Goal: Task Accomplishment & Management: Manage account settings

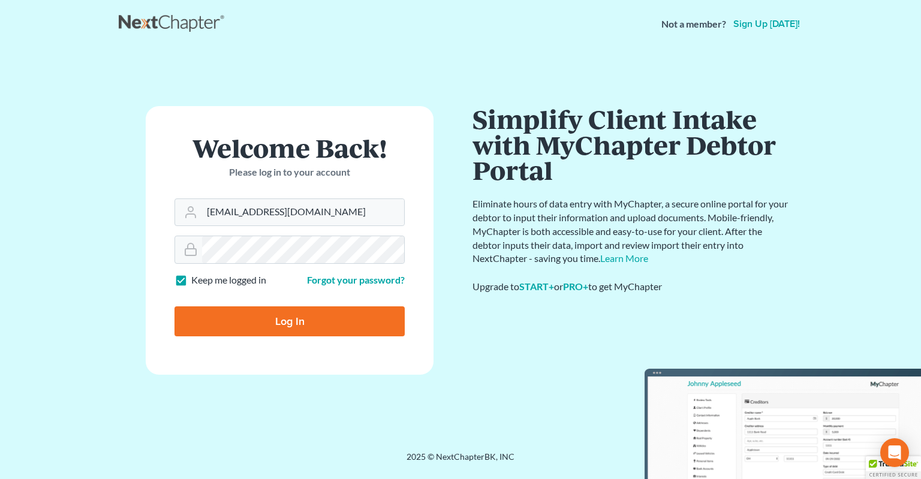
drag, startPoint x: 256, startPoint y: 319, endPoint x: 257, endPoint y: 305, distance: 14.4
click at [256, 318] on input "Log In" at bounding box center [289, 321] width 230 height 30
type input "Thinking..."
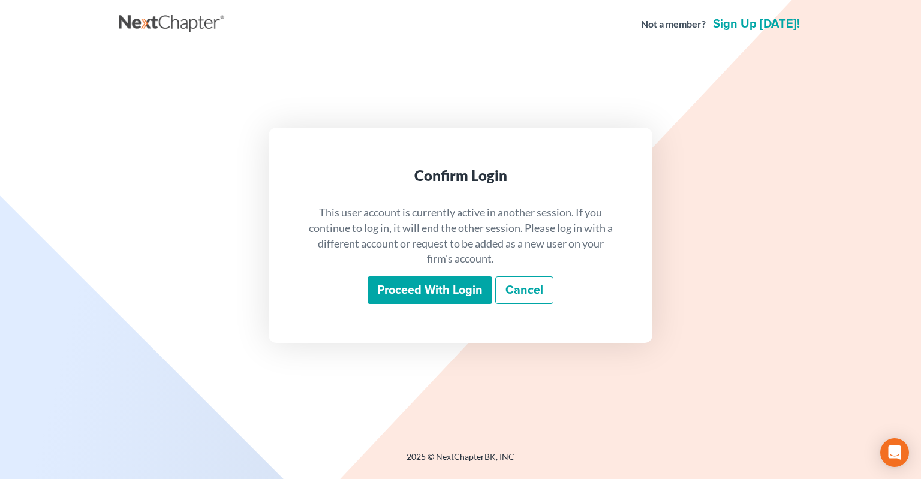
click at [409, 291] on input "Proceed with login" at bounding box center [430, 290] width 125 height 28
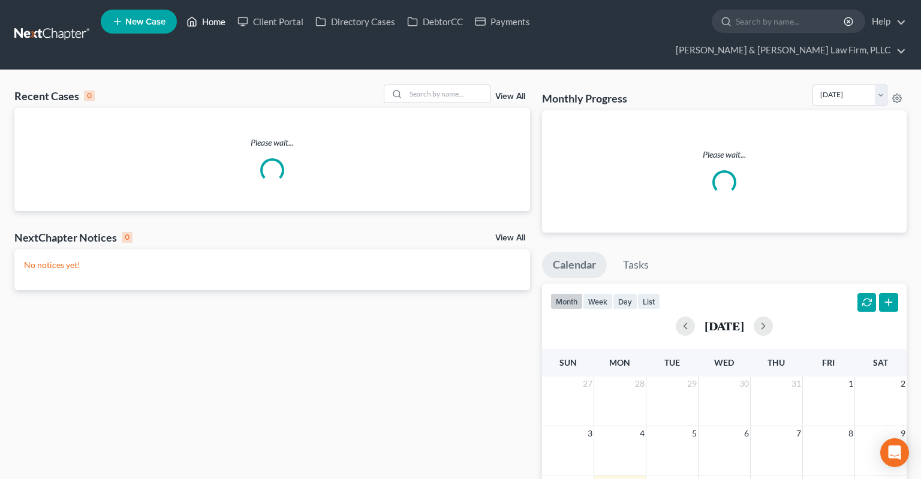
click at [210, 24] on link "Home" at bounding box center [205, 22] width 51 height 22
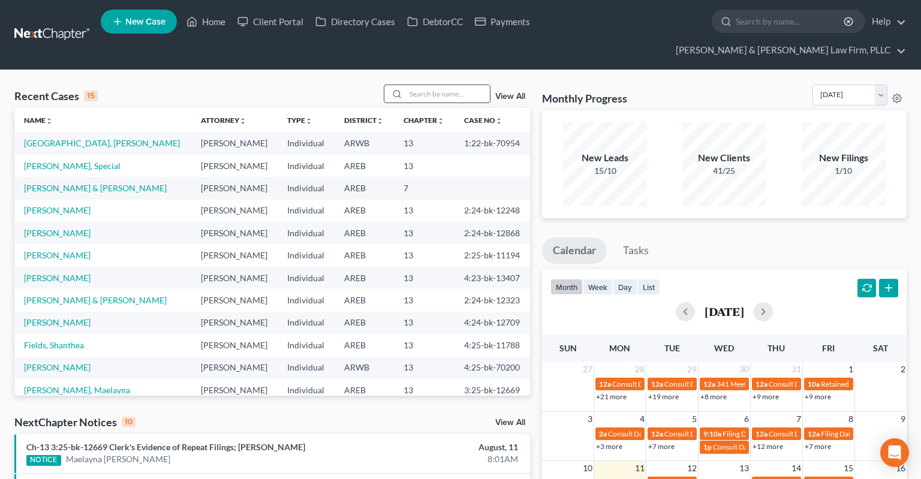
click at [423, 85] on input "search" at bounding box center [448, 93] width 84 height 17
paste input "4:25-bk-10086"
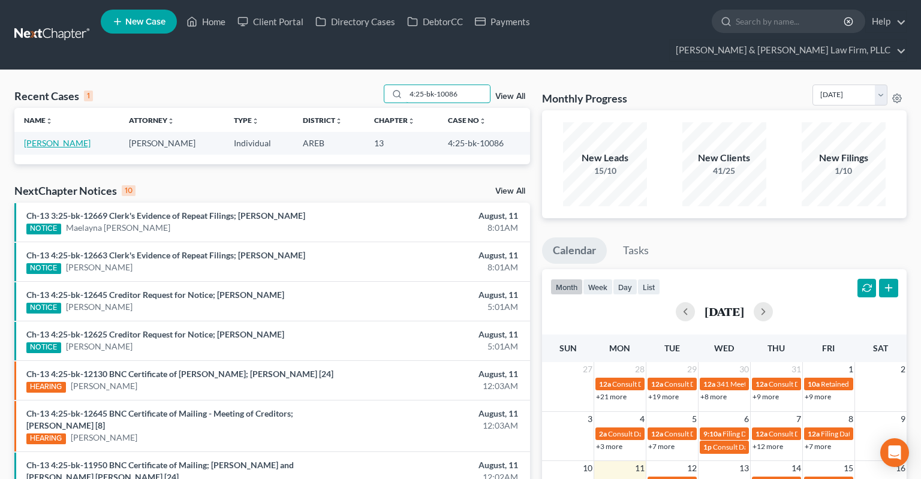
type input "4:25-bk-10086"
click at [71, 138] on link "[PERSON_NAME]" at bounding box center [57, 143] width 67 height 10
select select "6"
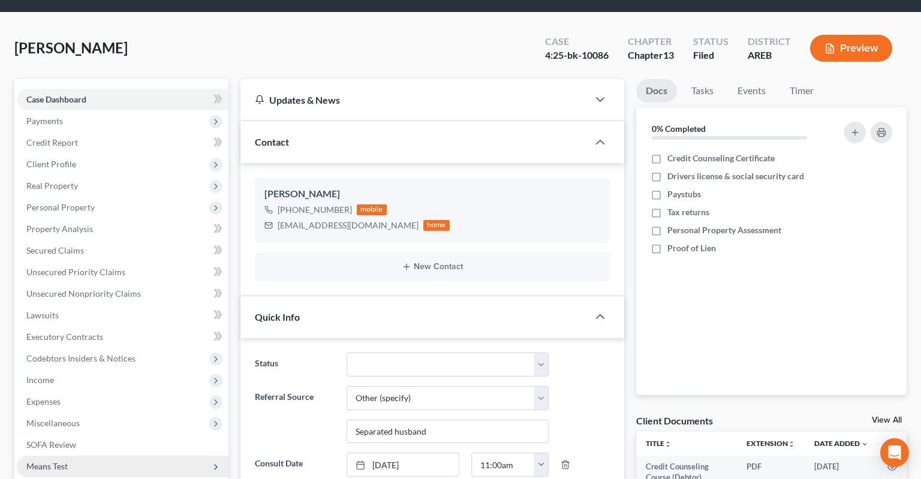
scroll to position [189, 0]
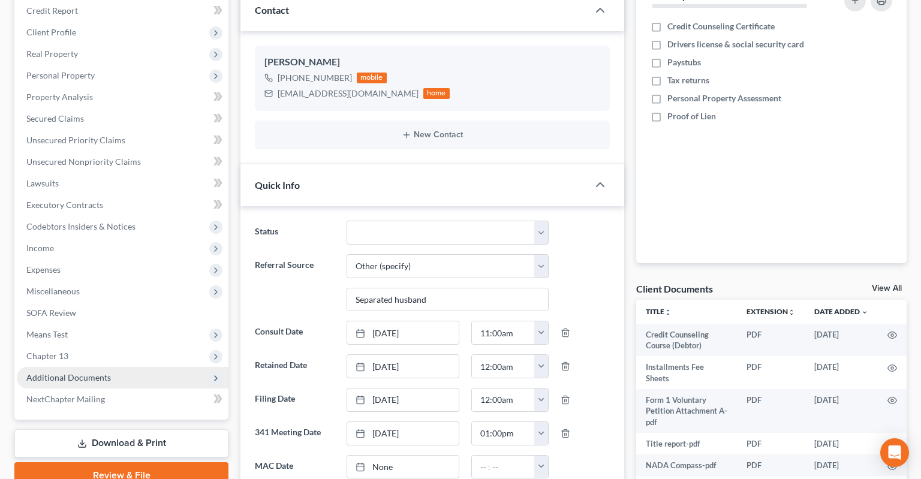
click at [119, 367] on span "Additional Documents" at bounding box center [123, 378] width 212 height 22
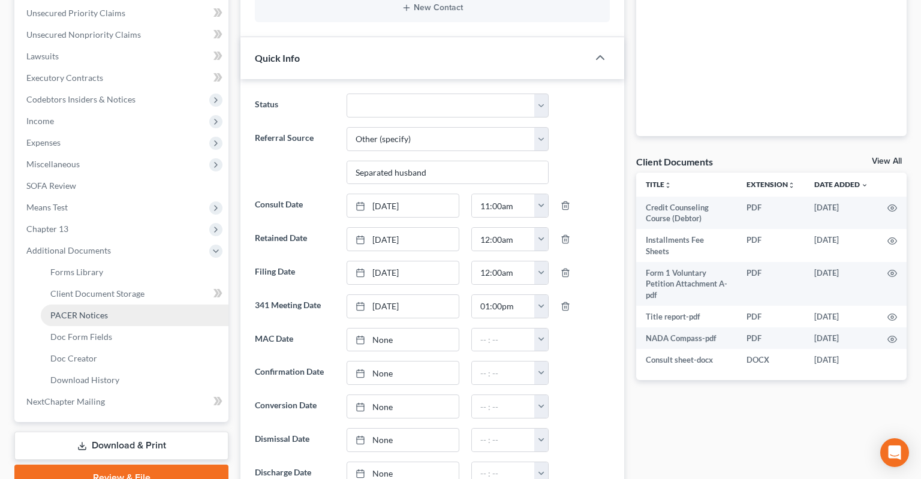
click at [130, 305] on link "PACER Notices" at bounding box center [135, 316] width 188 height 22
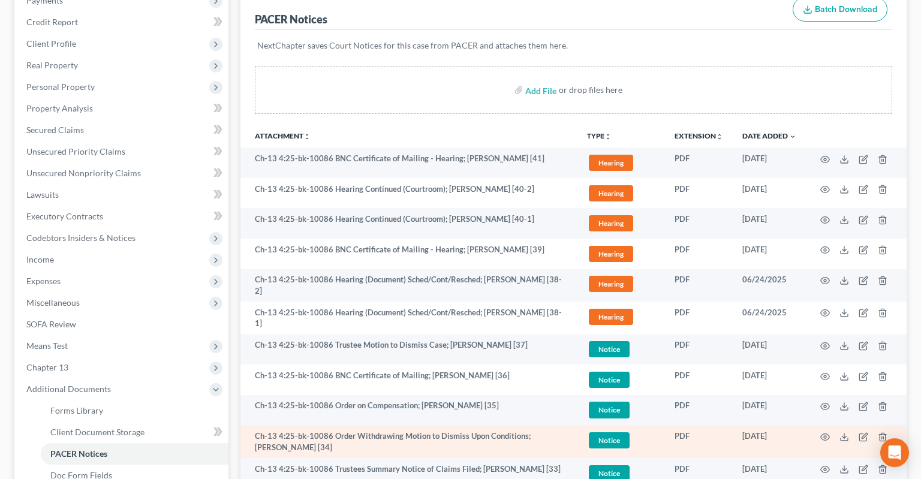
scroll to position [253, 0]
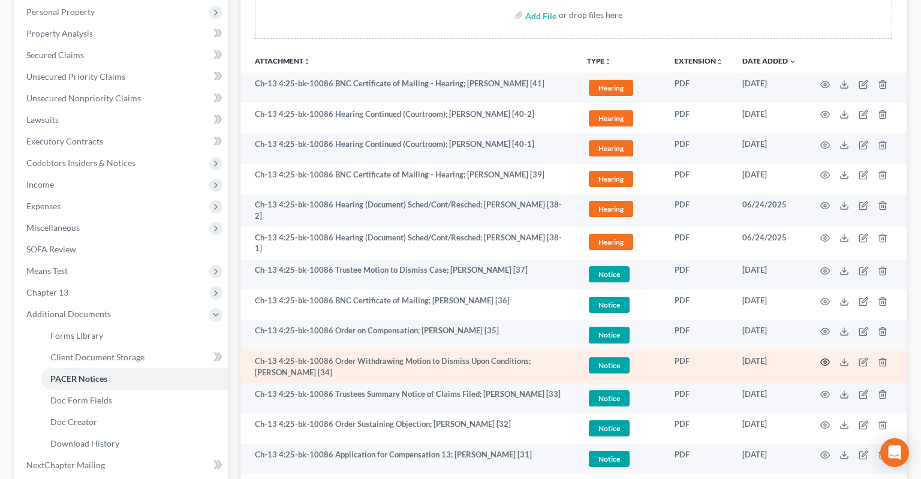
click at [823, 357] on icon "button" at bounding box center [825, 362] width 10 height 10
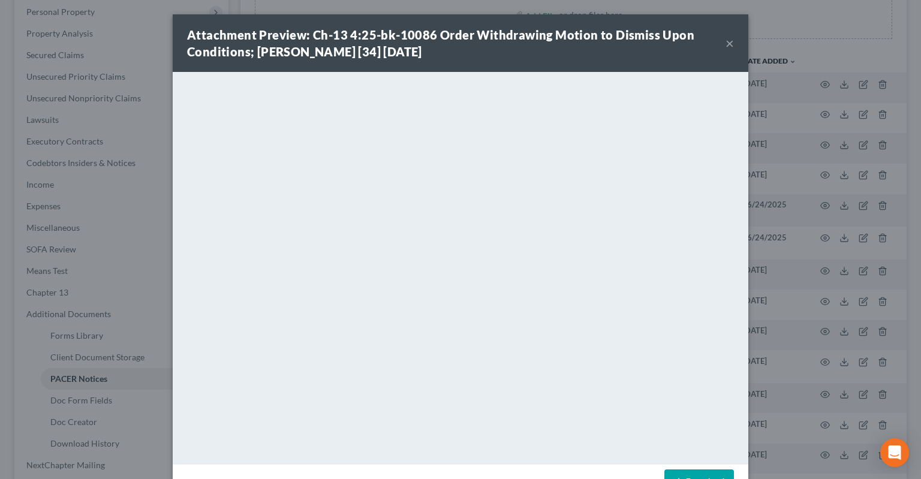
click at [729, 47] on button "×" at bounding box center [730, 43] width 8 height 14
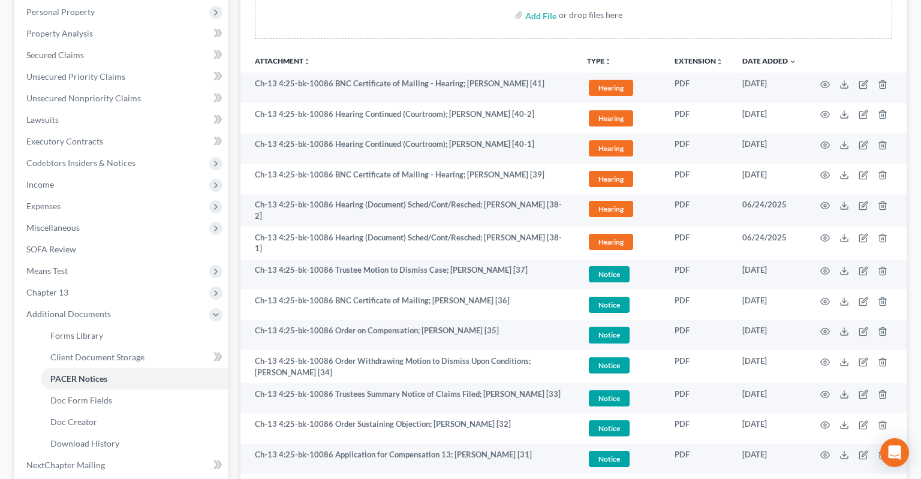
scroll to position [0, 0]
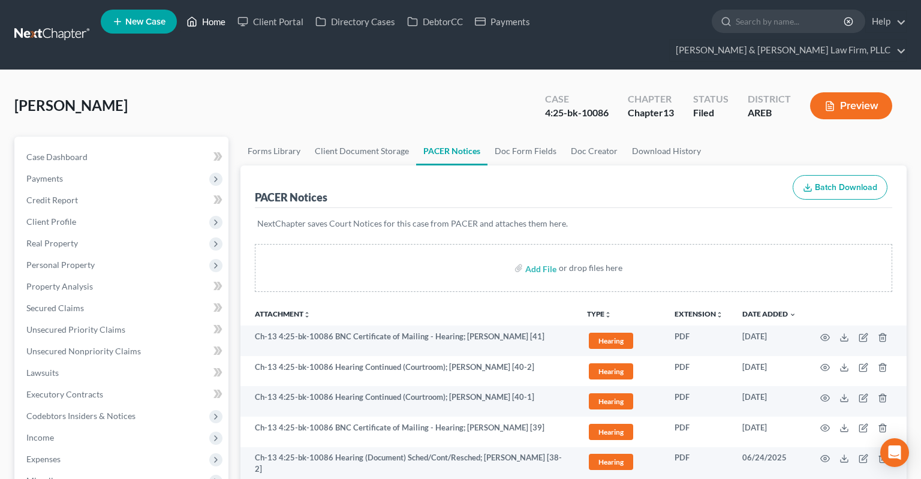
click at [203, 28] on link "Home" at bounding box center [205, 22] width 51 height 22
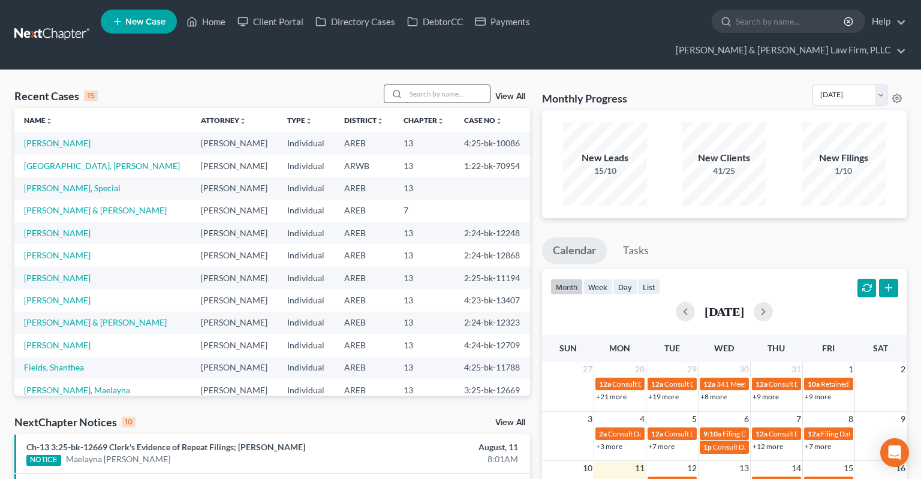
click at [427, 85] on input "search" at bounding box center [448, 93] width 84 height 17
paste input "Stephanie Lumpkin"
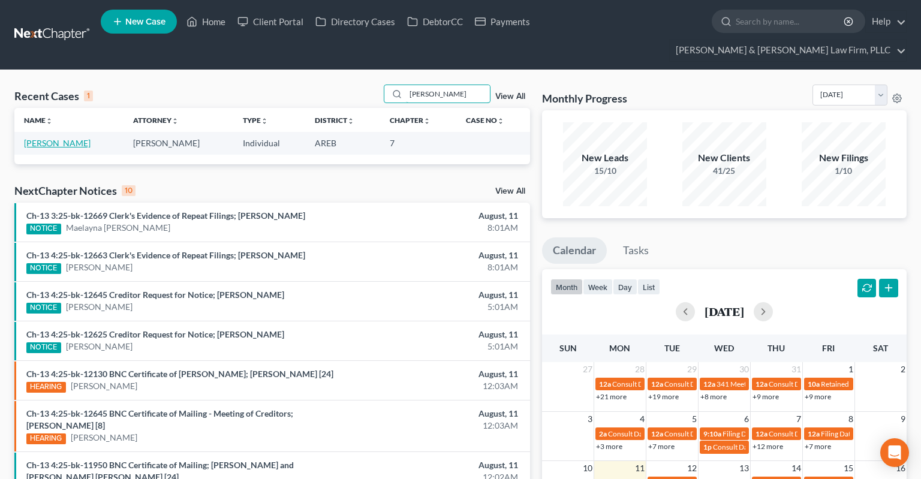
type input "Stephanie Lumpkin"
click at [42, 138] on link "Lumpkin, Stephanie" at bounding box center [57, 143] width 67 height 10
select select "6"
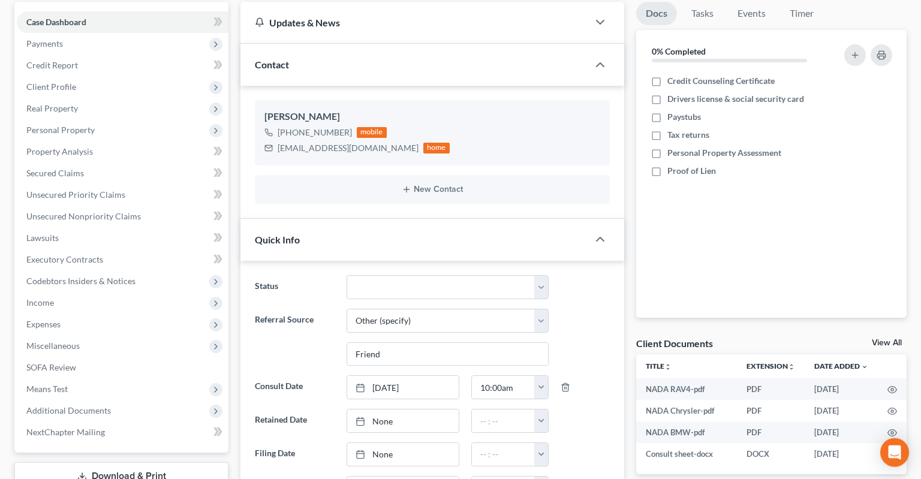
scroll to position [127, 0]
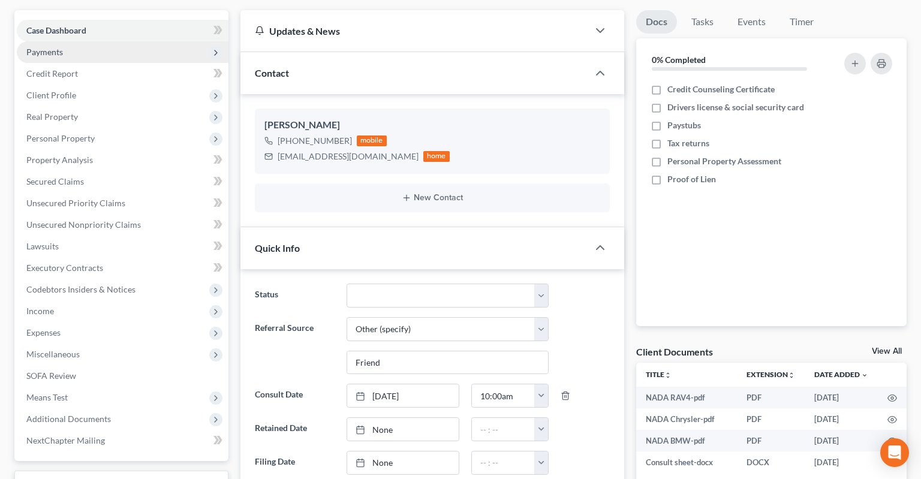
click at [107, 41] on span "Payments" at bounding box center [123, 52] width 212 height 22
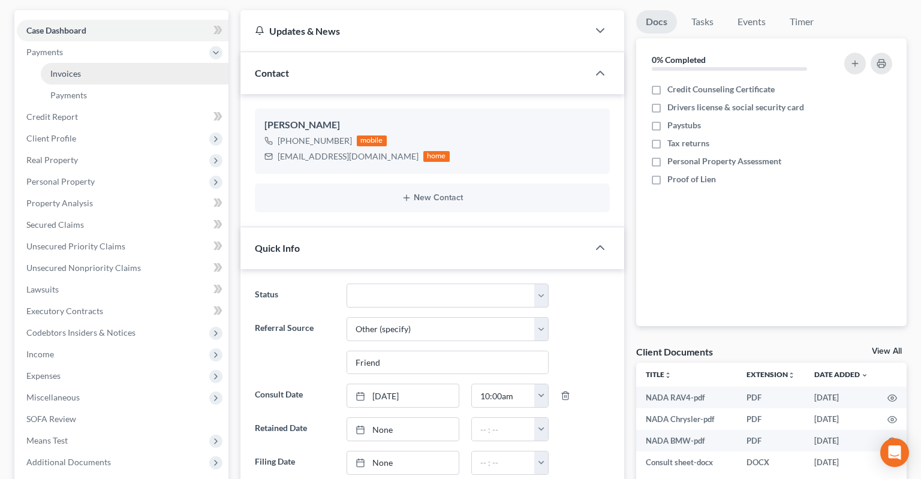
click at [106, 63] on link "Invoices" at bounding box center [135, 74] width 188 height 22
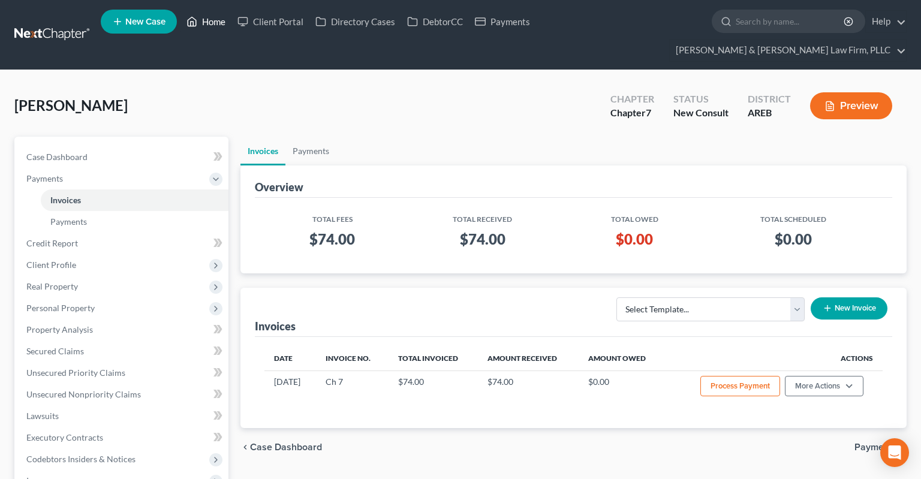
click at [206, 24] on link "Home" at bounding box center [205, 22] width 51 height 22
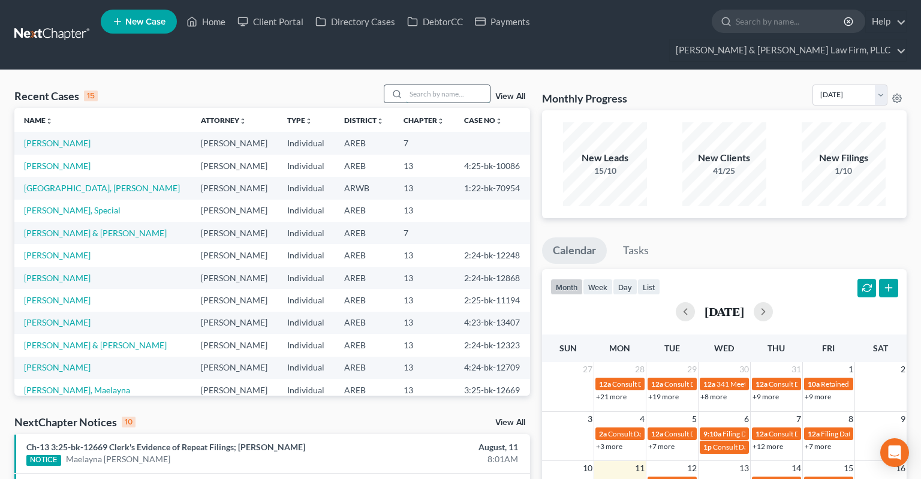
click at [424, 85] on input "search" at bounding box center [448, 93] width 84 height 17
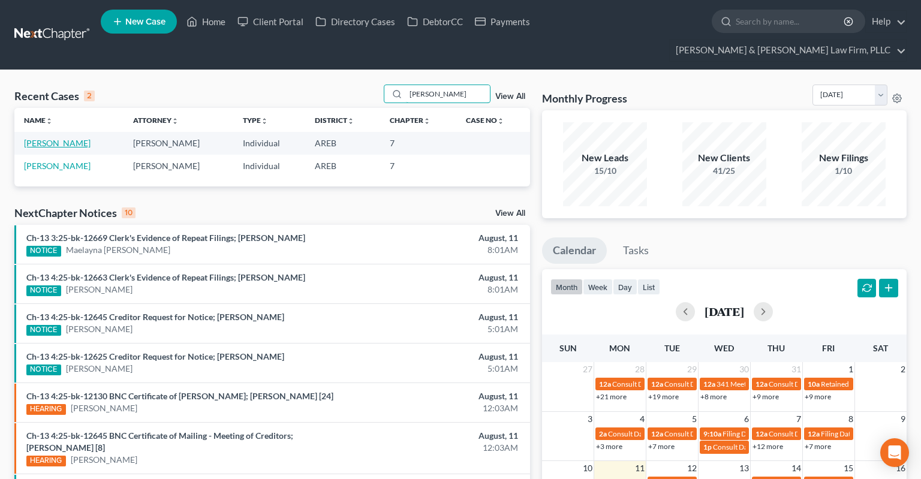
type input "gooden"
click at [71, 138] on link "Gooden, Audrey" at bounding box center [57, 143] width 67 height 10
select select "6"
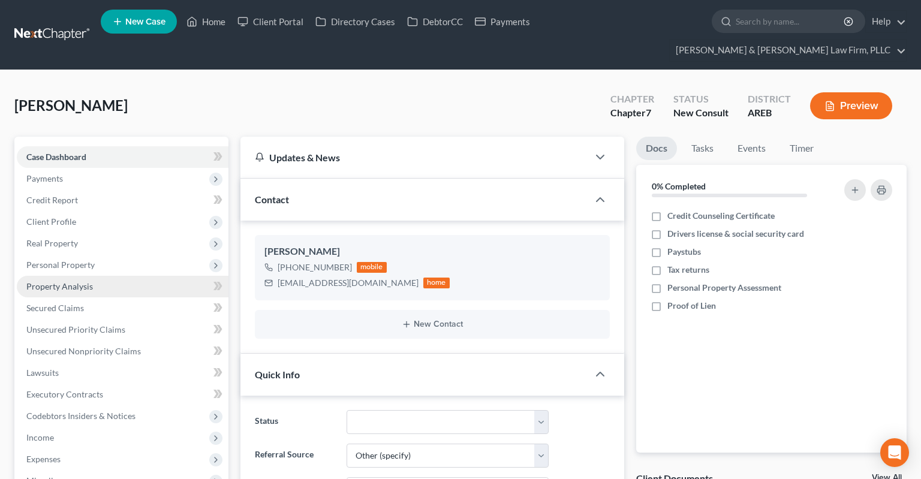
click at [137, 276] on link "Property Analysis" at bounding box center [123, 287] width 212 height 22
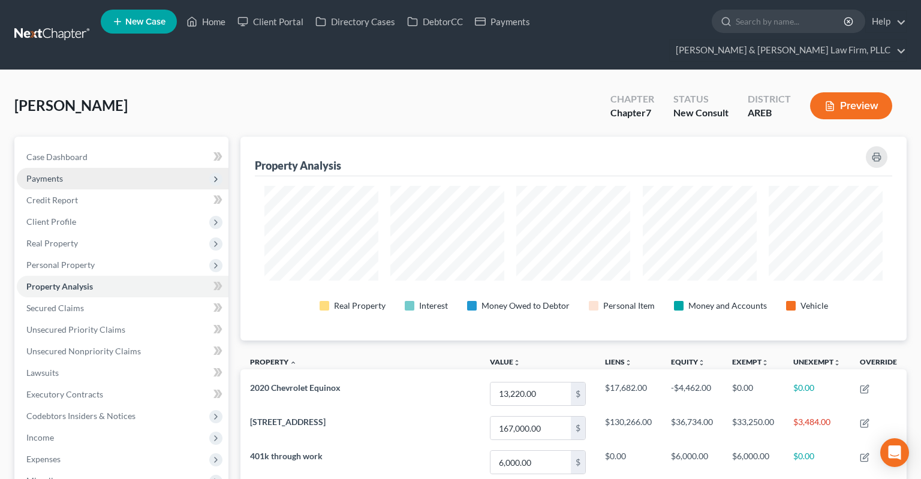
click at [129, 168] on span "Payments" at bounding box center [123, 179] width 212 height 22
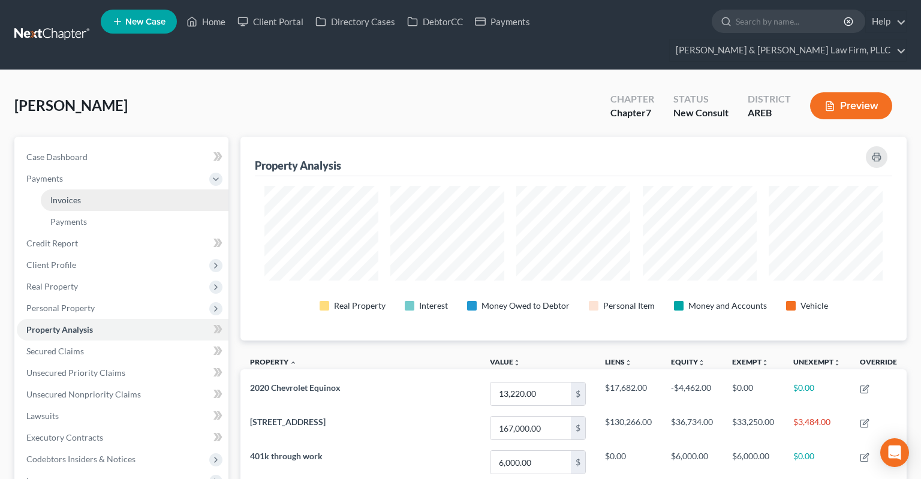
click at [142, 189] on link "Invoices" at bounding box center [135, 200] width 188 height 22
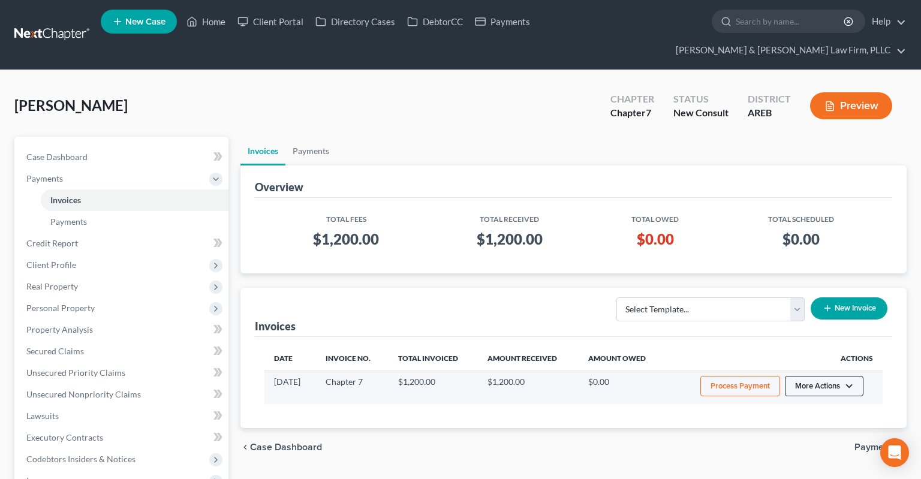
click at [805, 376] on button "More Actions" at bounding box center [824, 386] width 79 height 20
click at [820, 401] on link "View/Edit" at bounding box center [840, 411] width 140 height 20
select select "1"
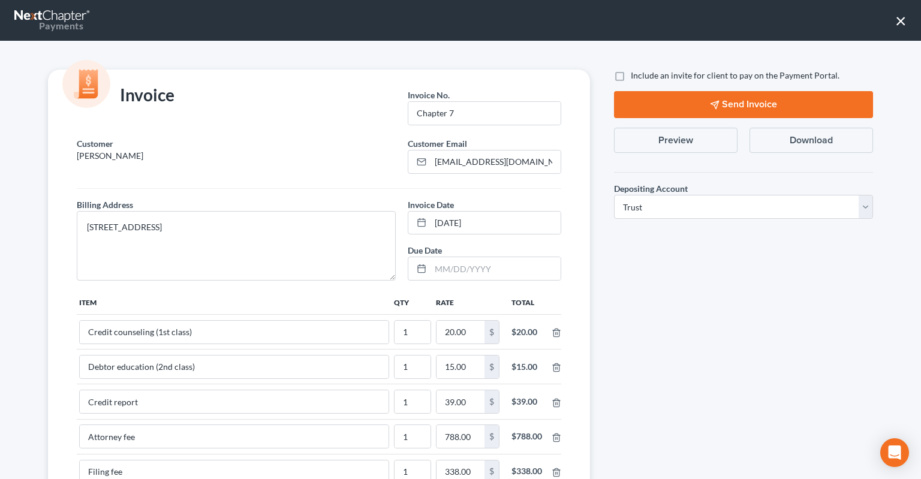
click at [899, 19] on button "×" at bounding box center [900, 20] width 11 height 19
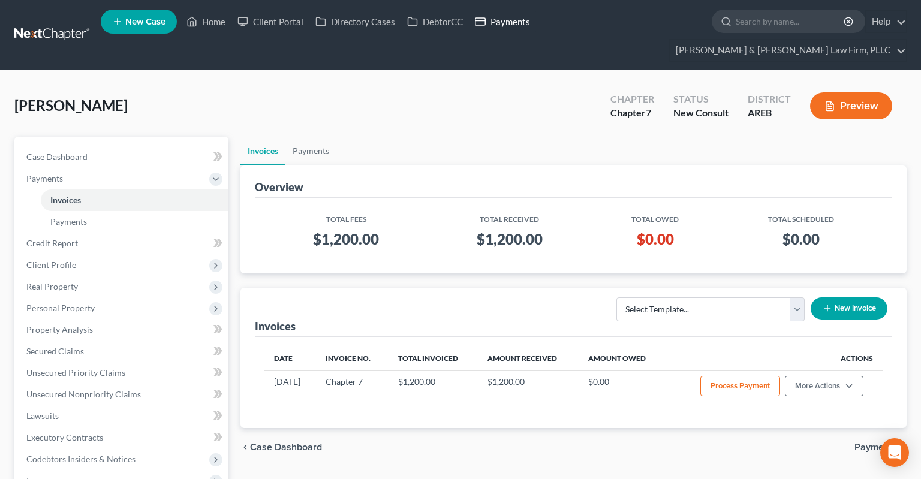
click at [510, 25] on link "Payments" at bounding box center [502, 22] width 67 height 22
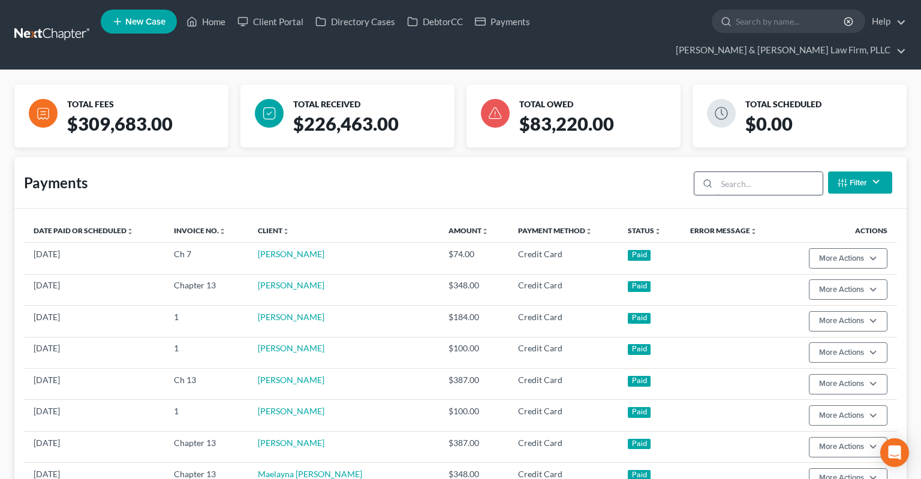
click at [717, 172] on input "search" at bounding box center [770, 183] width 106 height 23
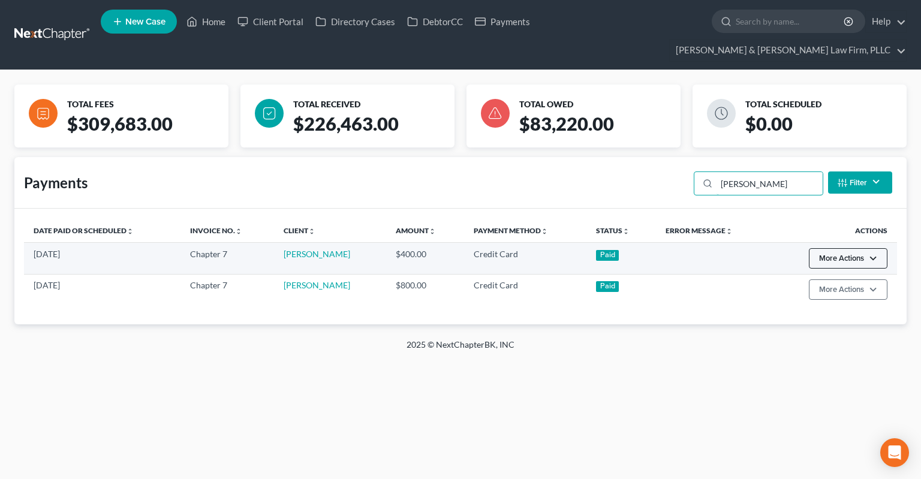
type input "gooden"
click at [877, 248] on button "More Actions" at bounding box center [848, 258] width 79 height 20
click at [845, 273] on link "Refund" at bounding box center [841, 283] width 67 height 20
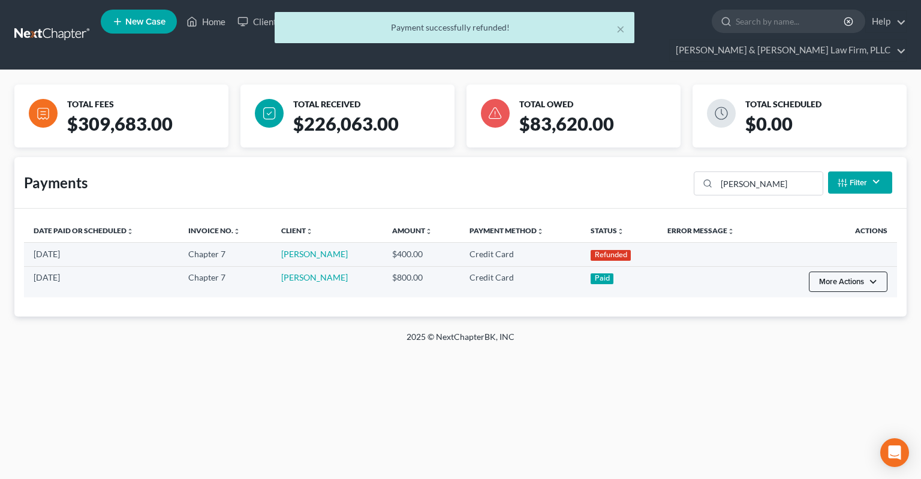
click at [865, 272] on button "More Actions" at bounding box center [848, 282] width 79 height 20
click at [849, 296] on link "Refund" at bounding box center [841, 306] width 67 height 20
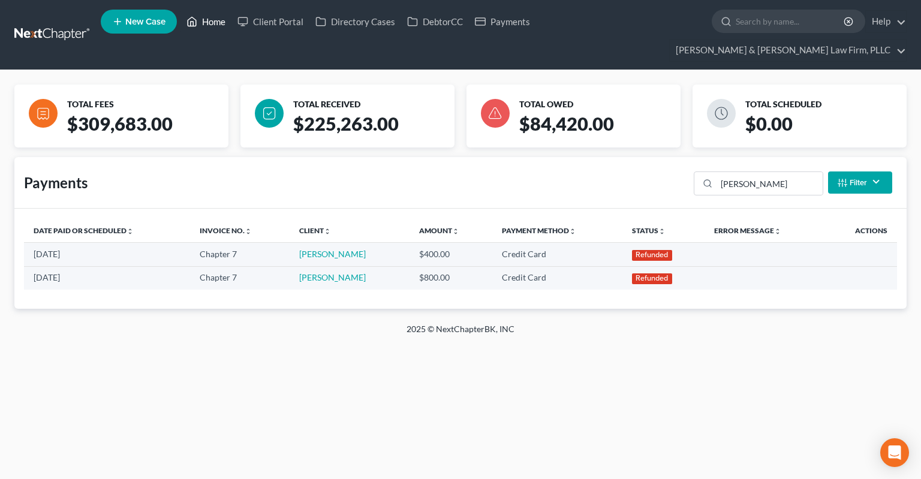
click at [207, 22] on link "Home" at bounding box center [205, 22] width 51 height 22
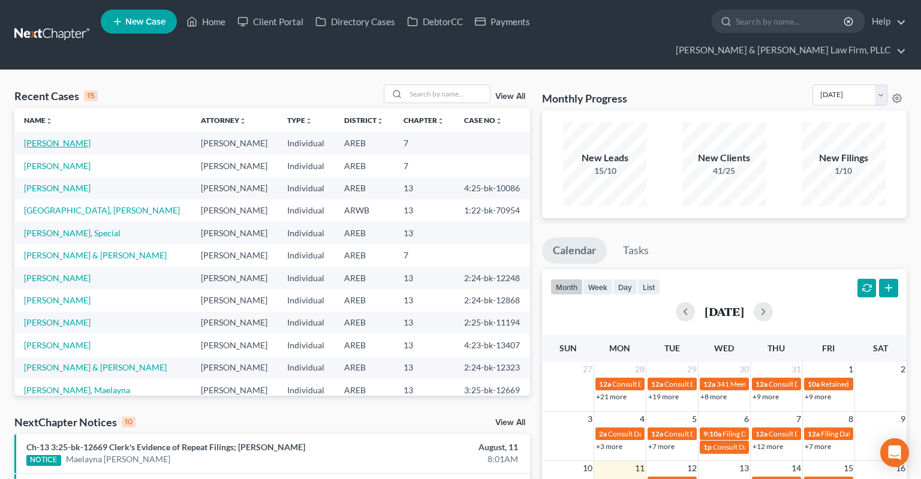
click at [49, 138] on link "Gooden, Audrey" at bounding box center [57, 143] width 67 height 10
select select "6"
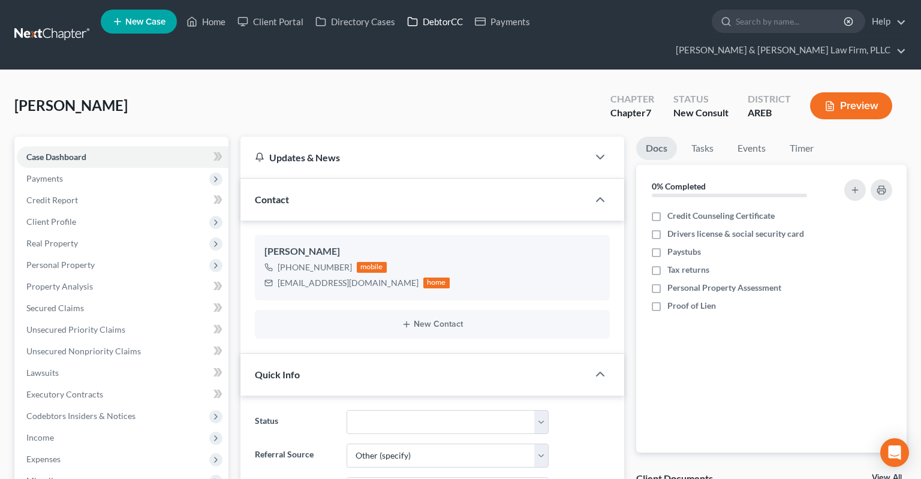
click at [422, 28] on link "DebtorCC" at bounding box center [435, 22] width 68 height 22
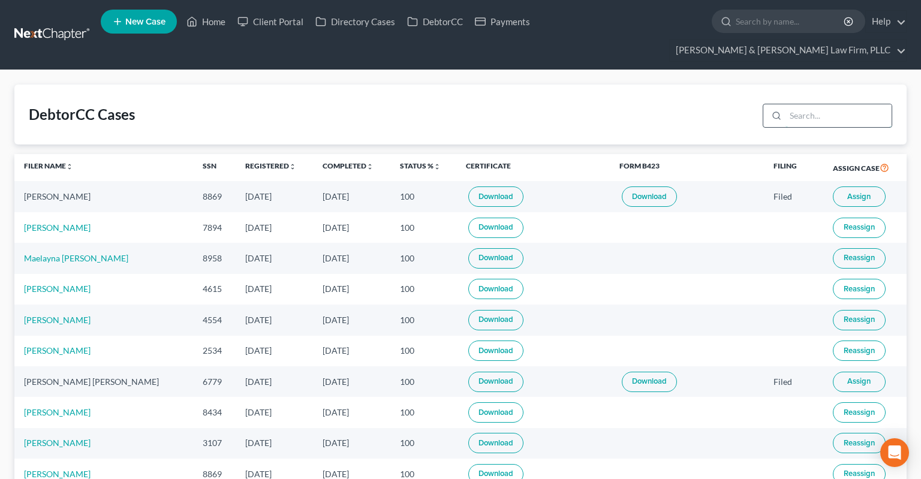
click at [800, 104] on input "search" at bounding box center [838, 115] width 106 height 23
type input "angela"
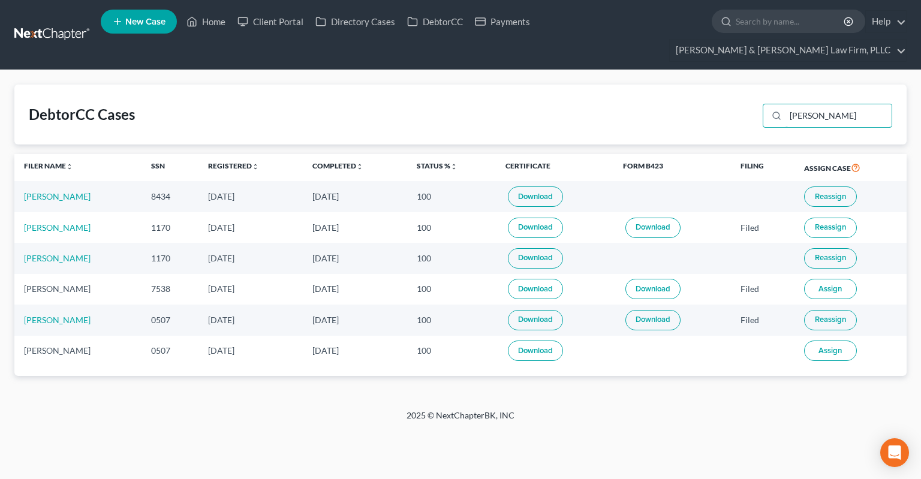
drag, startPoint x: 811, startPoint y: 95, endPoint x: 612, endPoint y: 100, distance: 199.1
click at [785, 104] on input "angela" at bounding box center [838, 115] width 106 height 23
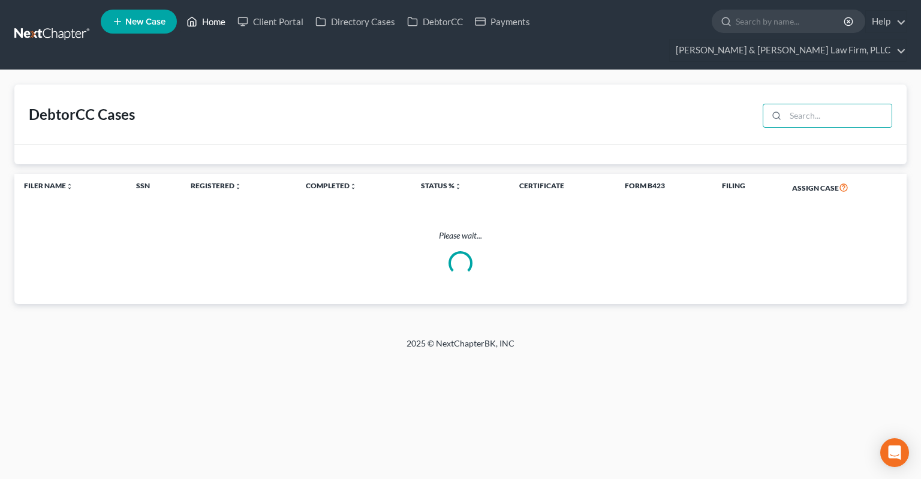
click at [194, 25] on icon at bounding box center [191, 21] width 11 height 14
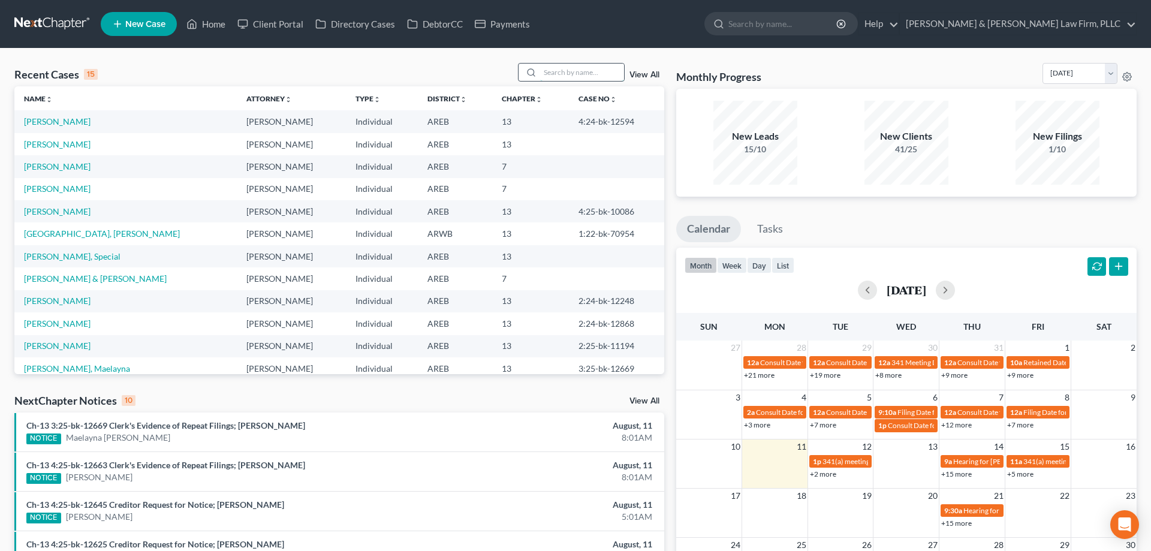
drag, startPoint x: 582, startPoint y: 71, endPoint x: 577, endPoint y: 67, distance: 6.4
click at [577, 68] on input "search" at bounding box center [582, 72] width 84 height 17
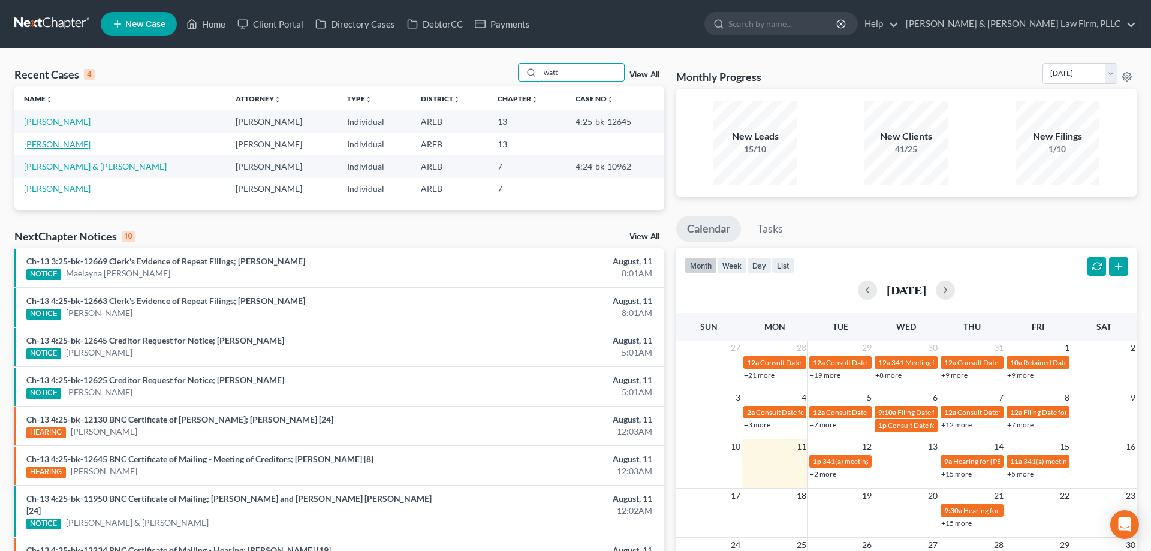
type input "watt"
click at [64, 145] on link "Watt, Ashley" at bounding box center [57, 144] width 67 height 10
select select "2"
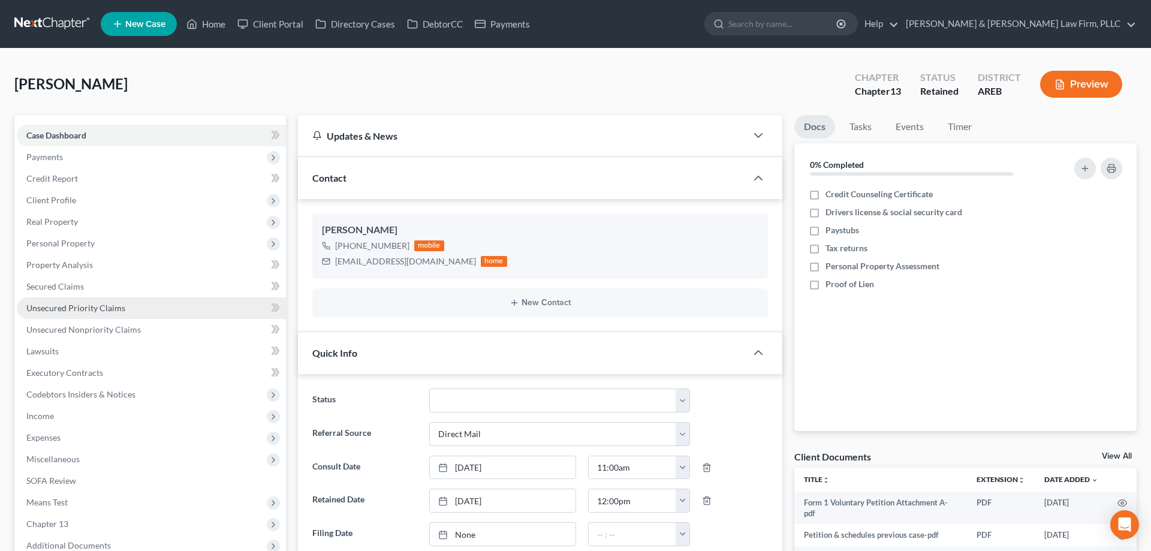
click at [152, 310] on link "Unsecured Priority Claims" at bounding box center [151, 308] width 269 height 22
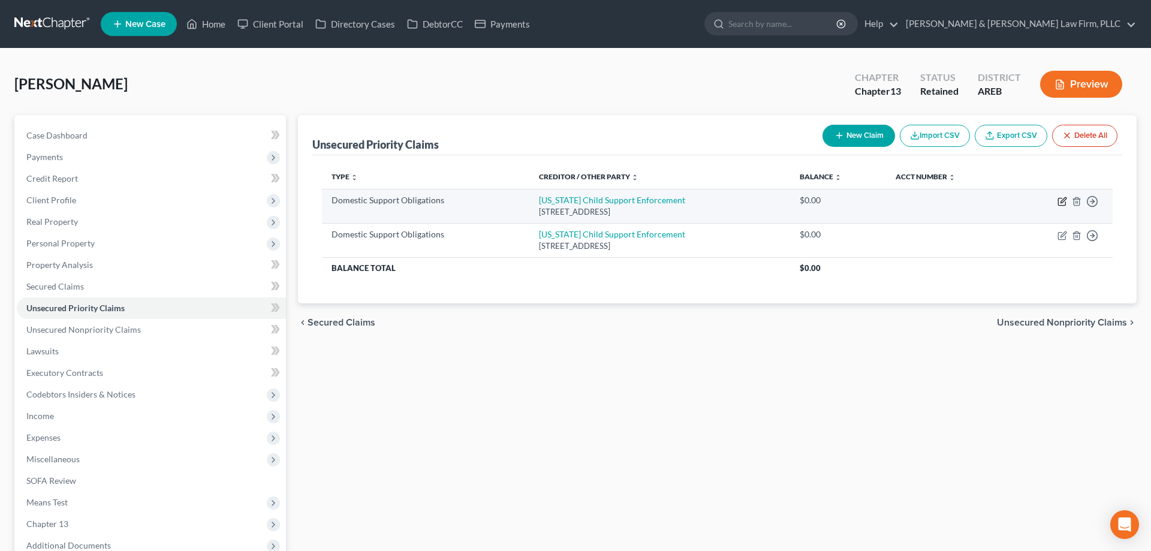
click at [920, 200] on icon "button" at bounding box center [1063, 202] width 10 height 10
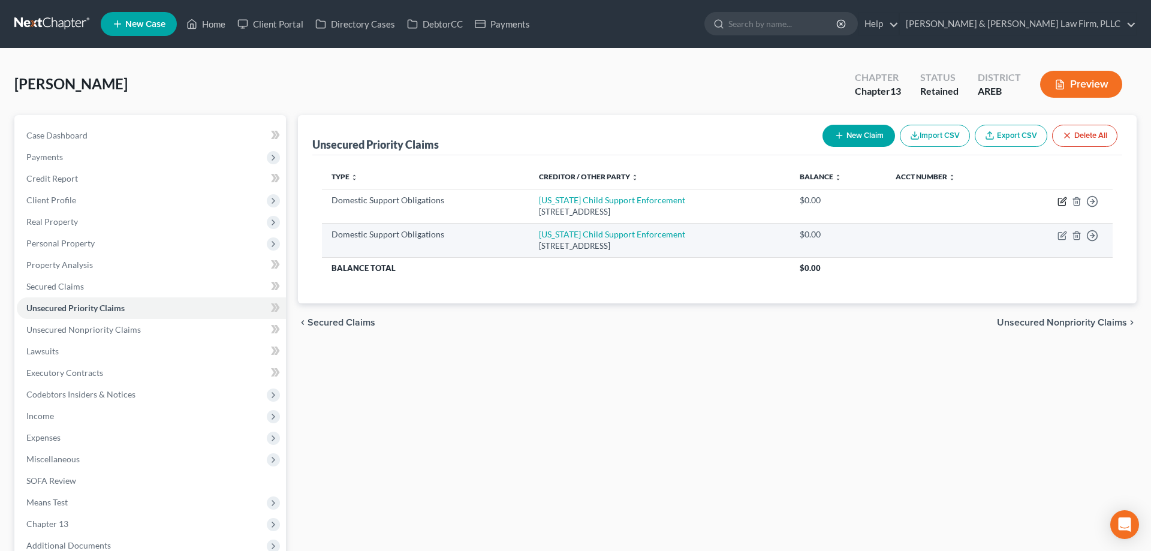
select select "2"
select select "0"
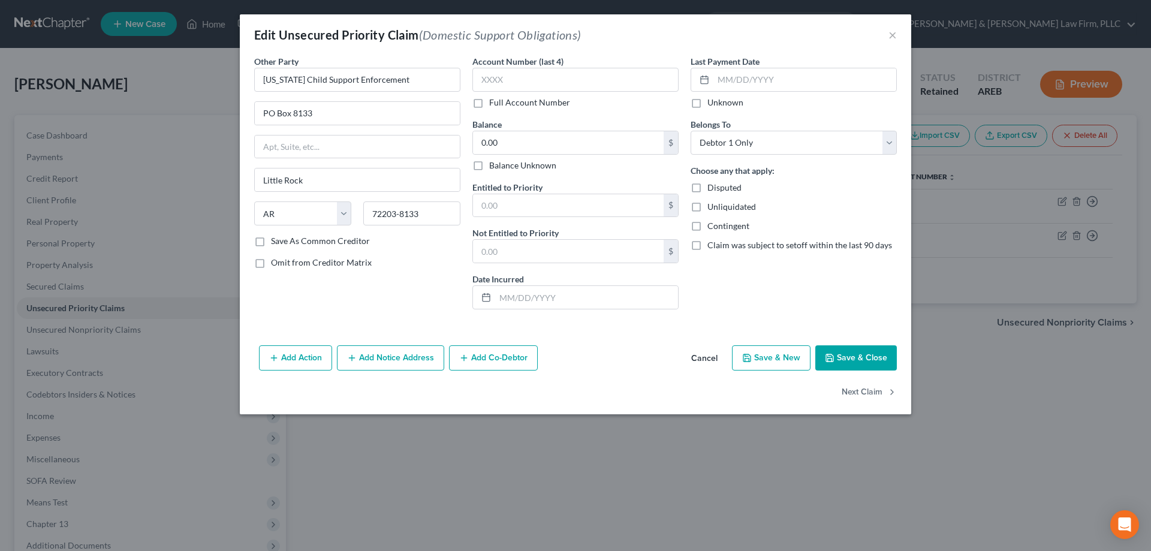
click at [714, 358] on button "Cancel" at bounding box center [705, 359] width 46 height 24
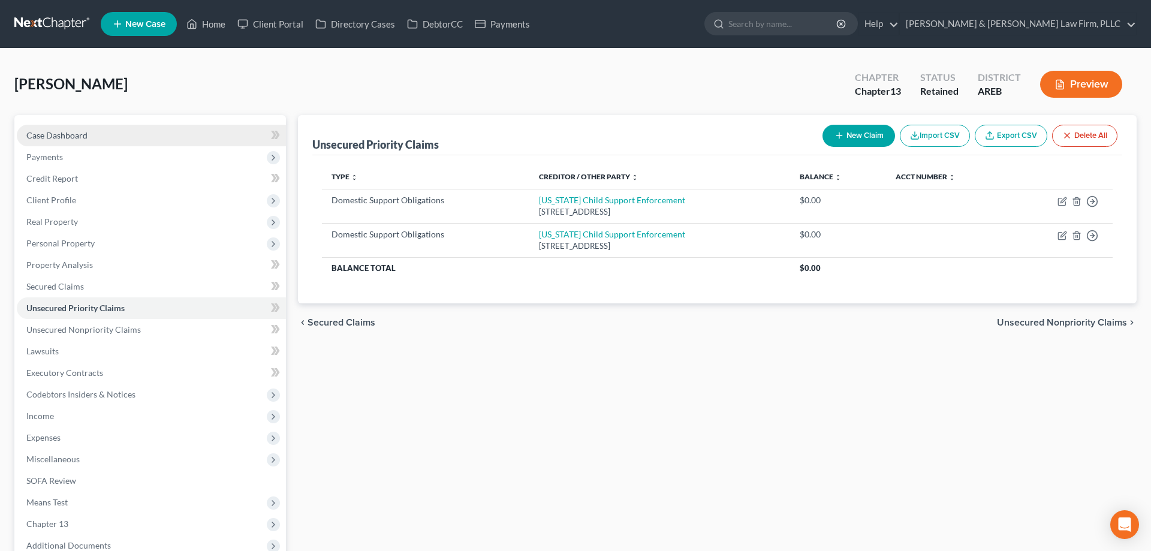
click at [189, 136] on link "Case Dashboard" at bounding box center [151, 136] width 269 height 22
select select "2"
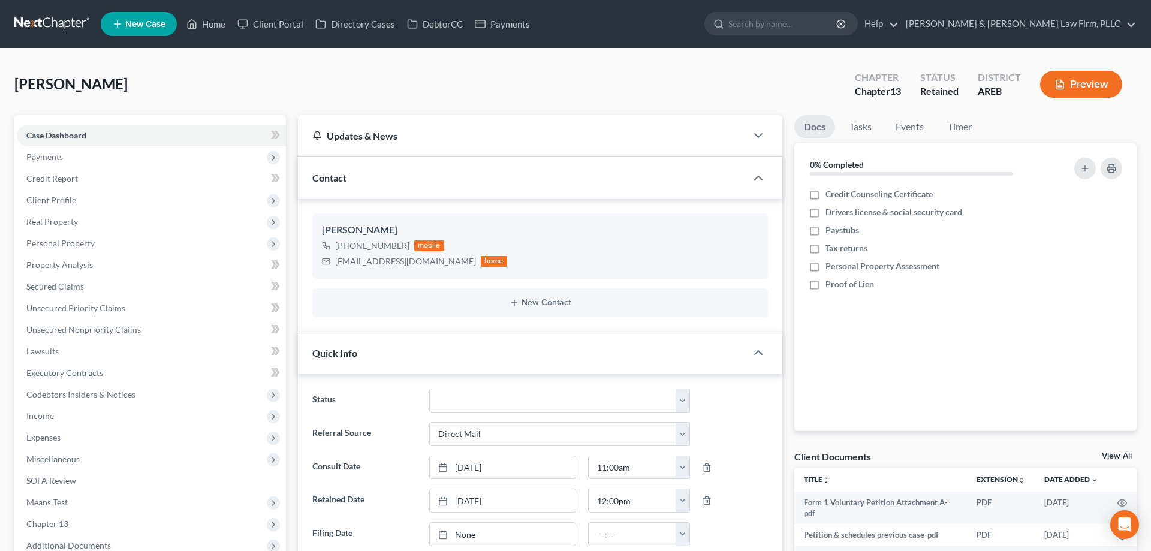
click at [271, 93] on div "Watt, Ashley Upgraded Chapter Chapter 13 Status Retained District AREB Preview" at bounding box center [575, 89] width 1122 height 52
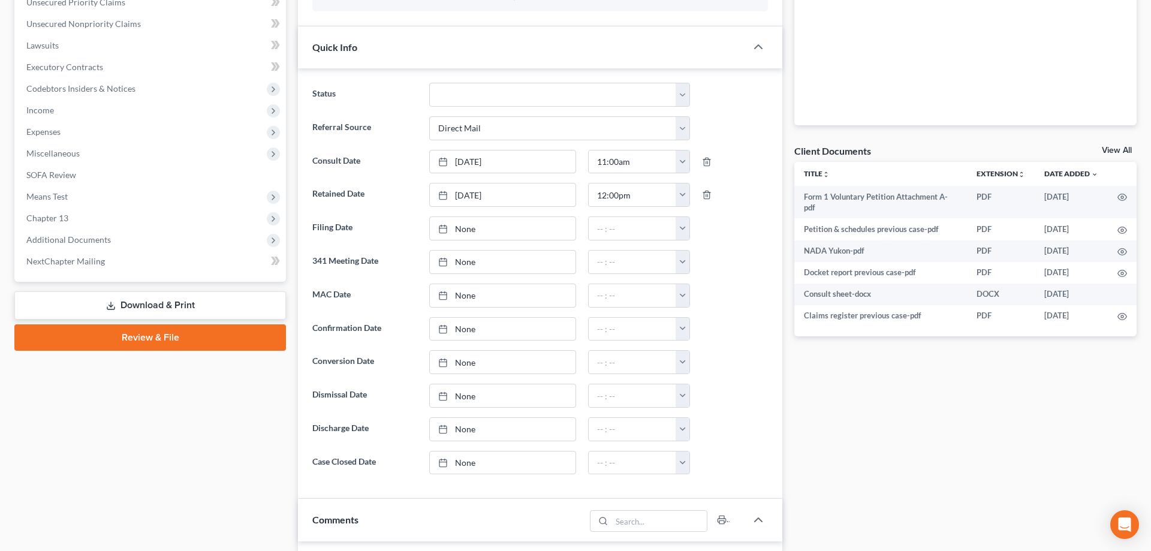
scroll to position [61, 0]
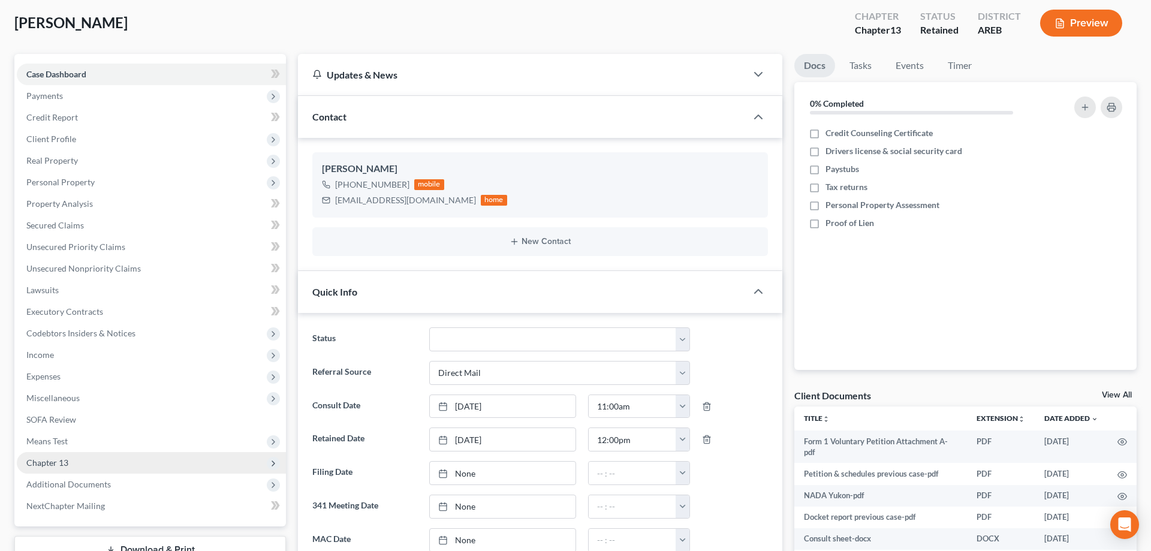
drag, startPoint x: 111, startPoint y: 482, endPoint x: 191, endPoint y: 452, distance: 86.0
click at [111, 478] on span "Additional Documents" at bounding box center [151, 485] width 269 height 22
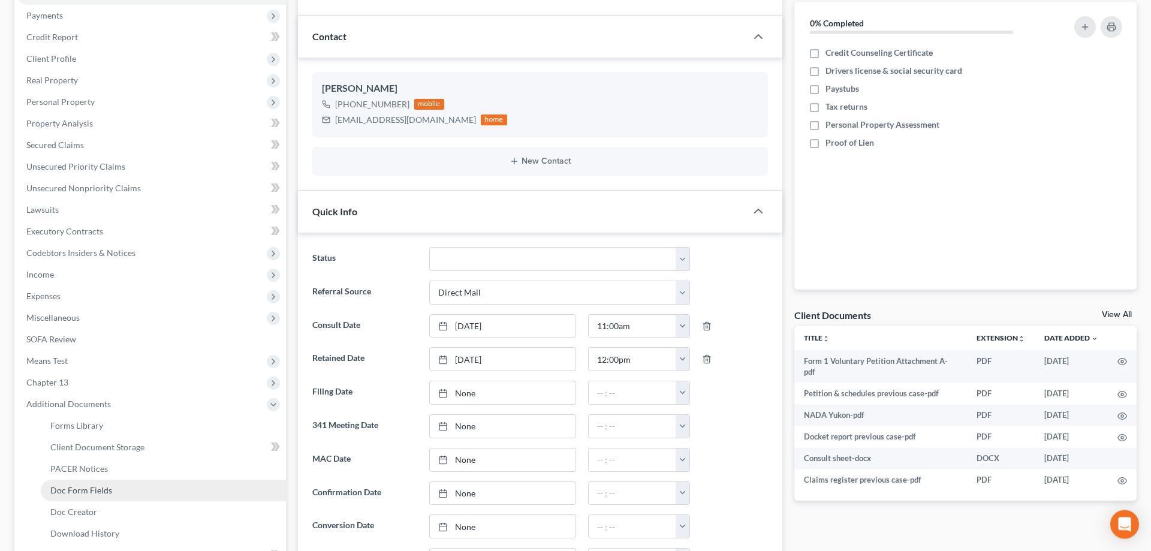
scroll to position [245, 0]
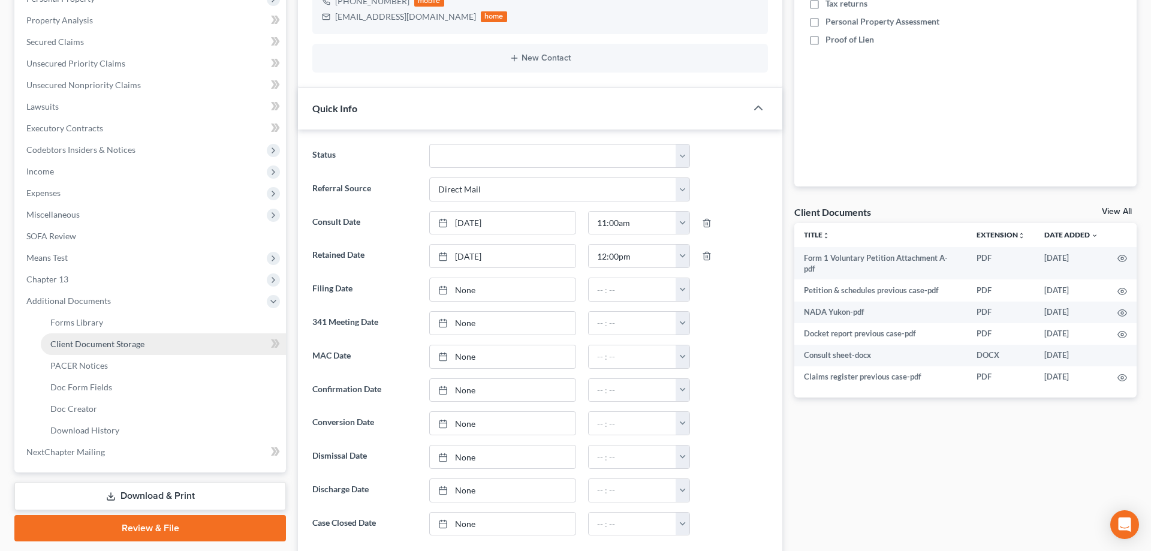
click at [161, 339] on link "Client Document Storage" at bounding box center [163, 344] width 245 height 22
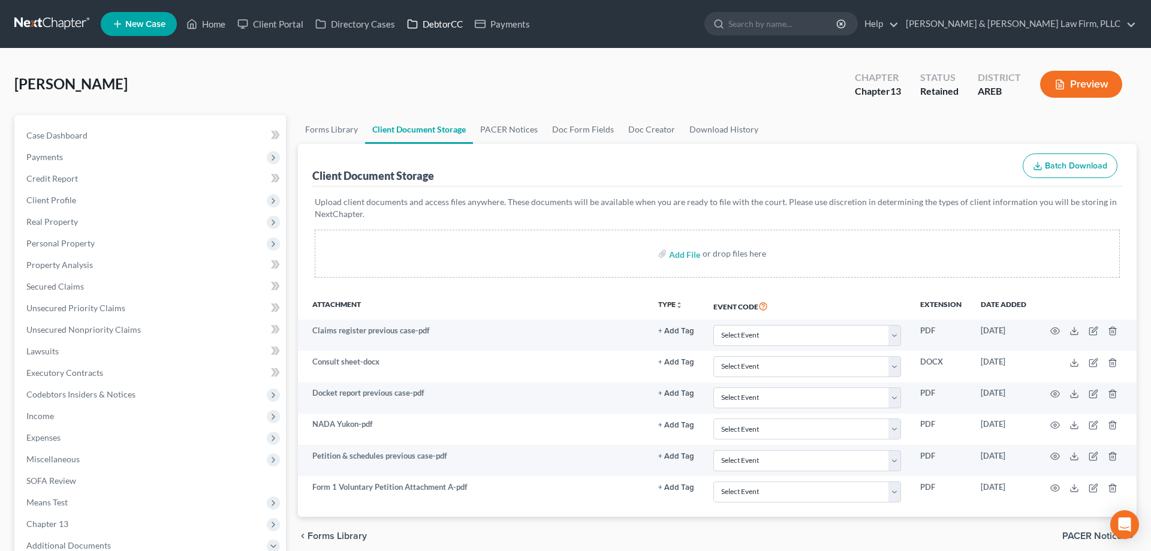
click at [439, 23] on link "DebtorCC" at bounding box center [435, 24] width 68 height 22
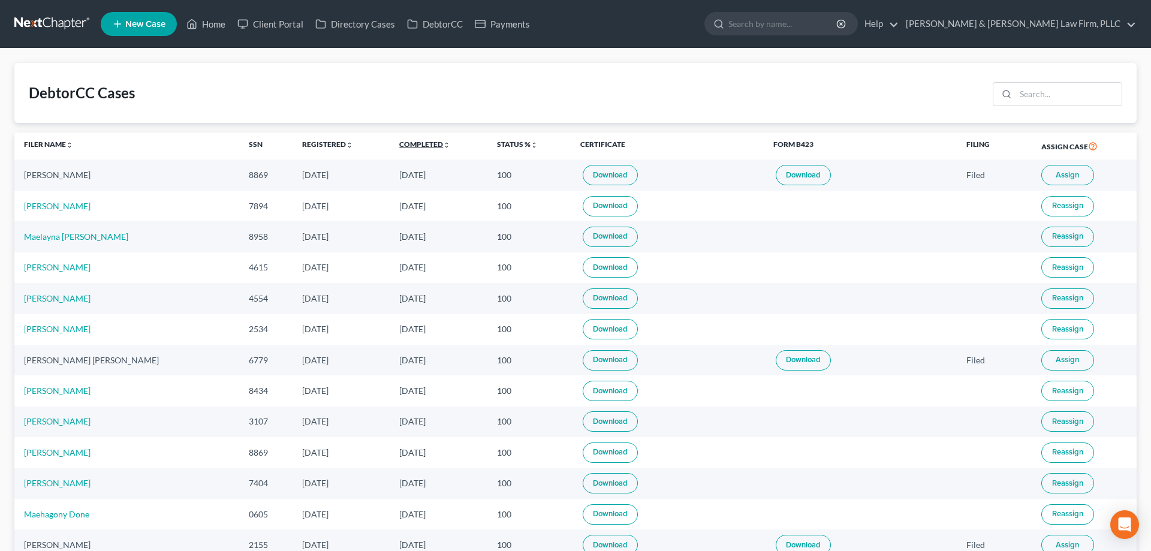
click at [401, 142] on link "Completed unfold_more expand_more expand_less" at bounding box center [424, 144] width 51 height 9
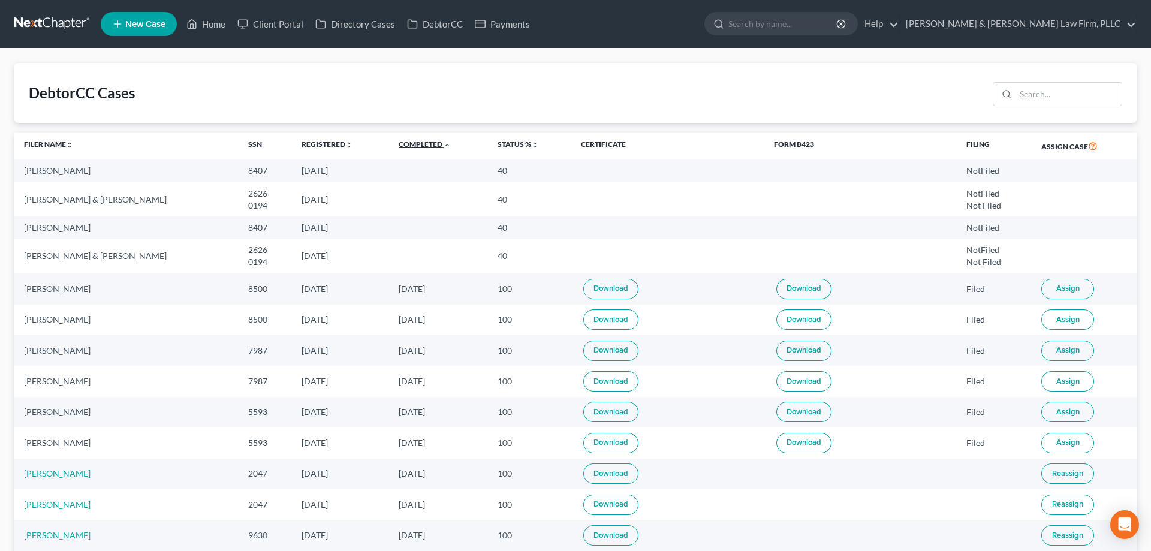
click at [401, 143] on link "Completed unfold_more expand_more expand_less" at bounding box center [425, 144] width 52 height 9
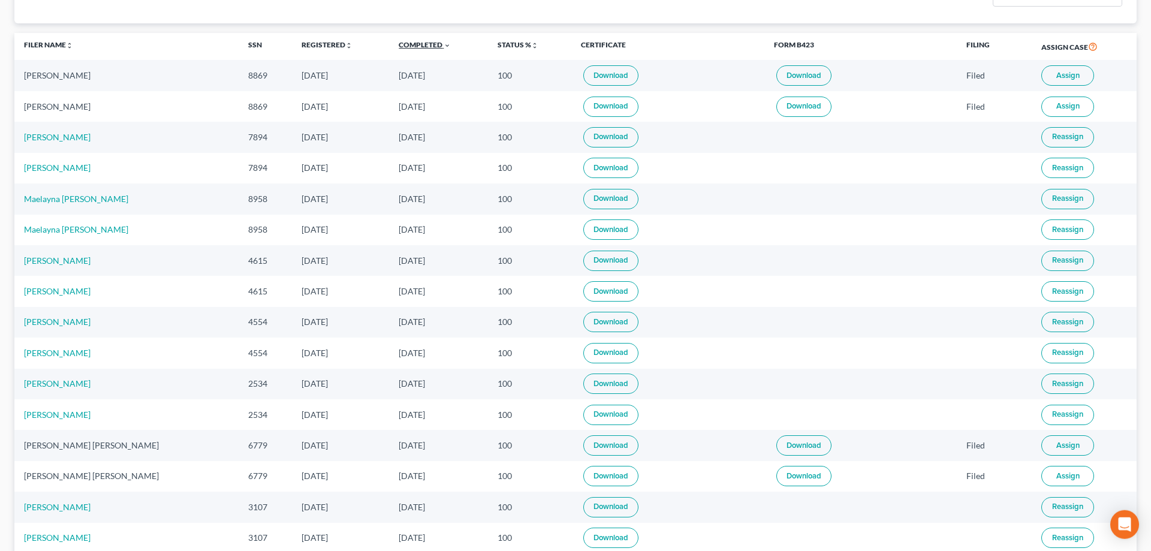
scroll to position [122, 0]
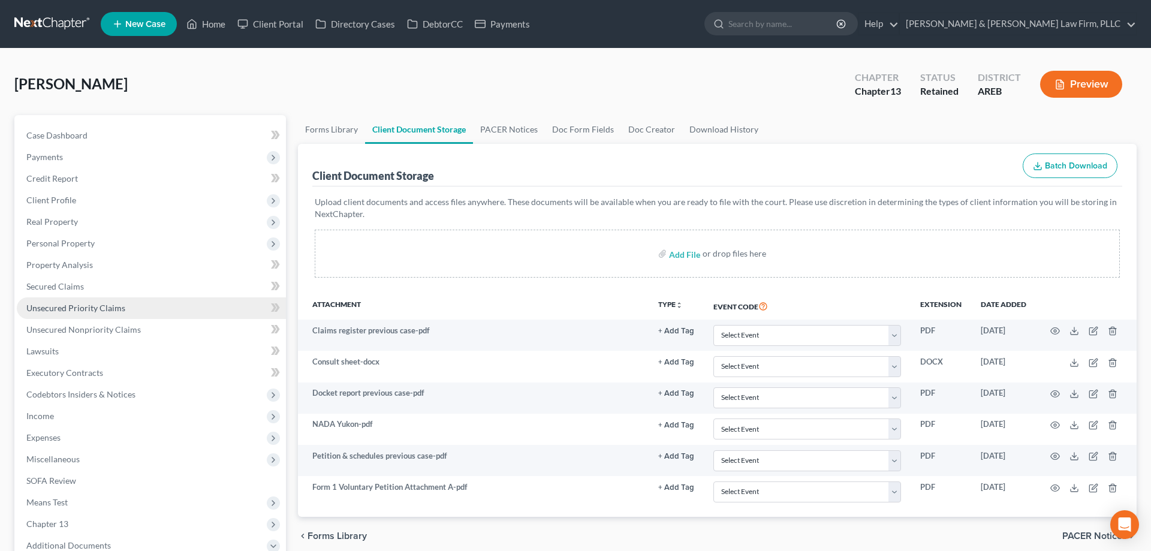
click at [131, 306] on link "Unsecured Priority Claims" at bounding box center [151, 308] width 269 height 22
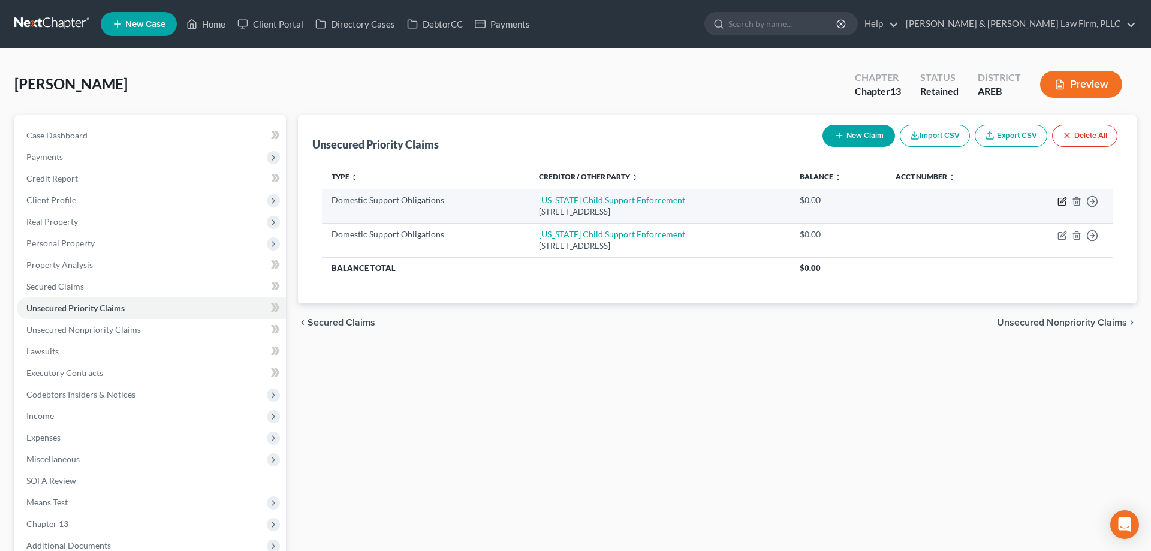
click at [920, 202] on icon "button" at bounding box center [1063, 202] width 10 height 10
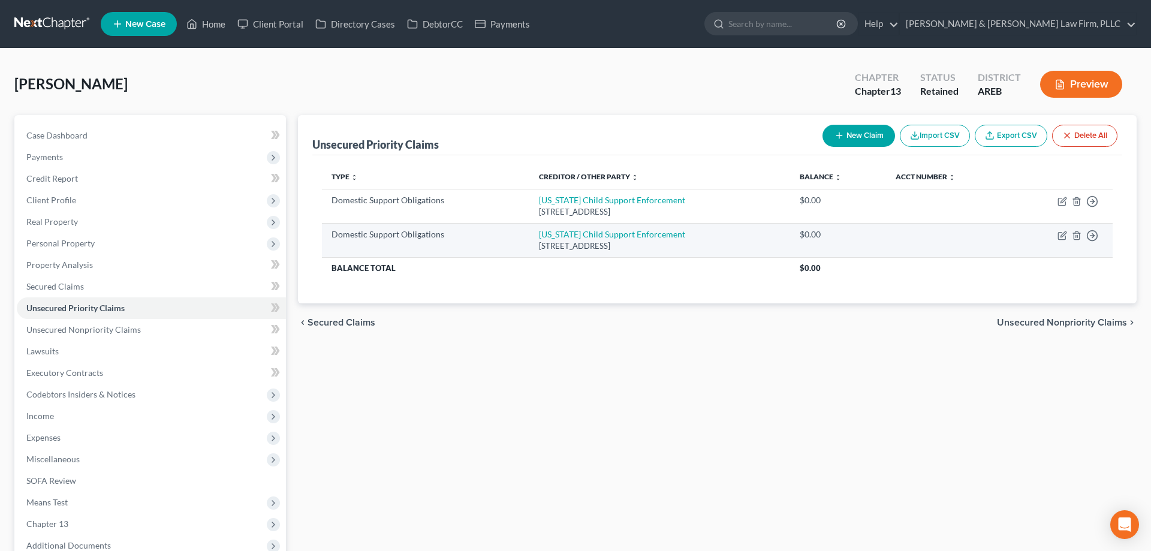
select select "2"
select select "0"
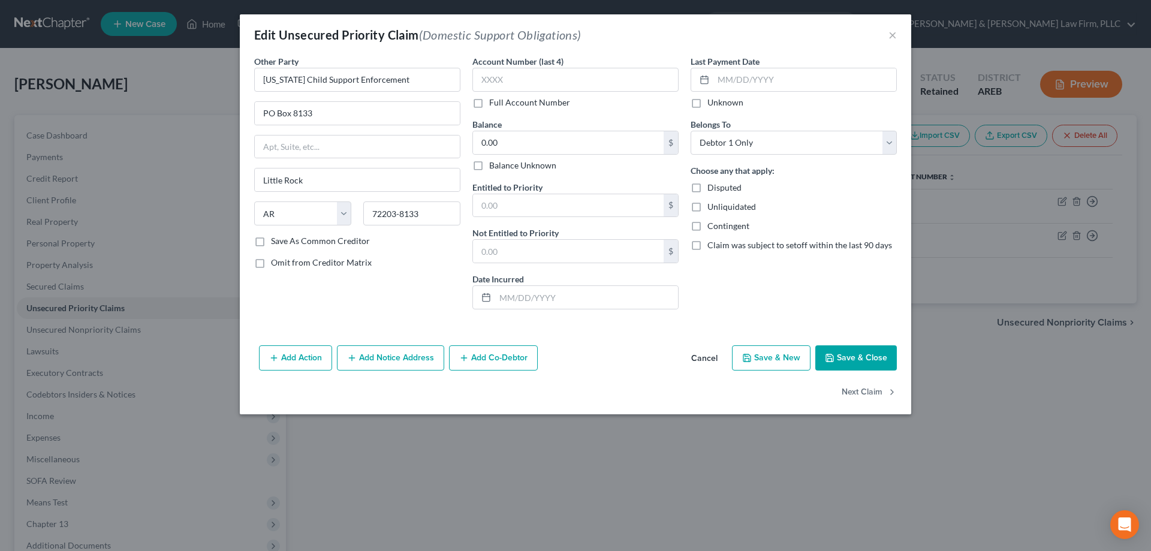
click at [401, 360] on button "Add Notice Address" at bounding box center [390, 357] width 107 height 25
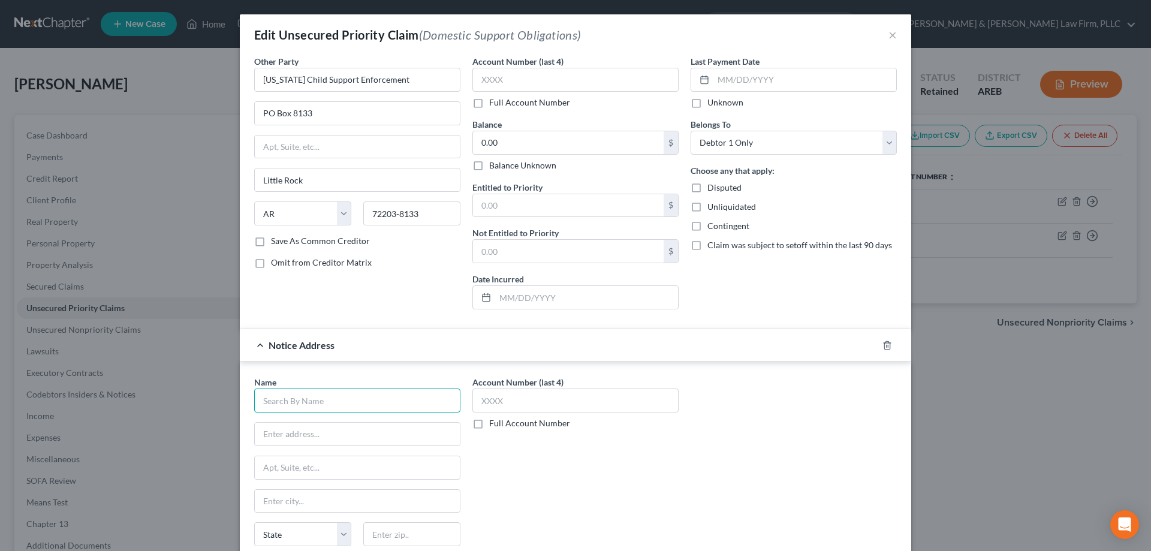
click at [442, 402] on input "text" at bounding box center [357, 401] width 206 height 24
type input "Thomas Bradberry"
click at [415, 432] on input "text" at bounding box center [357, 434] width 205 height 23
click at [419, 432] on input "text" at bounding box center [357, 434] width 205 height 23
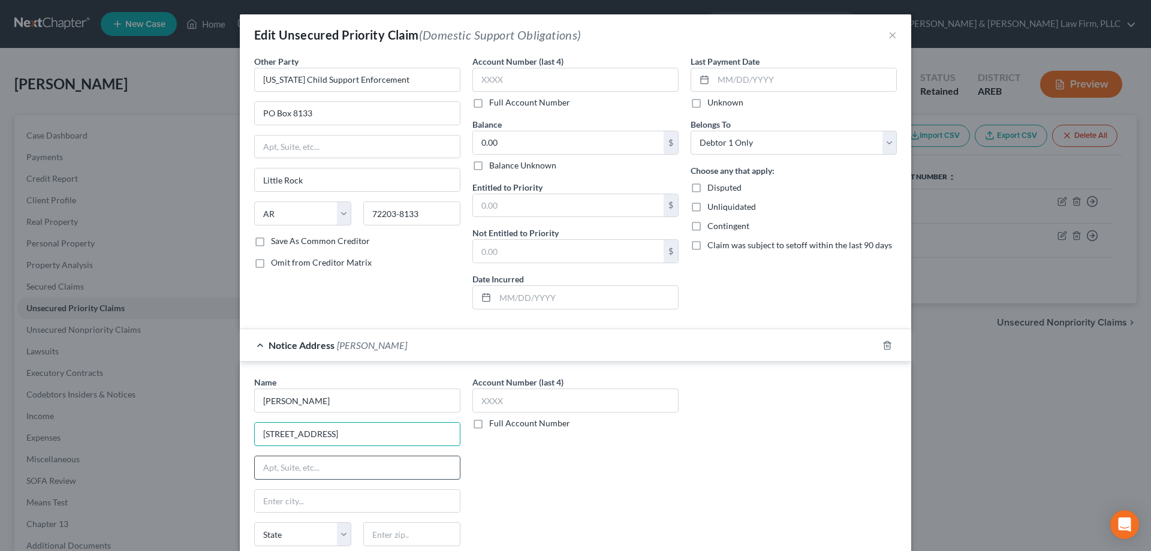
type input "37 Wedgewood Dr"
drag, startPoint x: 336, startPoint y: 429, endPoint x: 154, endPoint y: 413, distance: 182.5
click at [255, 423] on input "37 Wedgewood Dr" at bounding box center [357, 434] width 205 height 23
click at [381, 478] on input "text" at bounding box center [411, 534] width 97 height 24
type input "72023"
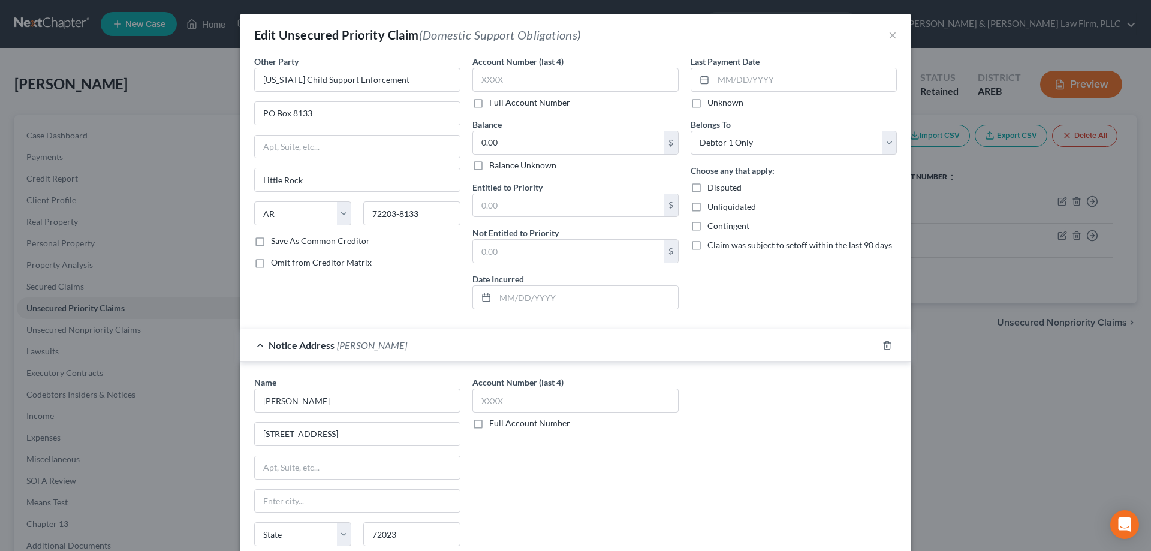
click at [534, 472] on div "Account Number (last 4) Full Account Number" at bounding box center [575, 476] width 218 height 201
type input "Cabot"
select select "2"
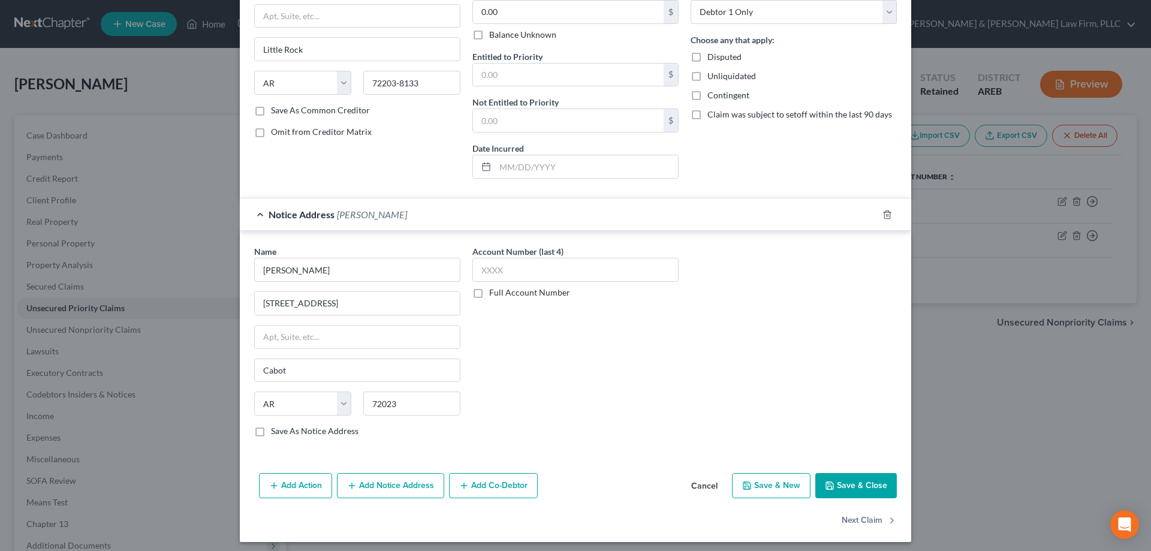
scroll to position [137, 0]
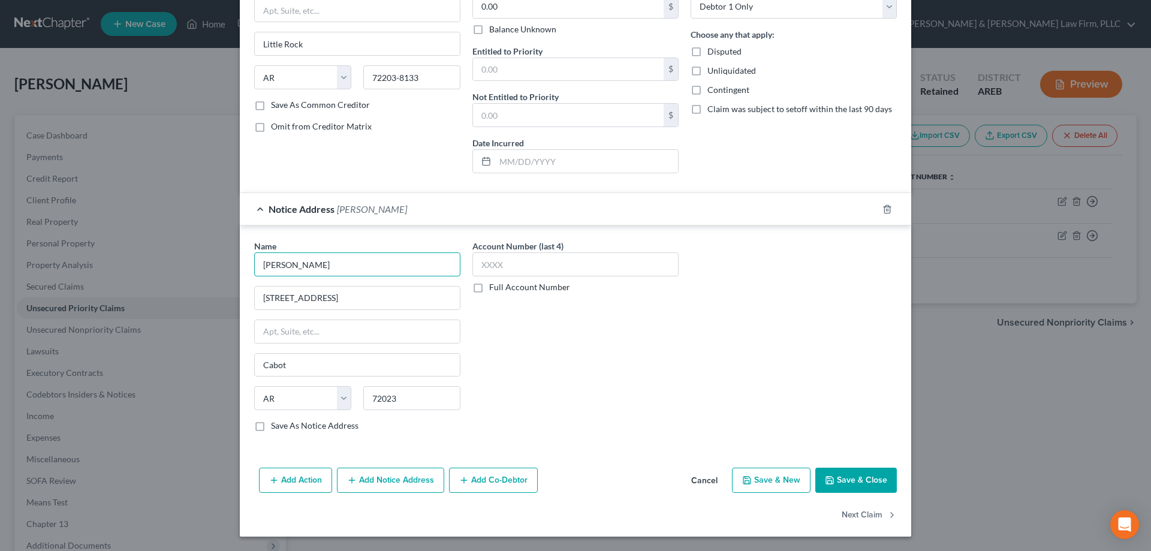
click at [316, 264] on input "Thomas Bradberry" at bounding box center [357, 264] width 206 height 24
click at [580, 368] on div "Account Number (last 4) Full Account Number" at bounding box center [575, 340] width 218 height 201
click at [324, 269] on input "Thomas Bradburry" at bounding box center [357, 264] width 206 height 24
type input "Thomas Bradbury"
drag, startPoint x: 431, startPoint y: 387, endPoint x: 450, endPoint y: 376, distance: 22.8
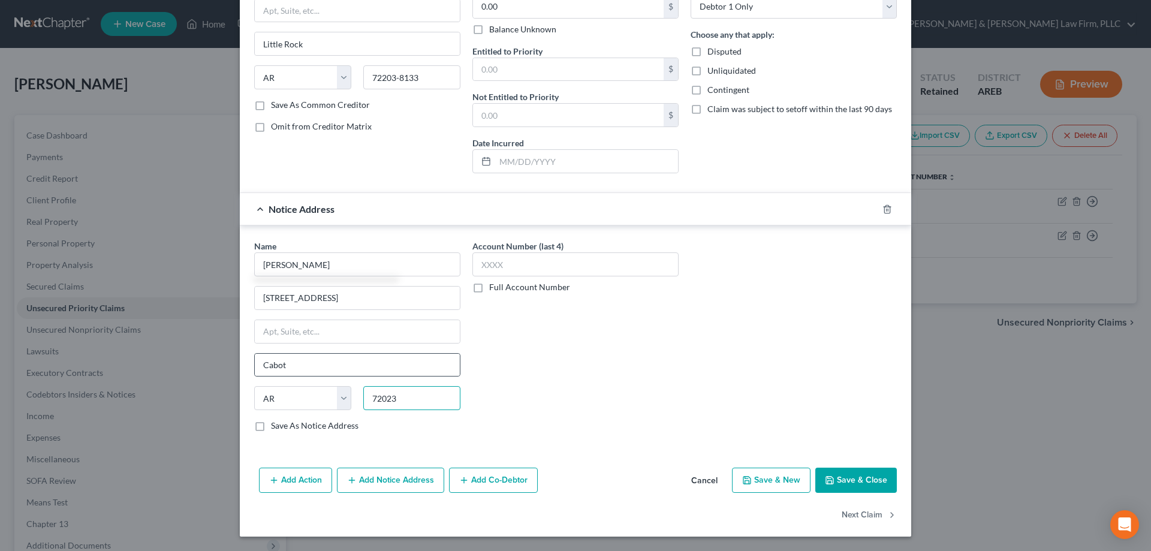
click at [450, 386] on input "72023" at bounding box center [411, 398] width 97 height 24
click at [520, 361] on div "Account Number (last 4) Full Account Number" at bounding box center [575, 340] width 218 height 201
click at [521, 381] on div "Account Number (last 4) Full Account Number" at bounding box center [575, 340] width 218 height 201
click at [372, 262] on input "Thomas Bradbury" at bounding box center [357, 264] width 206 height 24
drag, startPoint x: 611, startPoint y: 379, endPoint x: 601, endPoint y: 364, distance: 18.1
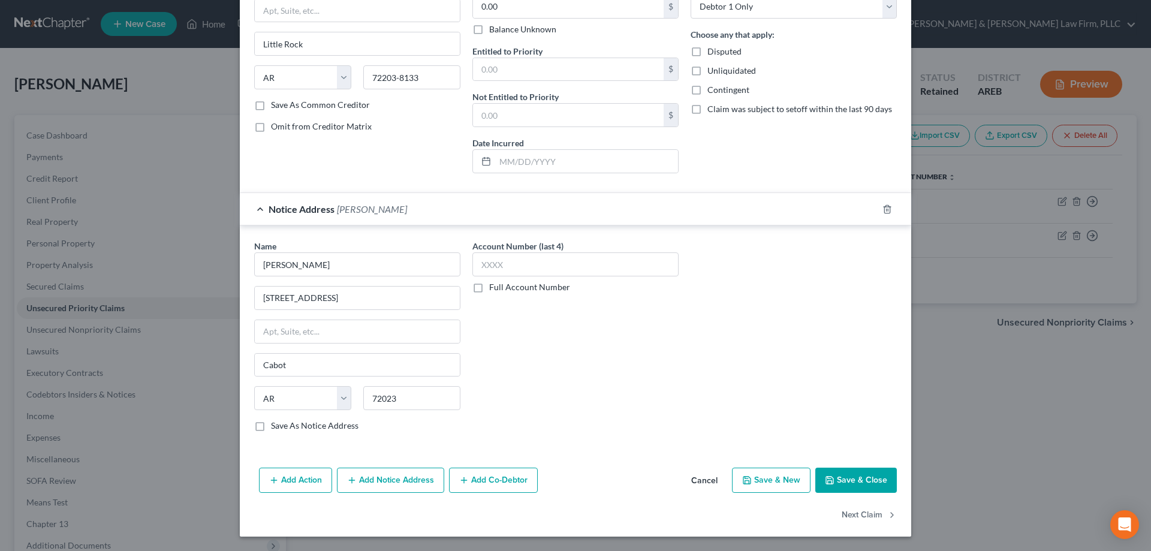
click at [610, 377] on div "Account Number (last 4) Full Account Number" at bounding box center [575, 340] width 218 height 201
click at [868, 476] on button "Save & Close" at bounding box center [856, 480] width 82 height 25
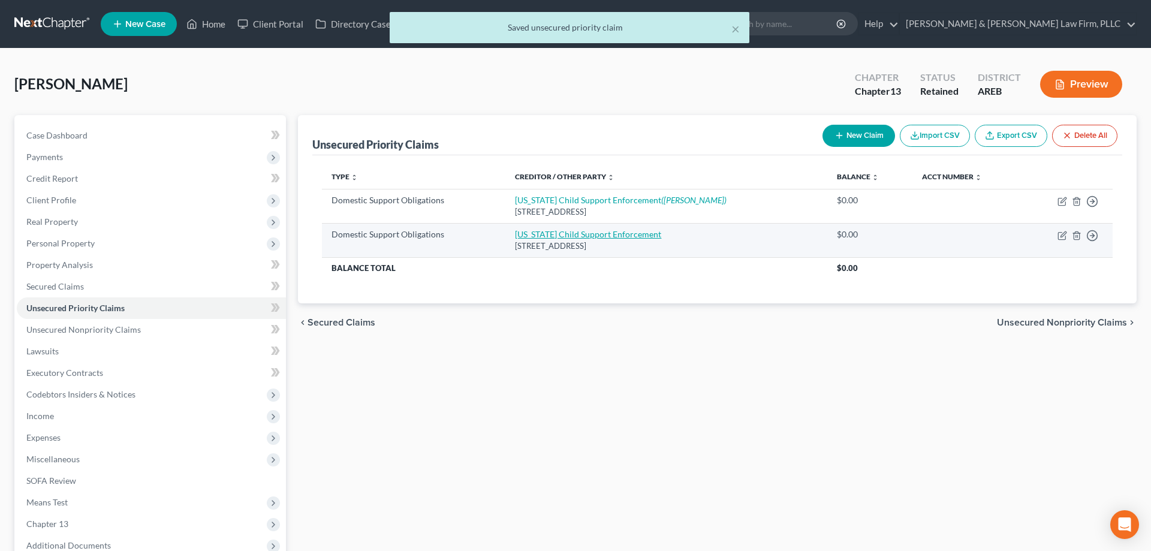
click at [582, 235] on link "Arkansas Child Support Enforcement" at bounding box center [588, 234] width 146 height 10
select select "2"
select select "0"
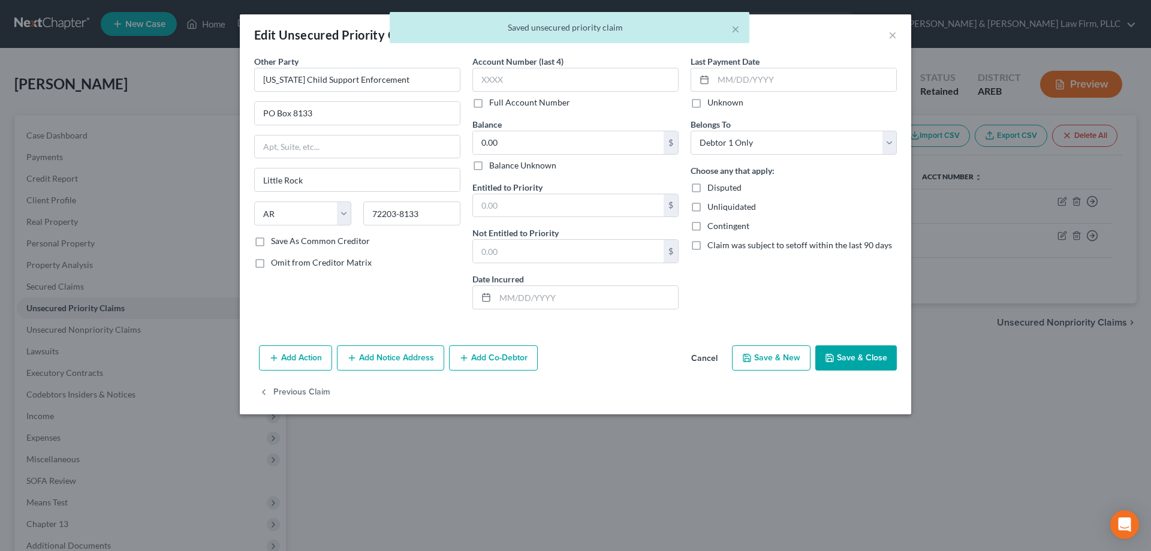
click at [420, 362] on button "Add Notice Address" at bounding box center [390, 357] width 107 height 25
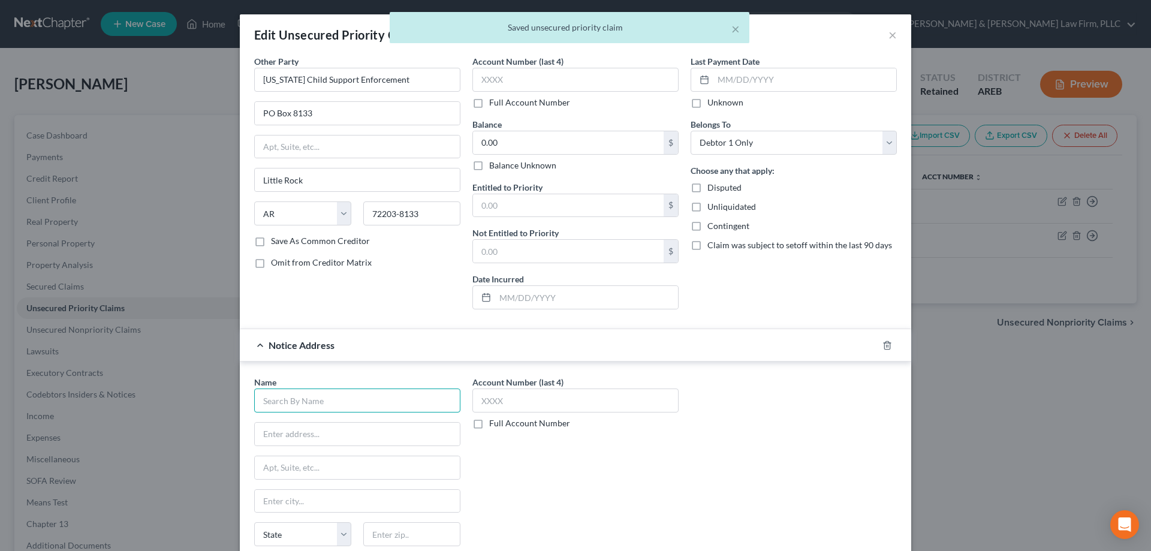
click at [353, 404] on input "text" at bounding box center [357, 401] width 206 height 24
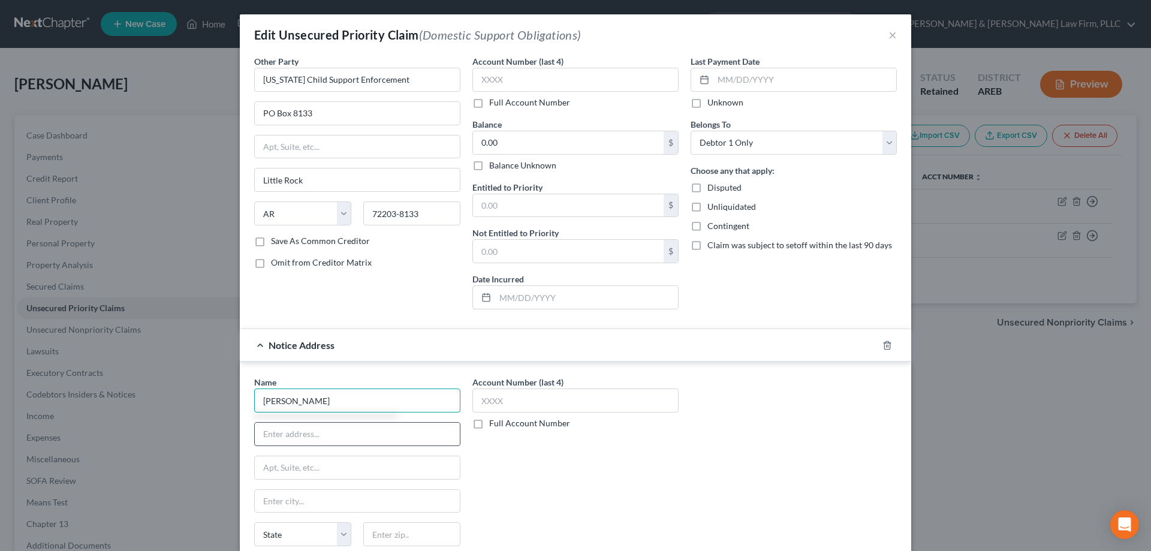
type input "Waltor Vidrine"
click at [343, 438] on input "text" at bounding box center [357, 434] width 205 height 23
type input "Unknown"
click at [285, 403] on input "Waltor Vidrine" at bounding box center [357, 401] width 206 height 24
type input "Walter Vidrine"
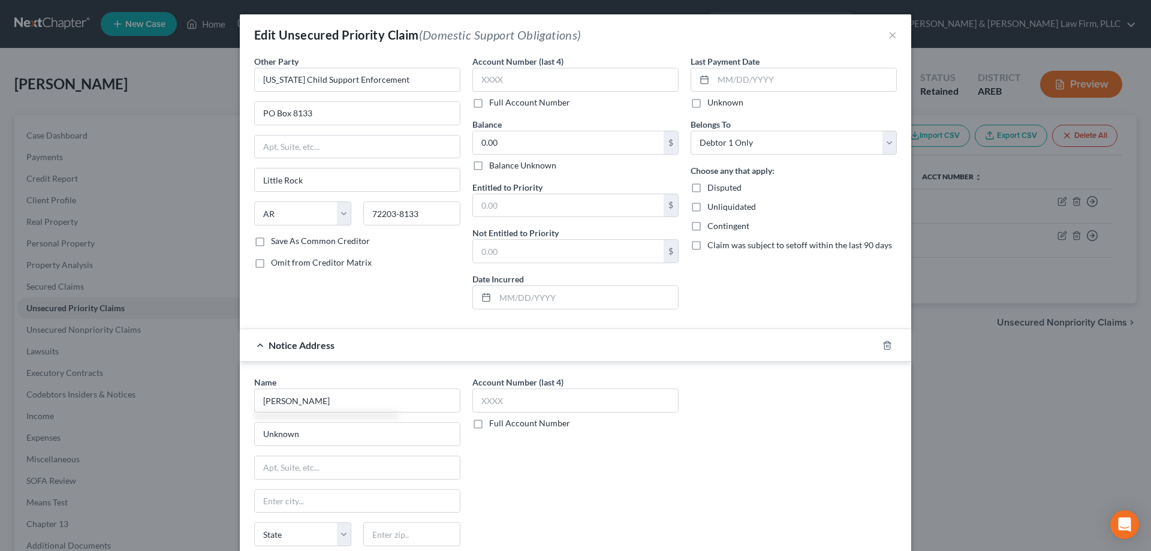
click at [579, 478] on div "Account Number (last 4) Full Account Number" at bounding box center [575, 476] width 218 height 201
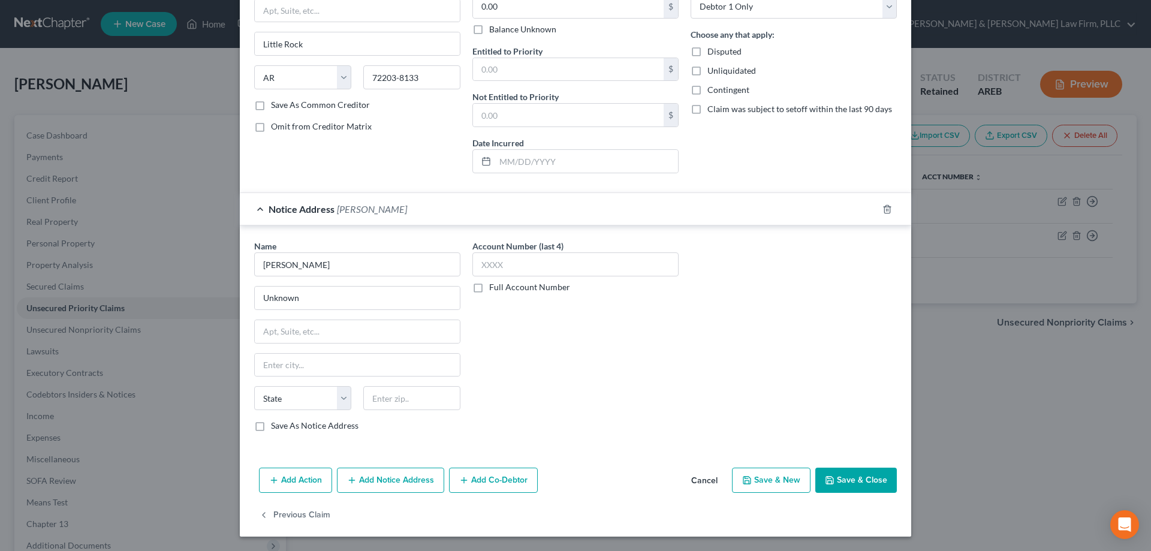
click at [826, 465] on div "Add Action Add Notice Address Add Co-Debtor Cancel Save & New Save & Close" at bounding box center [576, 483] width 672 height 40
drag, startPoint x: 836, startPoint y: 474, endPoint x: 846, endPoint y: 472, distance: 9.9
click at [842, 472] on button "Save & Close" at bounding box center [856, 480] width 82 height 25
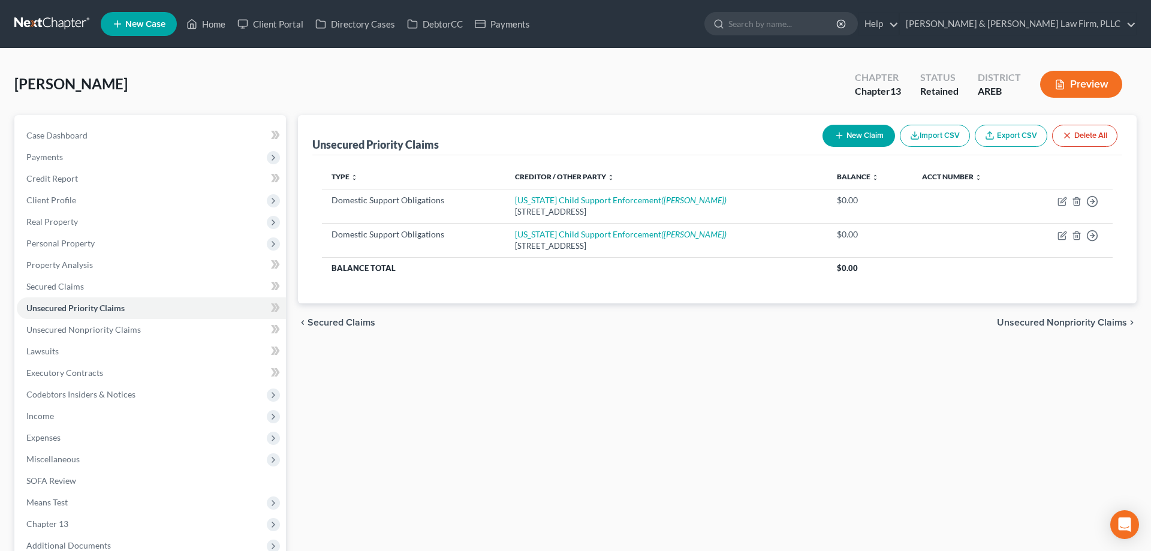
click at [567, 369] on div "Unsecured Priority Claims New Claim Import CSV Export CSV Delete All Type expan…" at bounding box center [717, 385] width 851 height 541
click at [100, 329] on span "Unsecured Nonpriority Claims" at bounding box center [83, 329] width 115 height 10
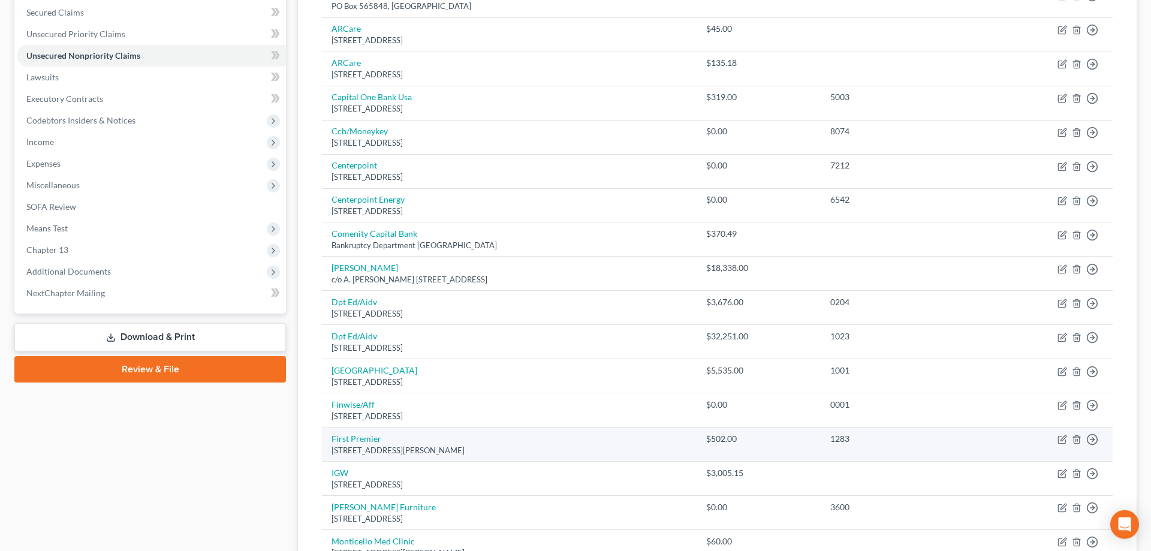
scroll to position [306, 0]
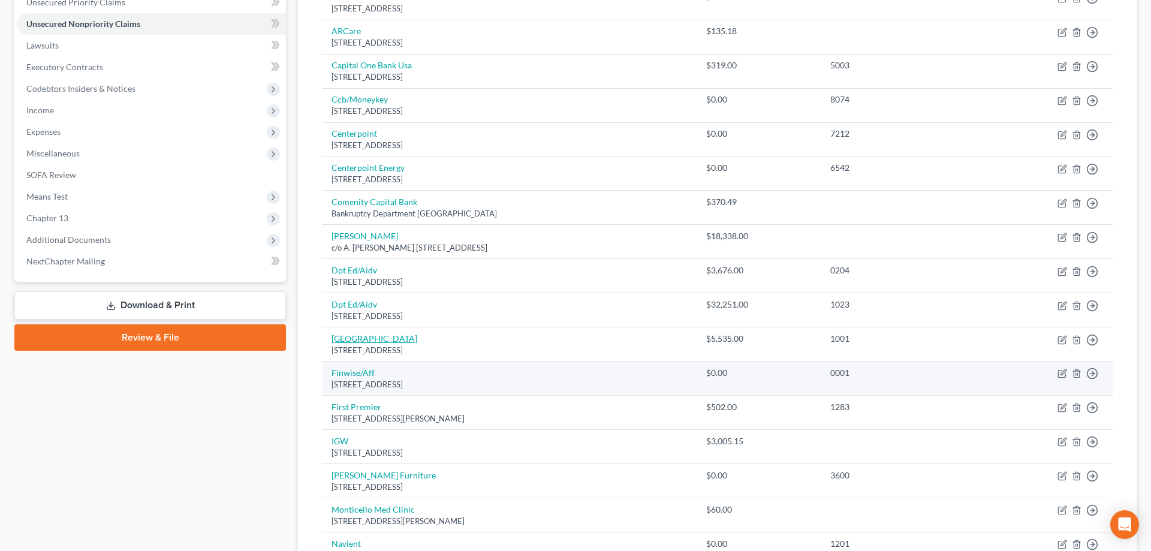
drag, startPoint x: 339, startPoint y: 338, endPoint x: 637, endPoint y: 366, distance: 299.9
click at [339, 338] on link "Exeter" at bounding box center [375, 338] width 86 height 10
select select "45"
select select "2"
select select "0"
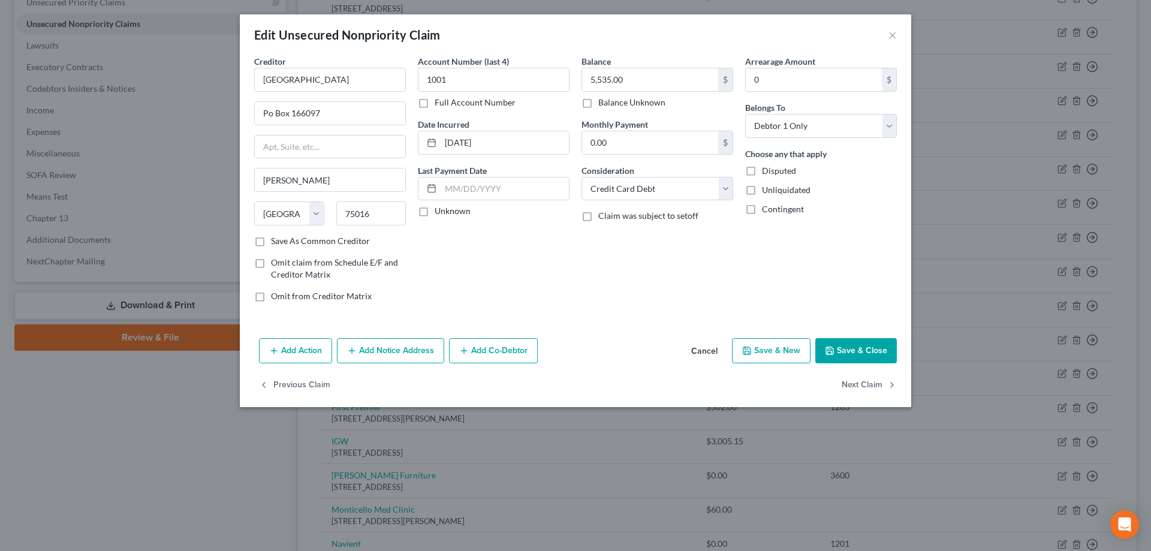
click at [701, 351] on button "Cancel" at bounding box center [705, 351] width 46 height 24
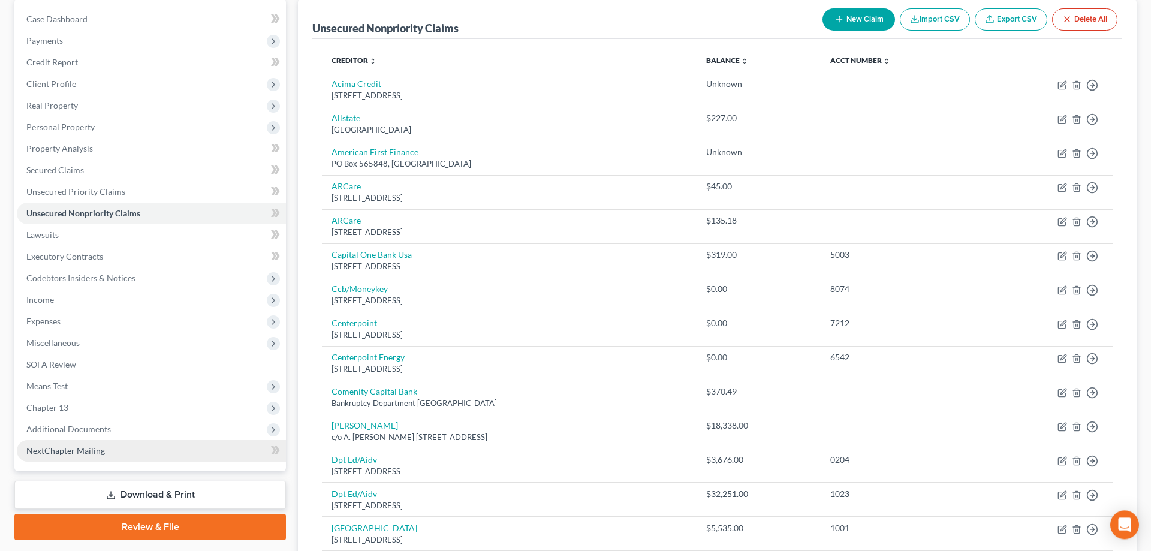
scroll to position [167, 0]
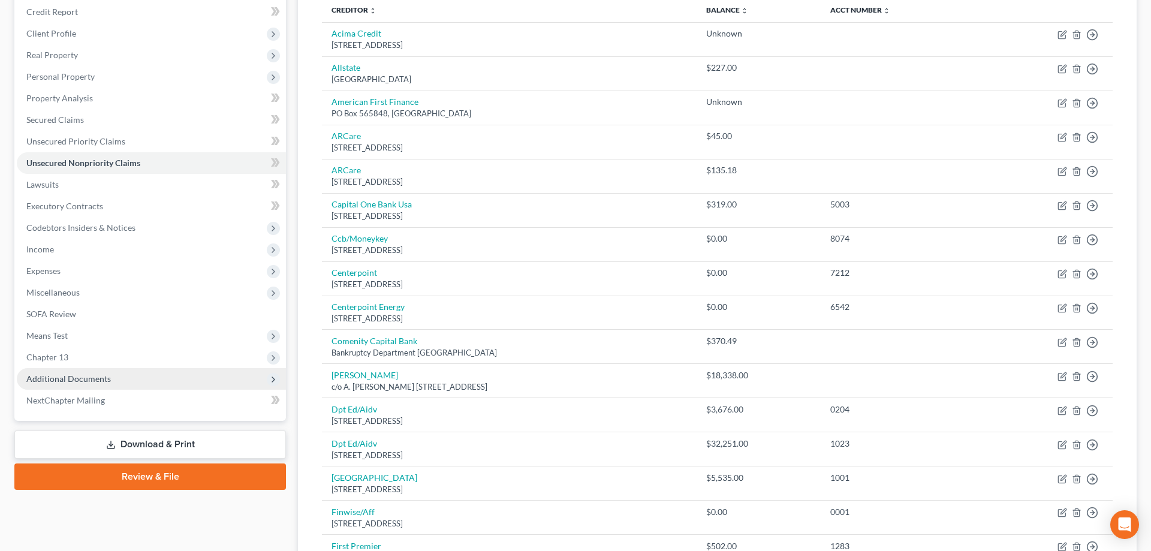
click at [112, 381] on span "Additional Documents" at bounding box center [151, 379] width 269 height 22
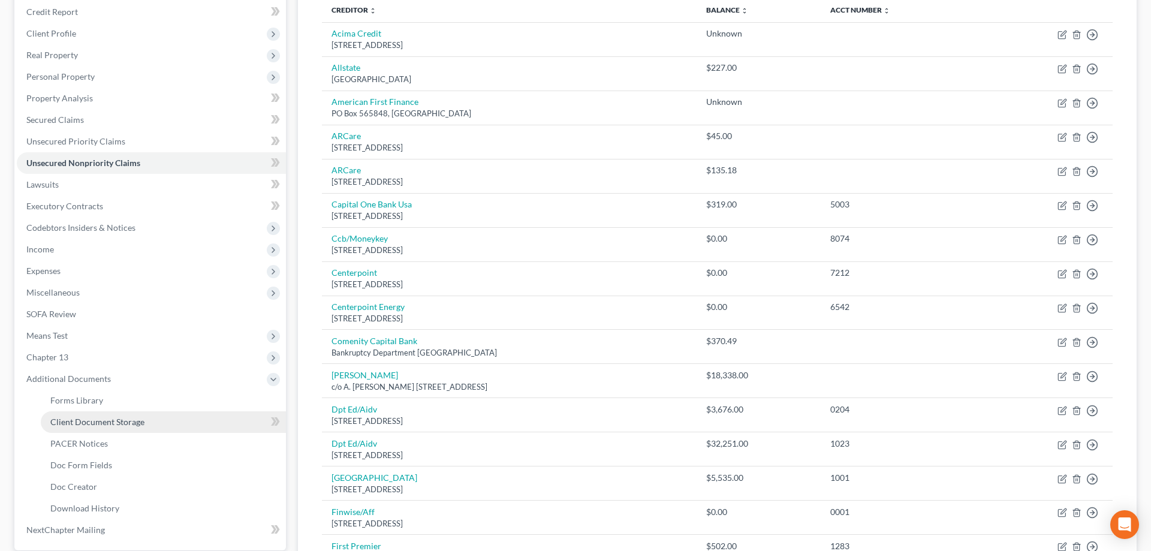
click at [132, 423] on span "Client Document Storage" at bounding box center [97, 422] width 94 height 10
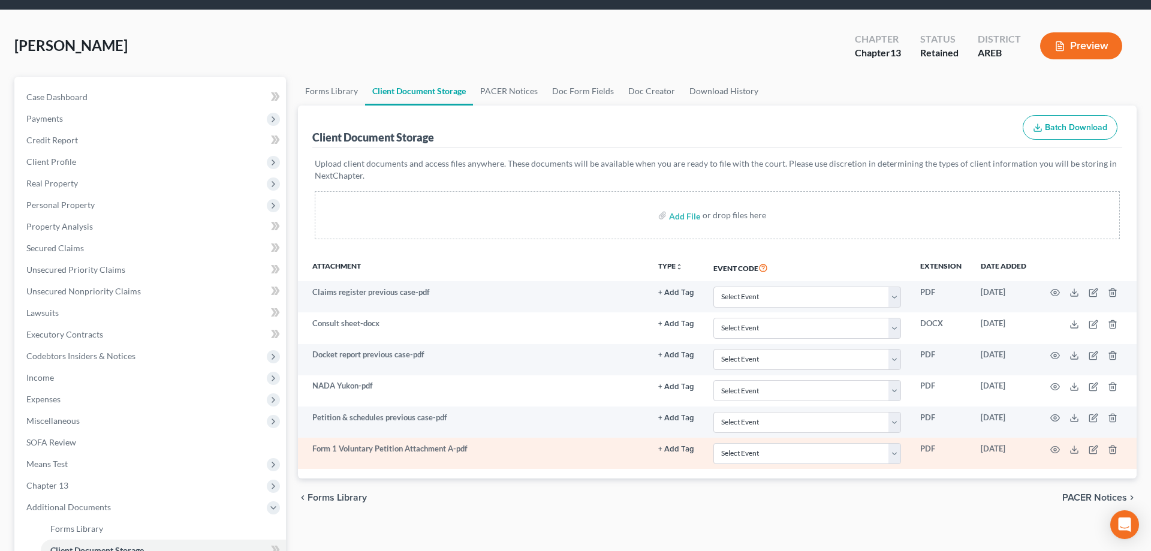
scroll to position [61, 0]
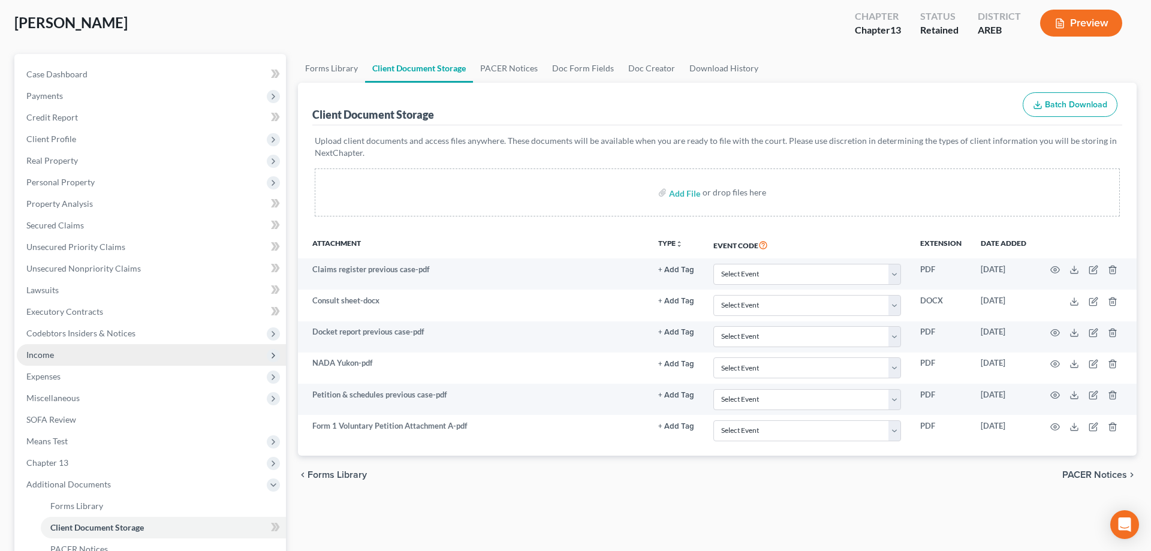
click at [211, 350] on span "Income" at bounding box center [151, 355] width 269 height 22
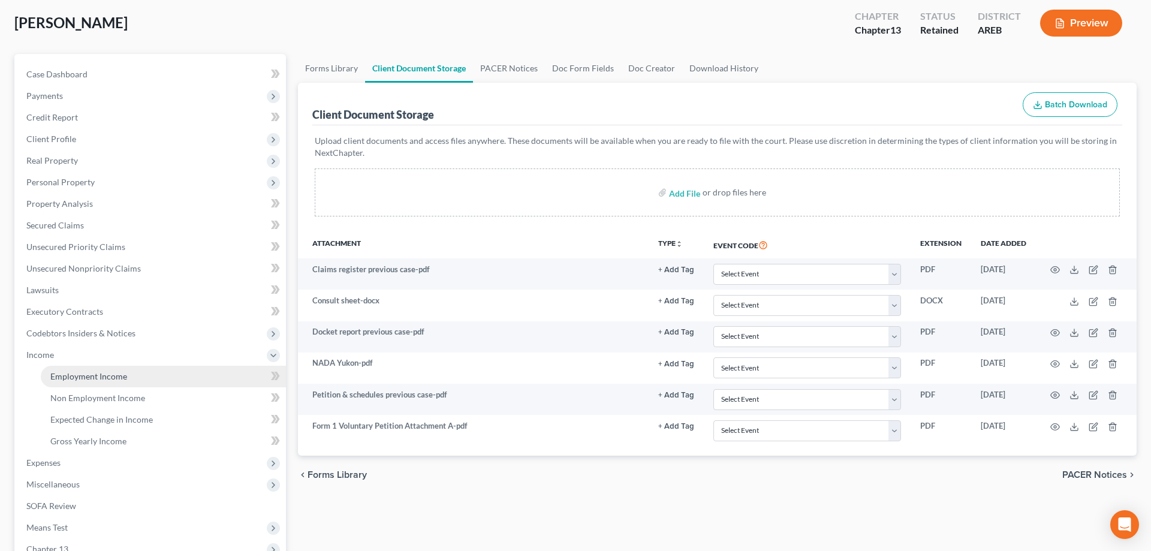
click at [218, 372] on link "Employment Income" at bounding box center [163, 377] width 245 height 22
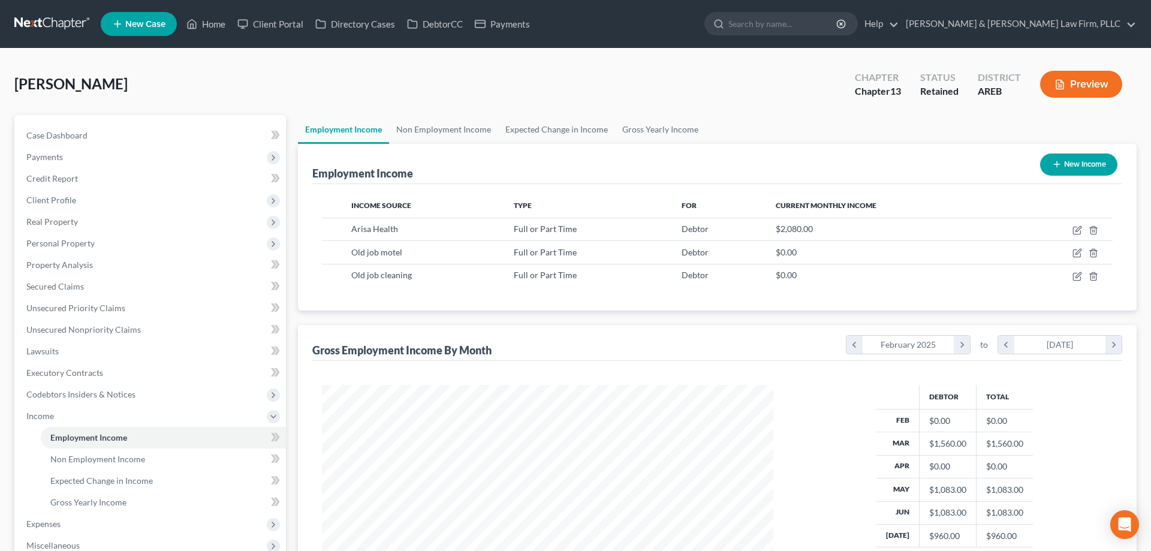
scroll to position [225, 475]
drag, startPoint x: 773, startPoint y: 230, endPoint x: 851, endPoint y: 236, distance: 78.2
click at [851, 236] on td "$2,080.00" at bounding box center [888, 229] width 245 height 23
click at [848, 235] on td "$2,080.00" at bounding box center [888, 229] width 245 height 23
click at [717, 115] on ul "Employment Income Non Employment Income Expected Change in Income Gross Yearly …" at bounding box center [717, 129] width 839 height 29
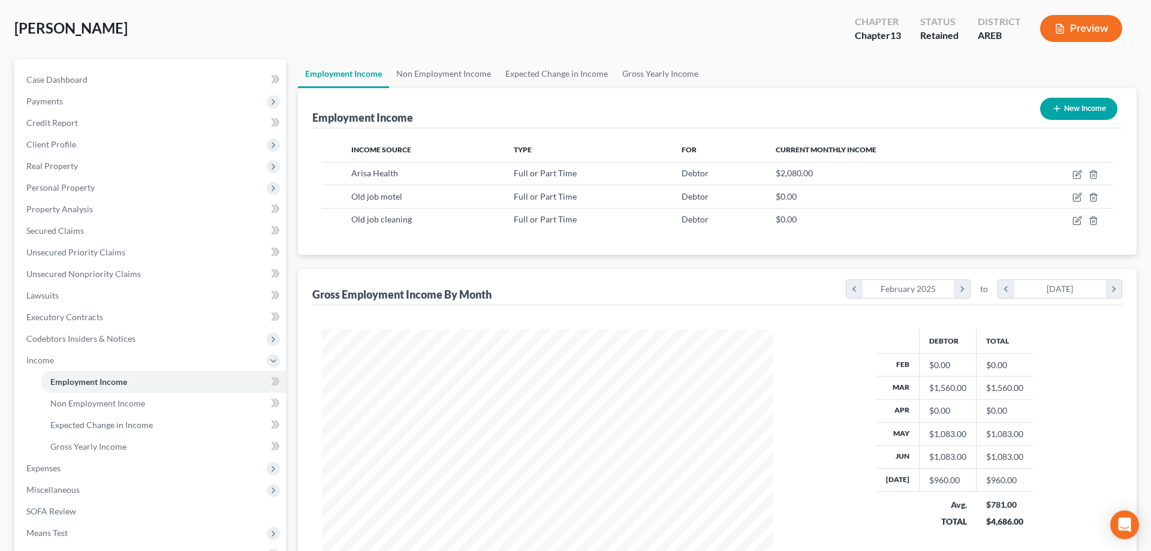
scroll to position [0, 0]
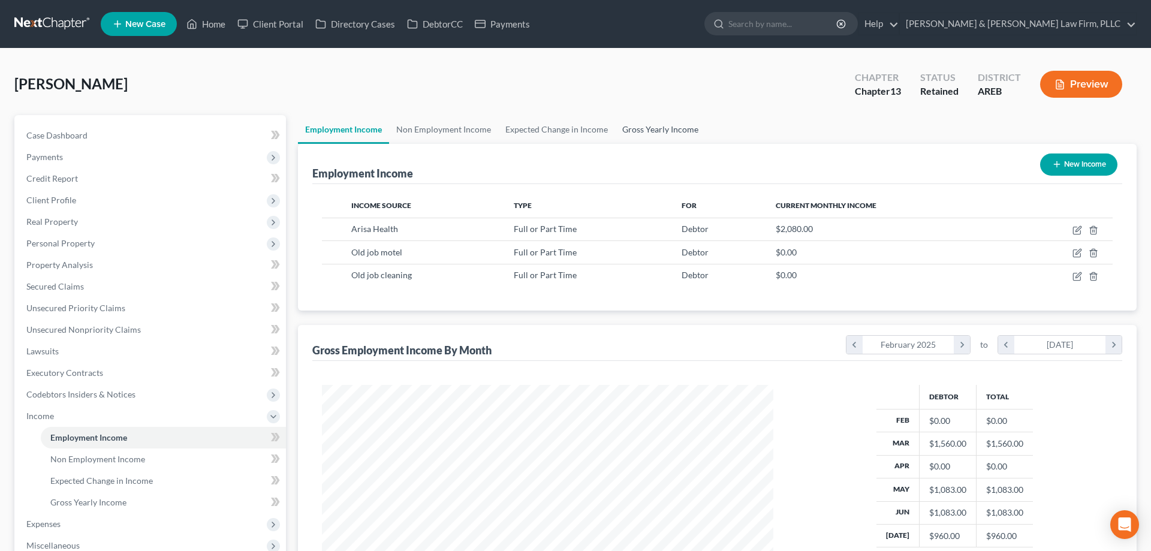
click at [667, 126] on link "Gross Yearly Income" at bounding box center [660, 129] width 91 height 29
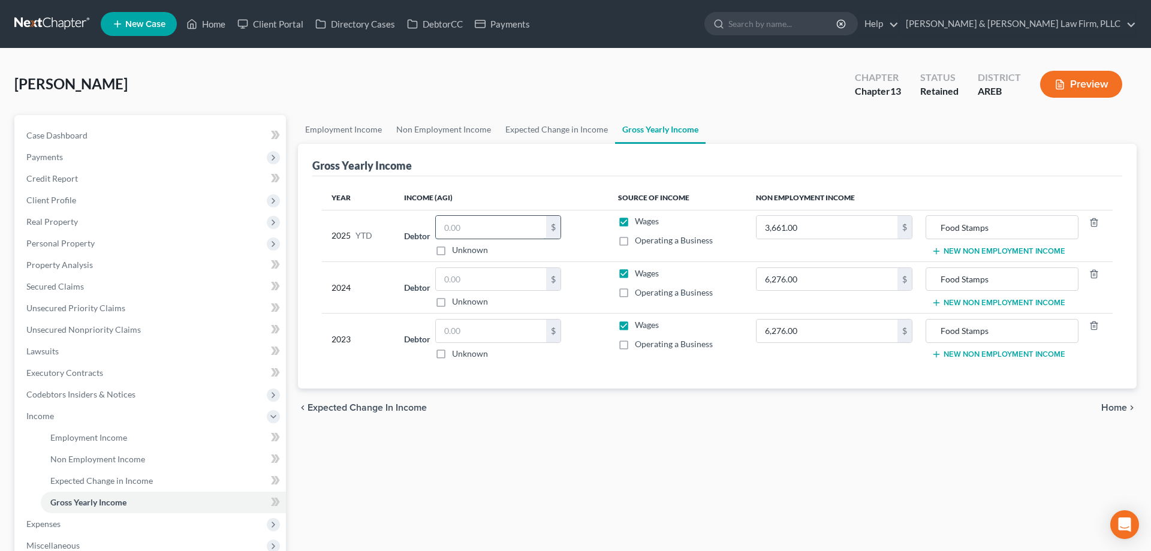
click at [474, 224] on input "text" at bounding box center [491, 227] width 110 height 23
type input "4,600"
click at [721, 101] on div "Watt, Ashley Upgraded Chapter Chapter 13 Status Retained District AREB Preview" at bounding box center [575, 89] width 1122 height 52
click at [478, 279] on input "text" at bounding box center [491, 279] width 110 height 23
type input "102,000"
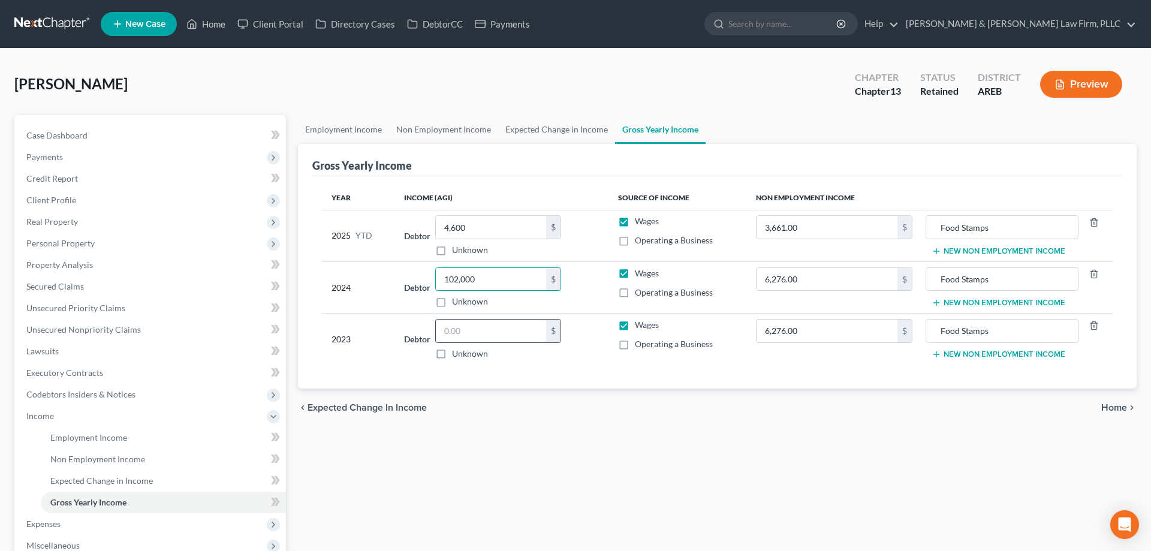
click at [468, 333] on input "text" at bounding box center [491, 331] width 110 height 23
type input "100,000"
drag, startPoint x: 504, startPoint y: 447, endPoint x: 504, endPoint y: 438, distance: 8.4
click at [504, 446] on div "Employment Income Non Employment Income Expected Change in Income Gross Yearly …" at bounding box center [717, 429] width 851 height 628
click at [125, 146] on span "Payments" at bounding box center [151, 157] width 269 height 22
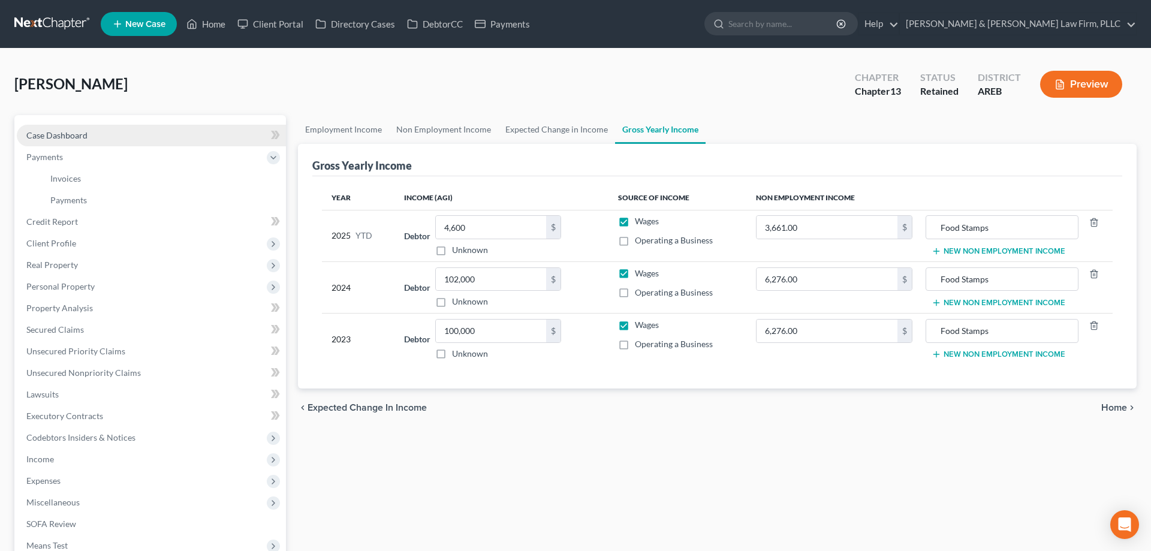
click at [145, 136] on link "Case Dashboard" at bounding box center [151, 136] width 269 height 22
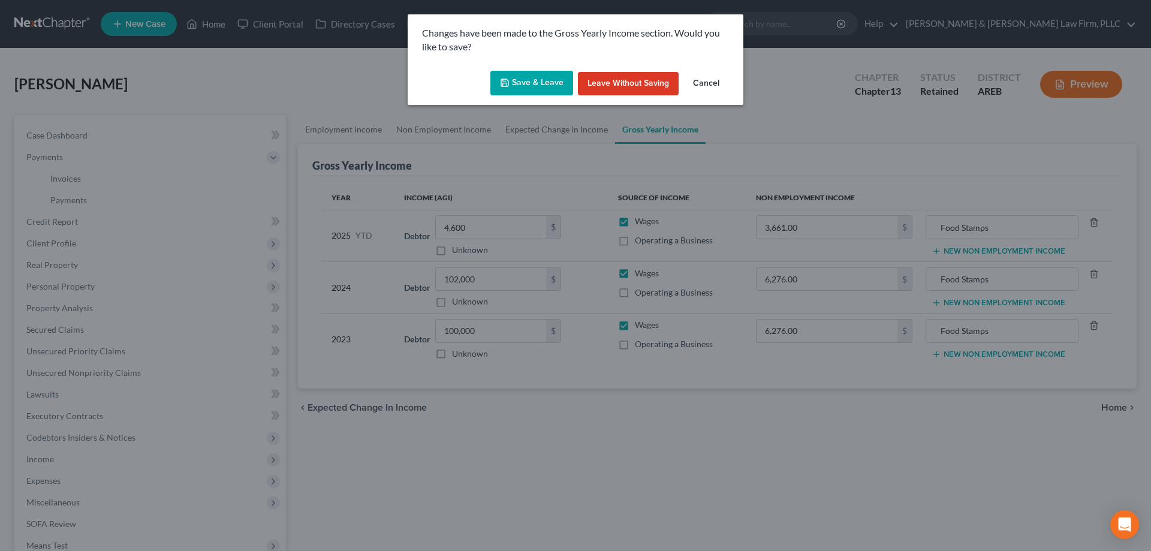
click at [537, 89] on button "Save & Leave" at bounding box center [531, 83] width 83 height 25
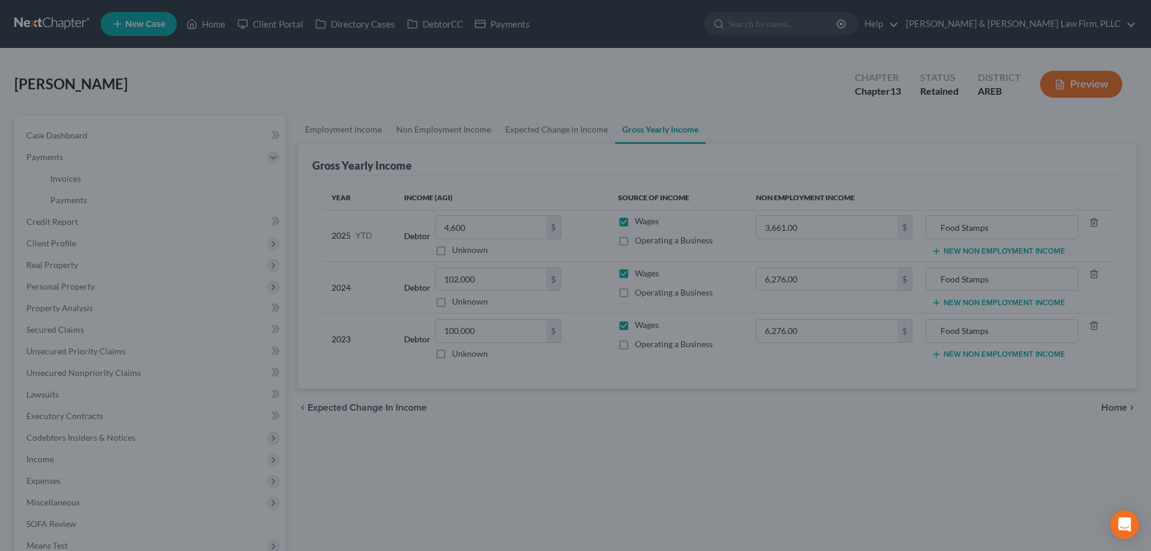
select select "2"
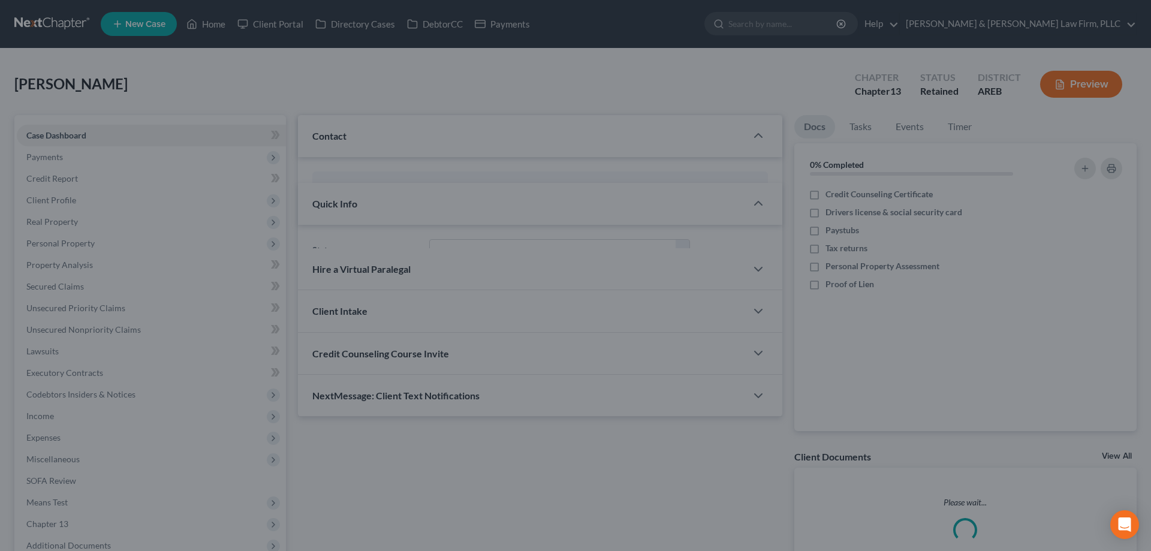
click at [478, 442] on div at bounding box center [575, 275] width 1151 height 551
click at [479, 440] on div at bounding box center [575, 275] width 1151 height 551
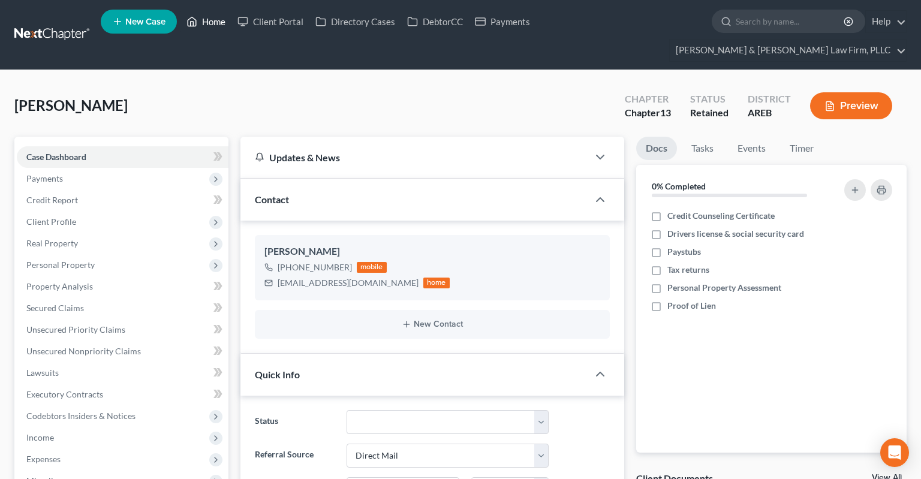
click at [203, 28] on link "Home" at bounding box center [205, 22] width 51 height 22
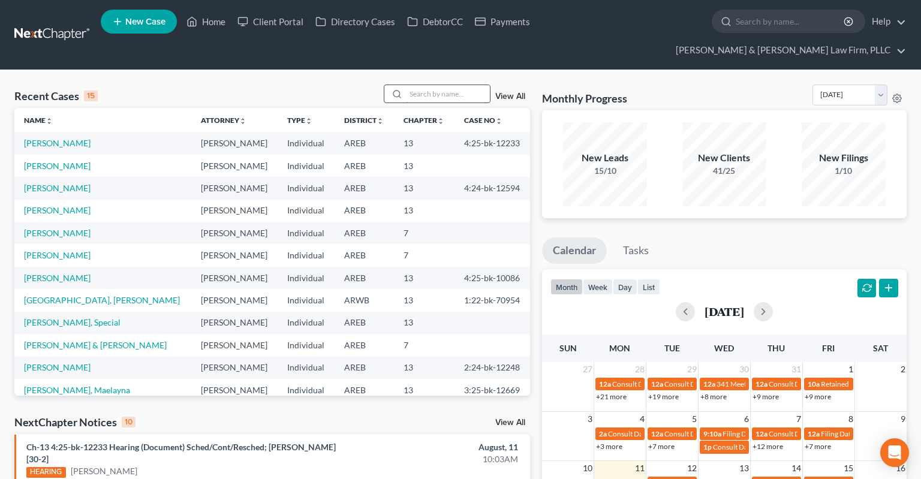
click at [421, 85] on input "search" at bounding box center [448, 93] width 84 height 17
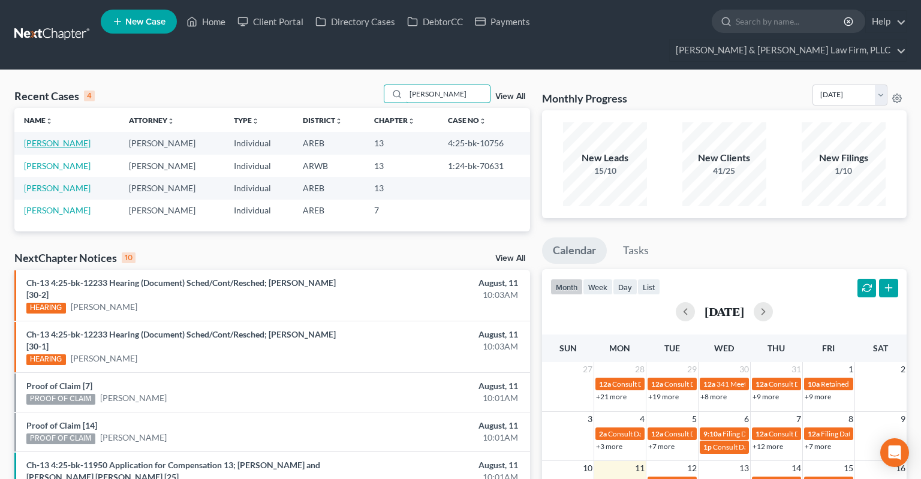
type input "wilkerson"
click at [62, 138] on link "Wilkerson, John" at bounding box center [57, 143] width 67 height 10
select select "3"
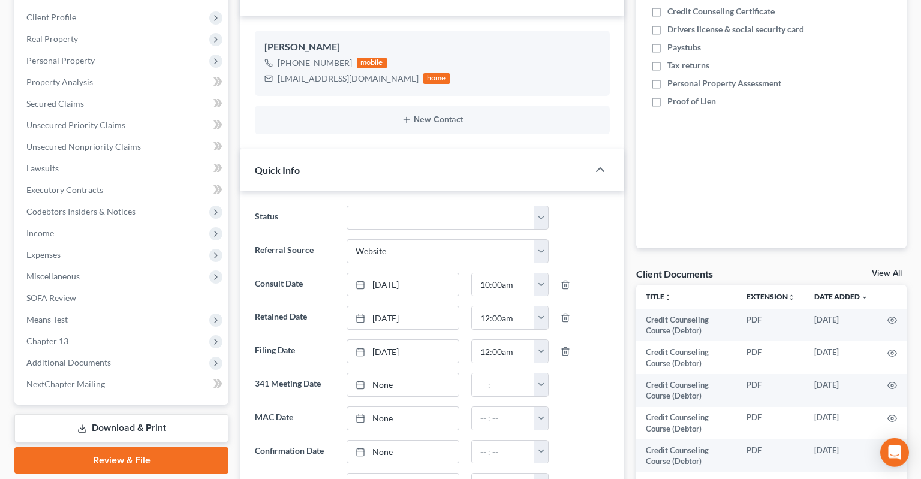
scroll to position [253, 0]
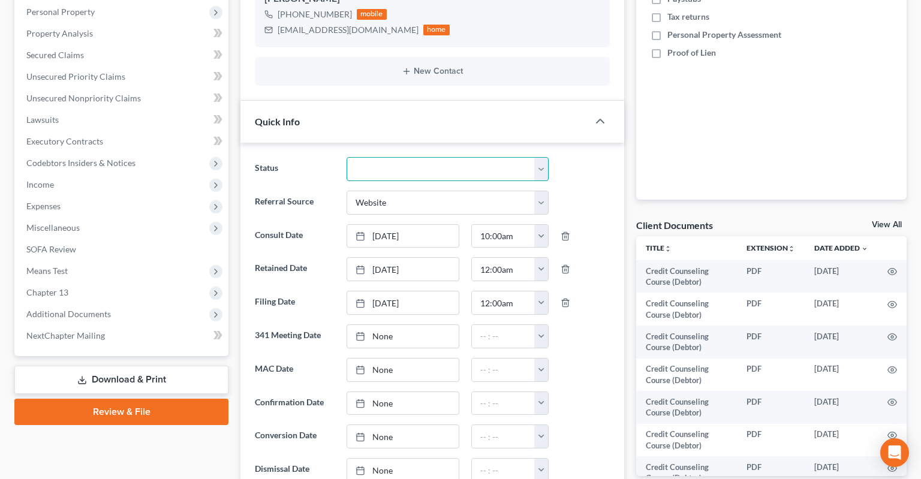
select select "9"
click option "Unconfirmed" at bounding box center [0, 0] width 0 height 0
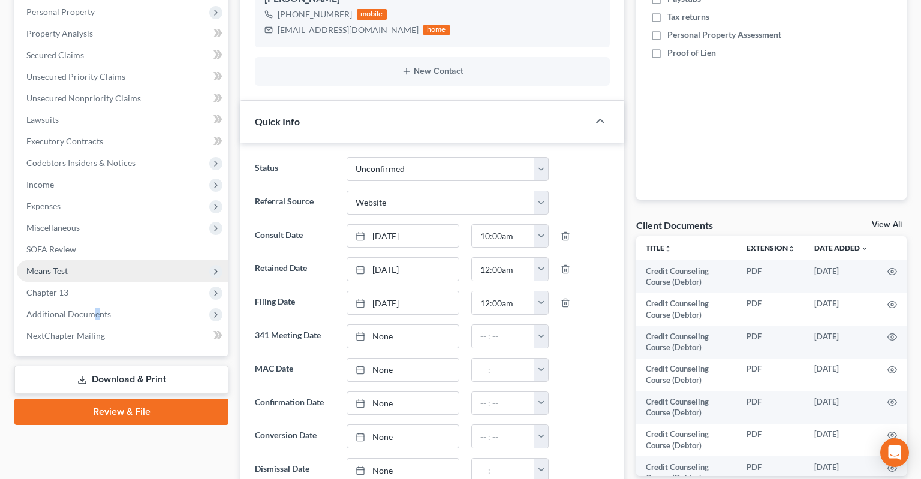
drag, startPoint x: 95, startPoint y: 293, endPoint x: 177, endPoint y: 245, distance: 95.3
click at [95, 309] on span "Additional Documents" at bounding box center [68, 314] width 85 height 10
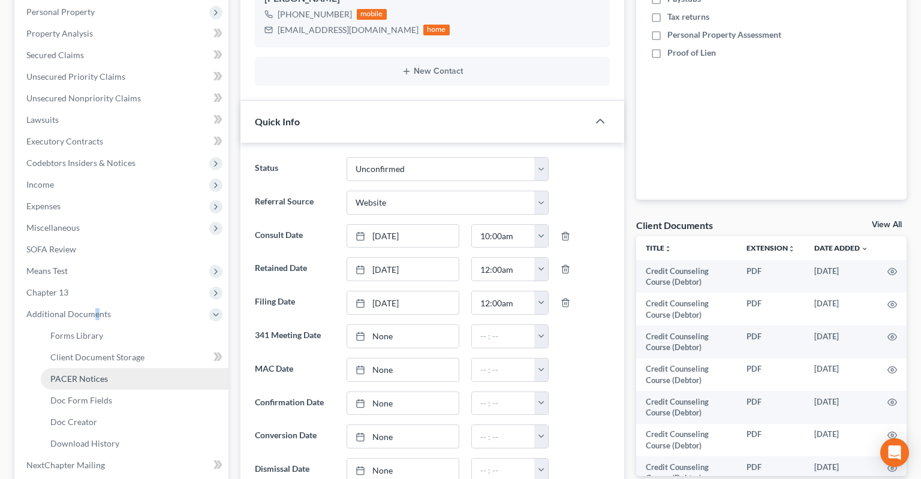
click at [119, 368] on link "PACER Notices" at bounding box center [135, 379] width 188 height 22
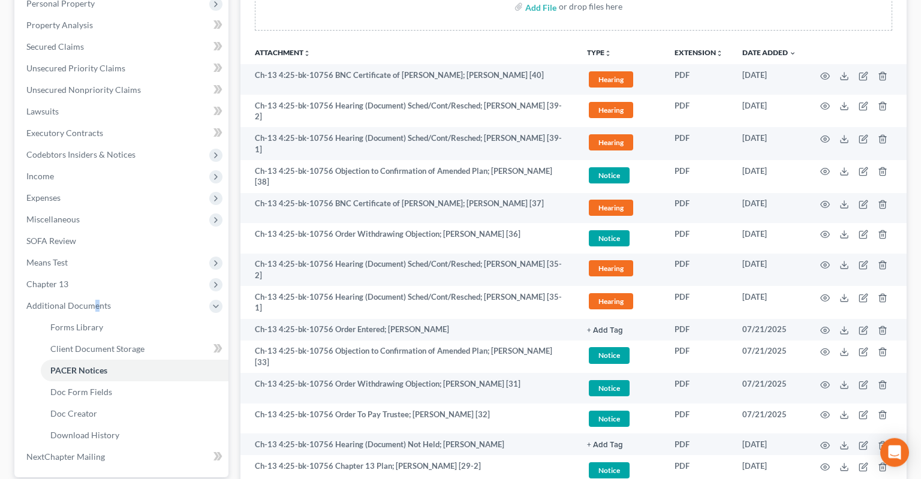
scroll to position [71, 0]
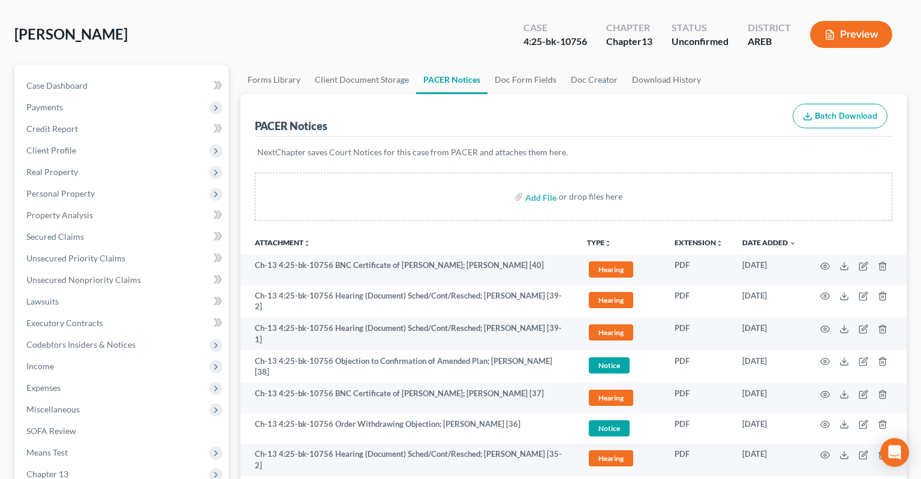
click at [597, 239] on button "TYPE unfold_more" at bounding box center [599, 243] width 25 height 8
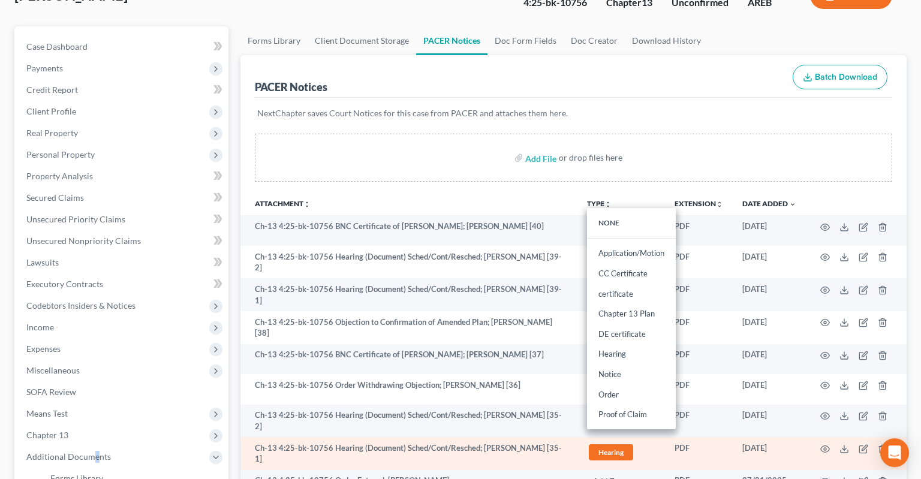
scroll to position [134, 0]
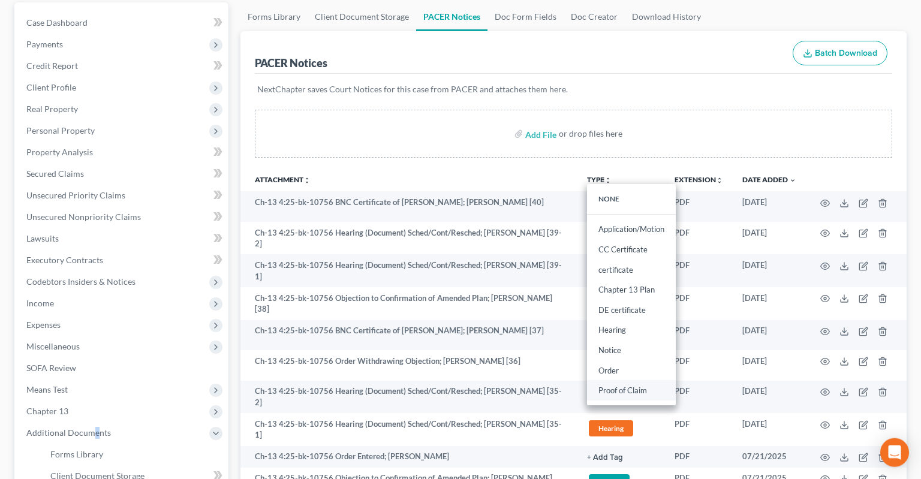
click at [632, 381] on link "Proof of Claim" at bounding box center [631, 391] width 89 height 20
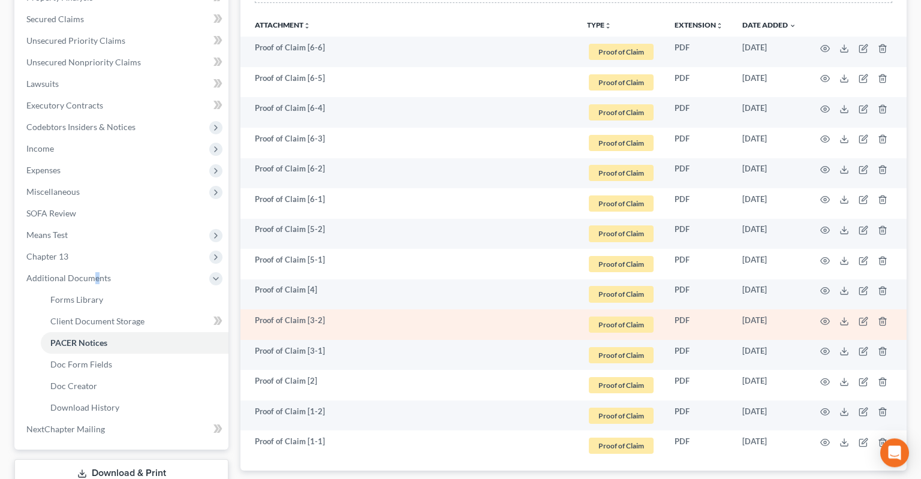
scroll to position [351, 0]
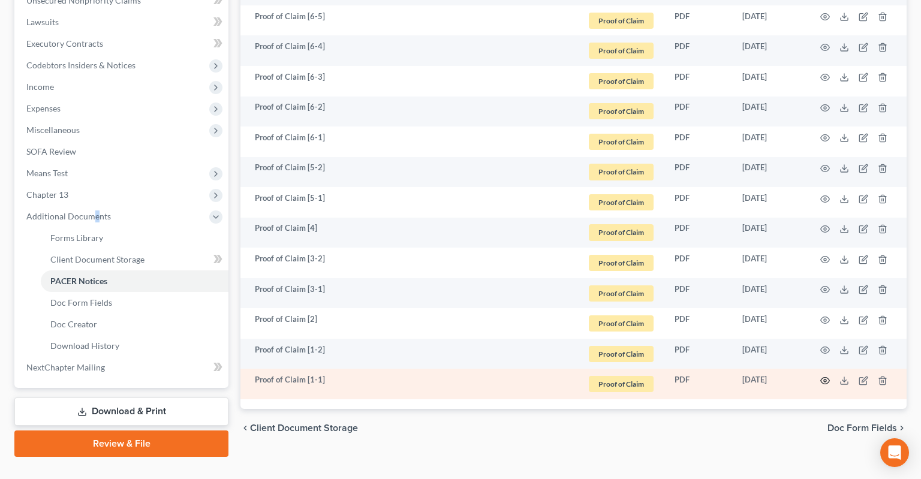
click at [824, 380] on circle "button" at bounding box center [825, 381] width 2 height 2
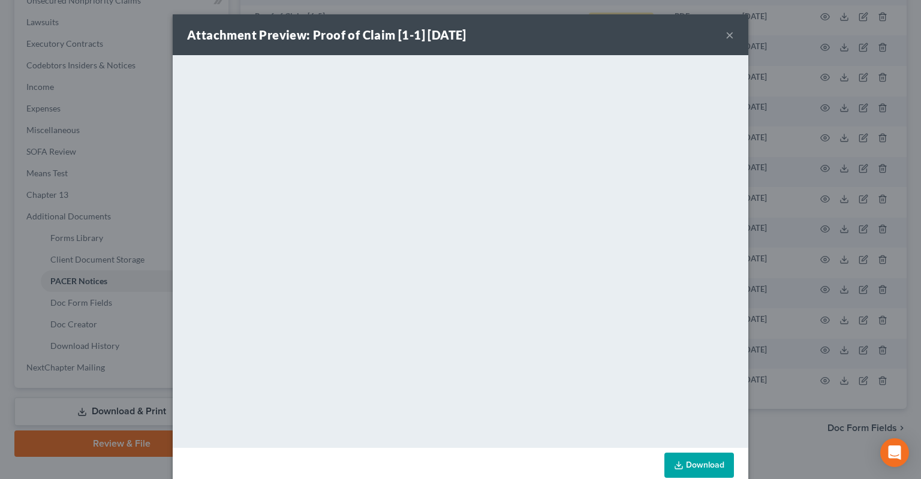
click at [727, 34] on button "×" at bounding box center [730, 35] width 8 height 14
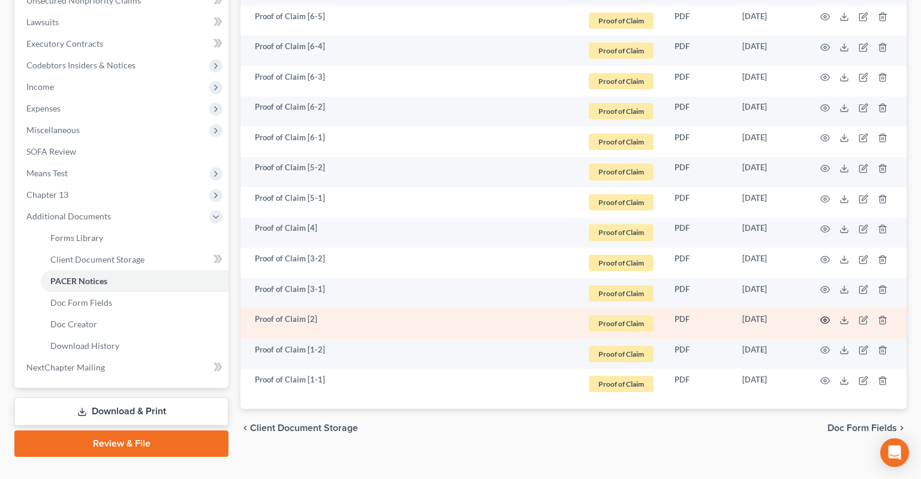
click at [824, 315] on icon "button" at bounding box center [825, 320] width 10 height 10
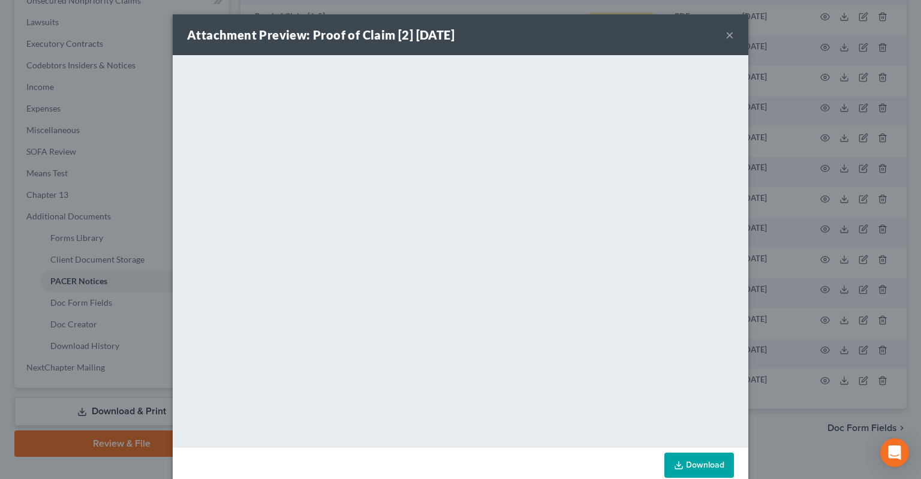
drag, startPoint x: 728, startPoint y: 40, endPoint x: 728, endPoint y: 49, distance: 9.6
click at [728, 38] on button "×" at bounding box center [730, 35] width 8 height 14
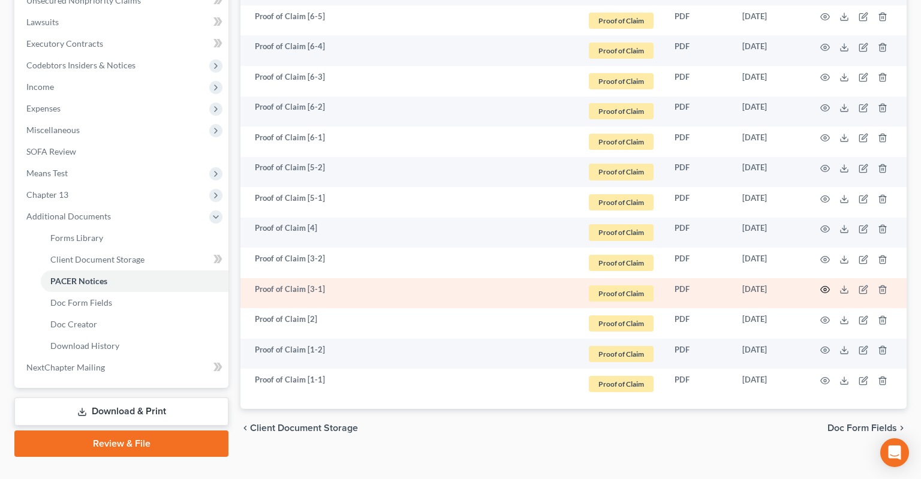
click at [824, 285] on icon "button" at bounding box center [825, 290] width 10 height 10
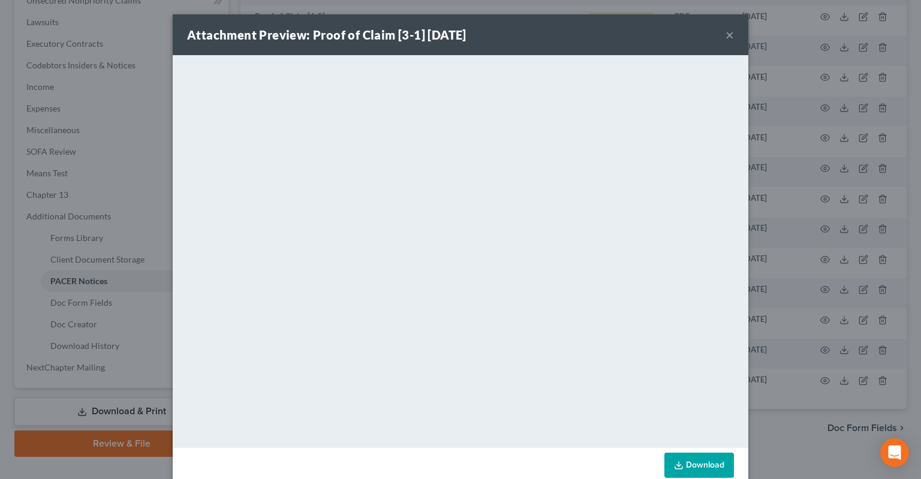
click at [728, 37] on button "×" at bounding box center [730, 35] width 8 height 14
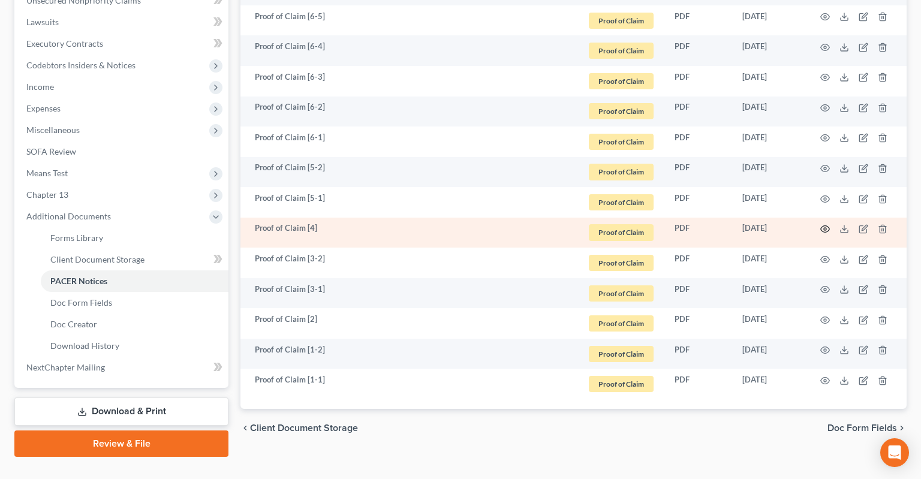
click at [821, 226] on icon "button" at bounding box center [825, 229] width 9 height 7
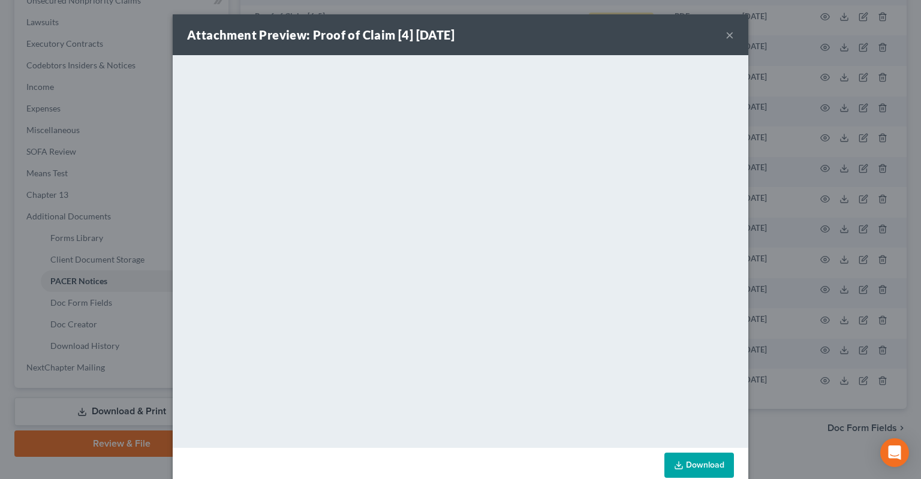
click at [728, 38] on button "×" at bounding box center [730, 35] width 8 height 14
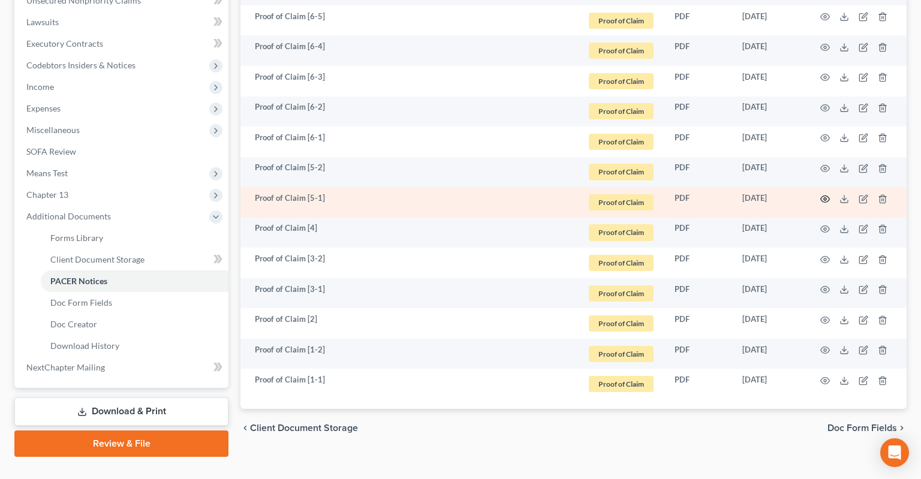
click at [822, 194] on icon "button" at bounding box center [825, 199] width 10 height 10
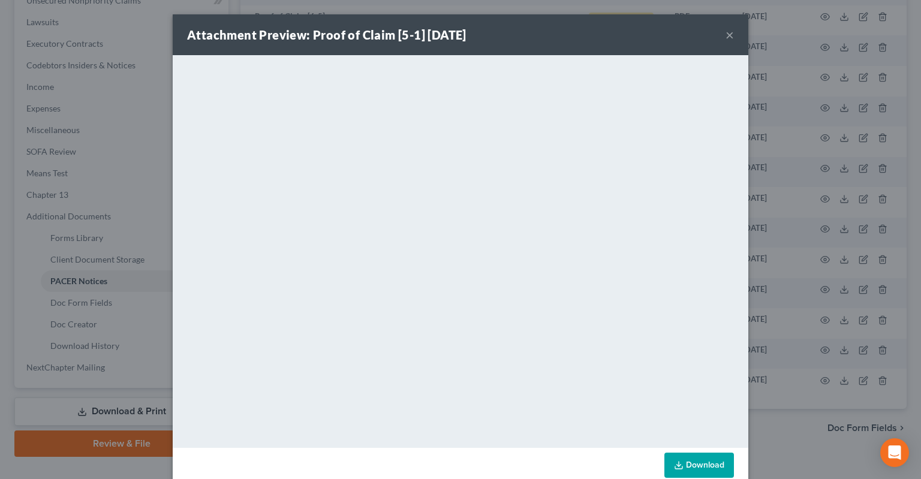
click at [728, 37] on button "×" at bounding box center [730, 35] width 8 height 14
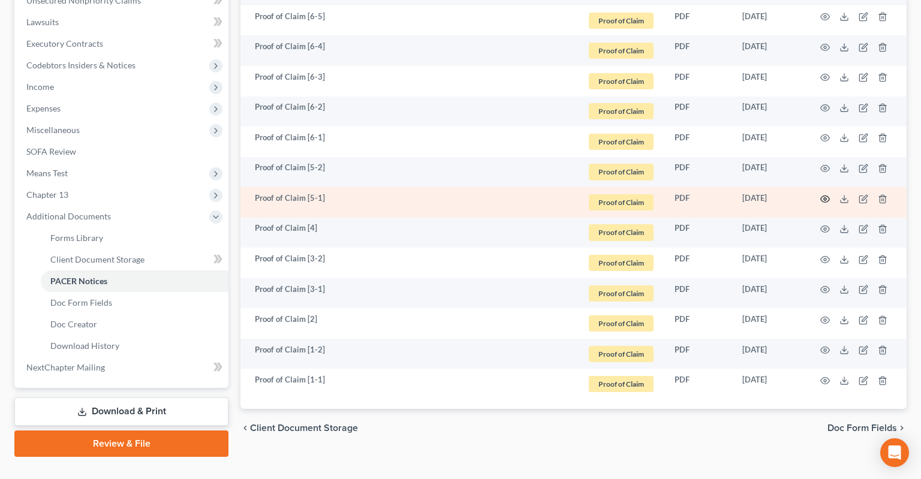
click at [821, 194] on icon "button" at bounding box center [825, 199] width 10 height 10
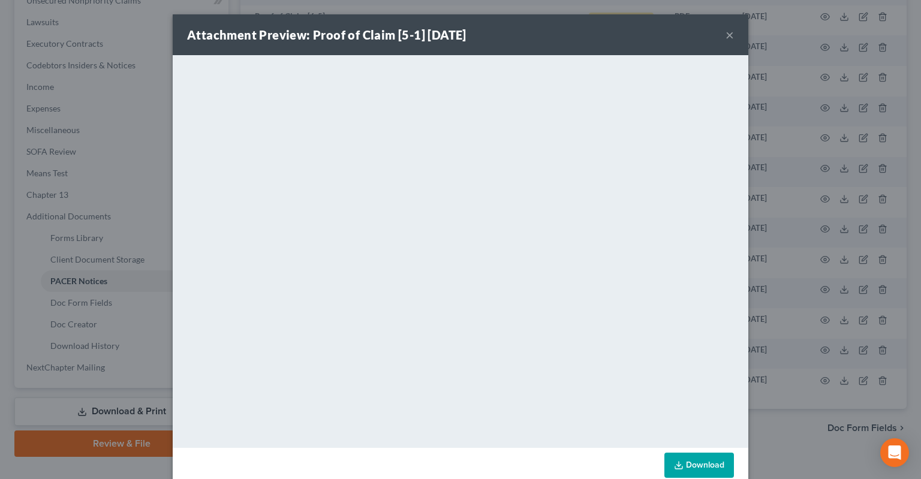
click at [729, 36] on button "×" at bounding box center [730, 35] width 8 height 14
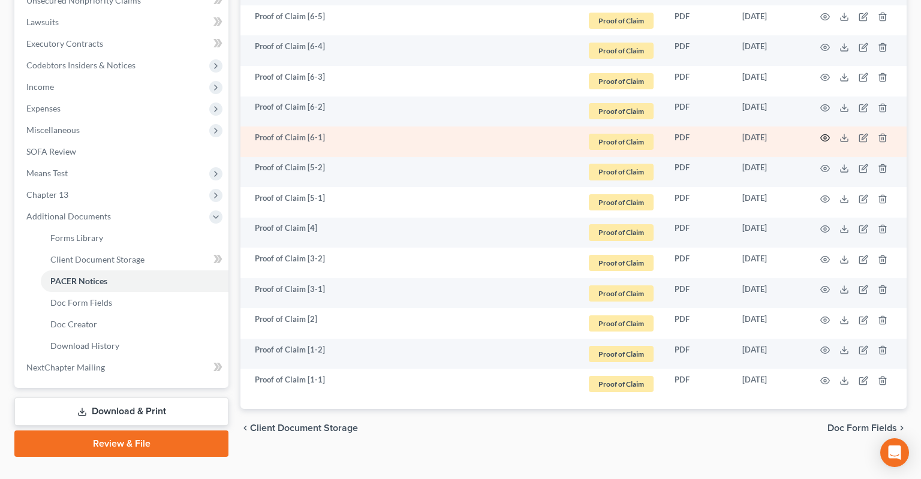
click at [824, 137] on circle "button" at bounding box center [825, 138] width 2 height 2
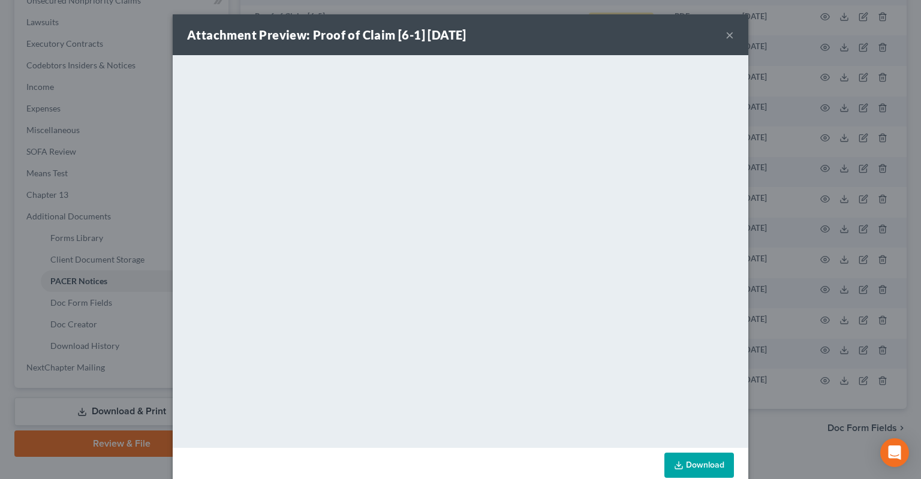
click at [726, 38] on button "×" at bounding box center [730, 35] width 8 height 14
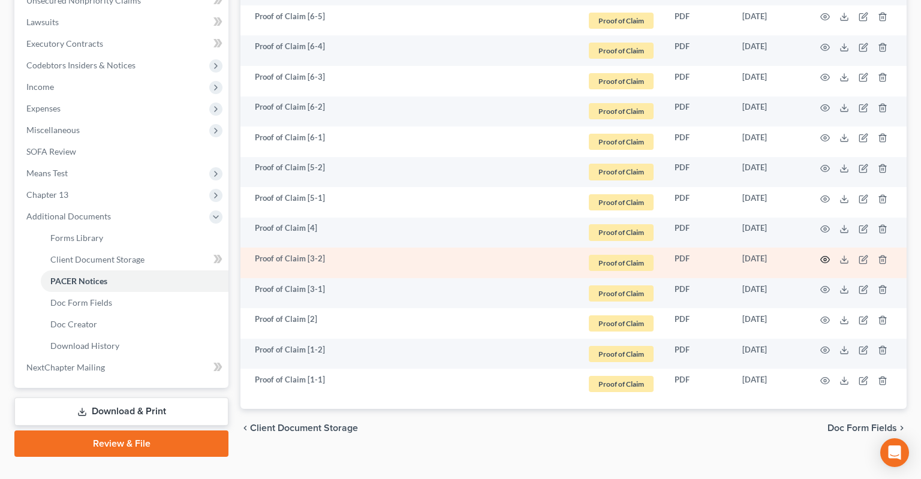
click at [826, 255] on icon "button" at bounding box center [825, 260] width 10 height 10
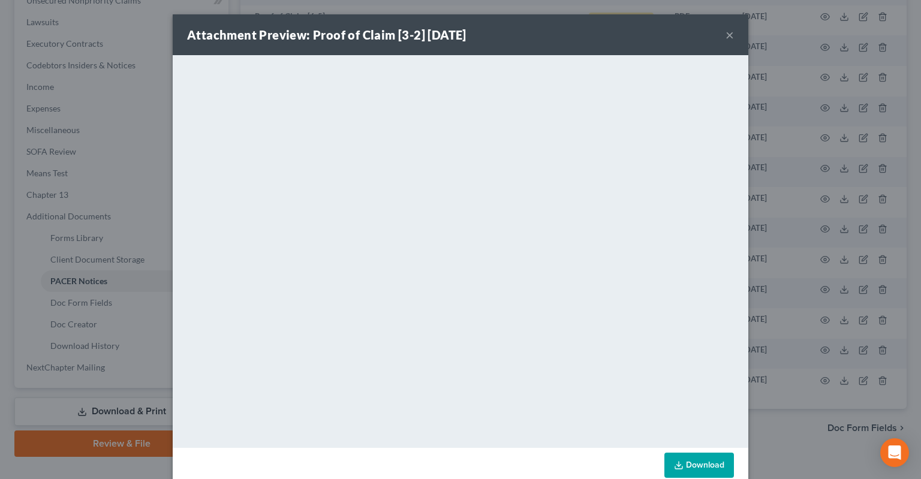
click at [729, 36] on button "×" at bounding box center [730, 35] width 8 height 14
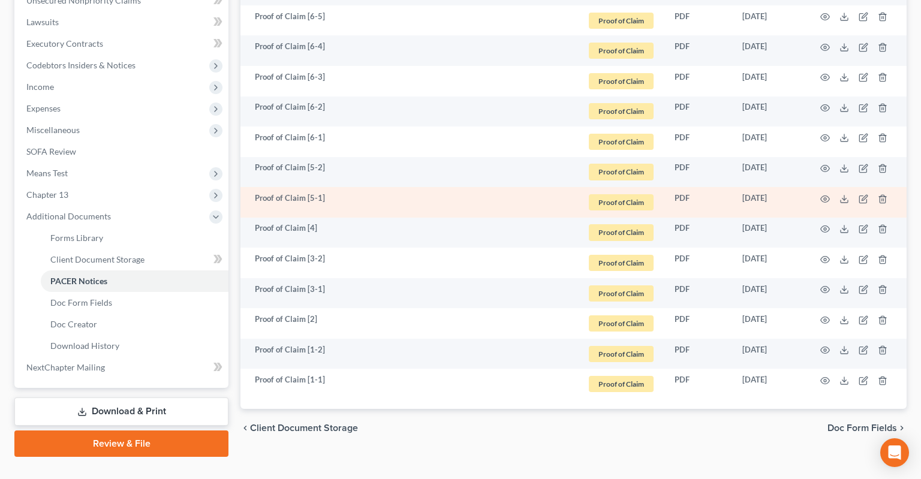
scroll to position [0, 0]
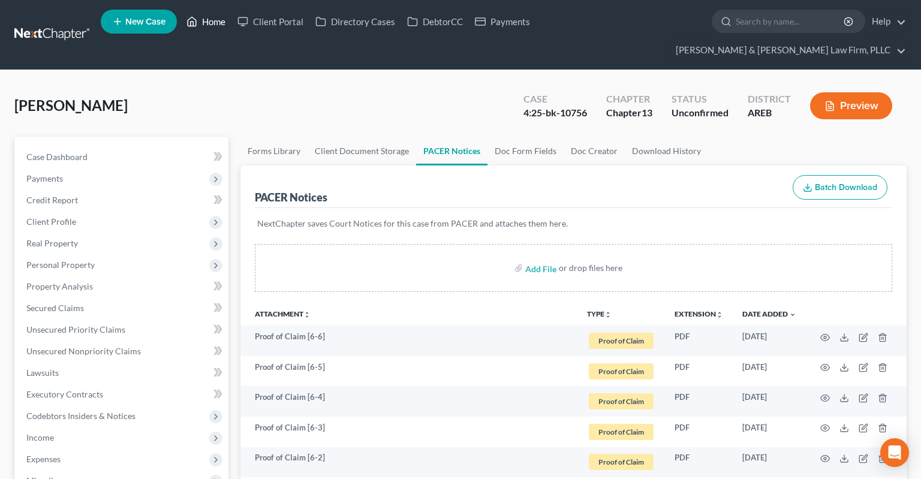
click at [221, 28] on link "Home" at bounding box center [205, 22] width 51 height 22
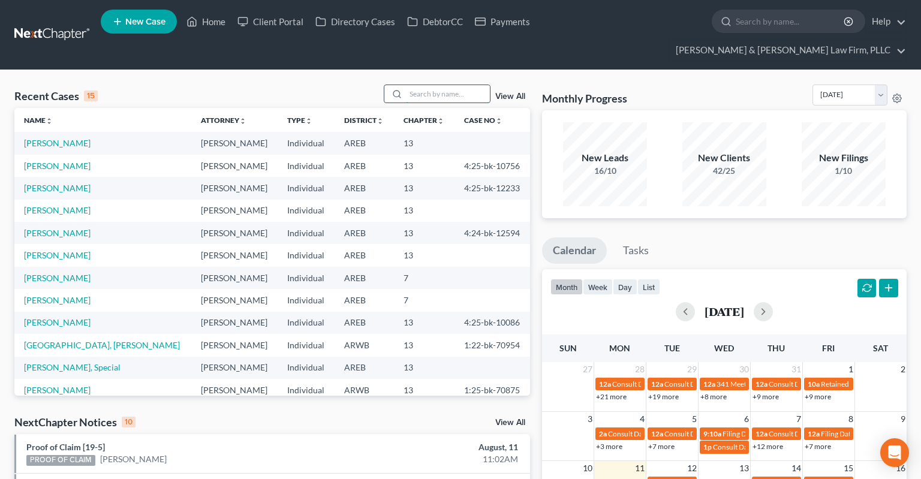
click at [443, 85] on input "search" at bounding box center [448, 93] width 84 height 17
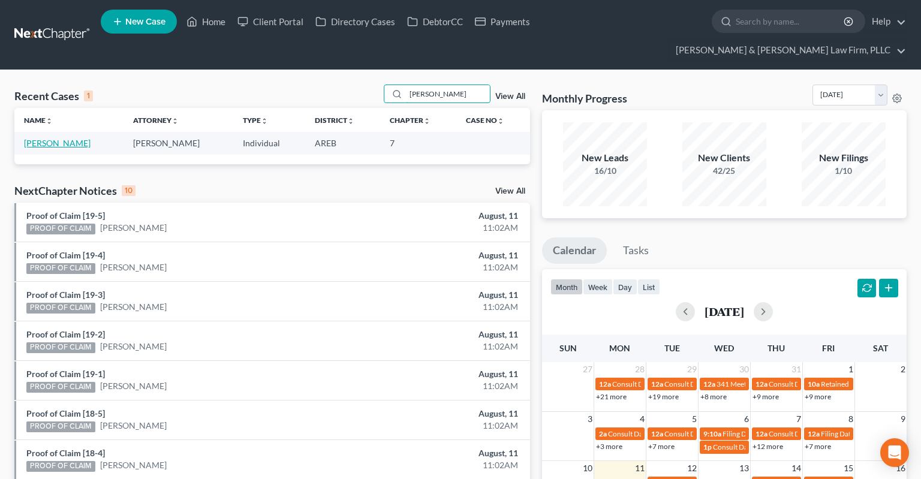
type input "whitaker"
click at [73, 138] on link "Whitaker, Brett" at bounding box center [57, 143] width 67 height 10
select select "5"
select select "2"
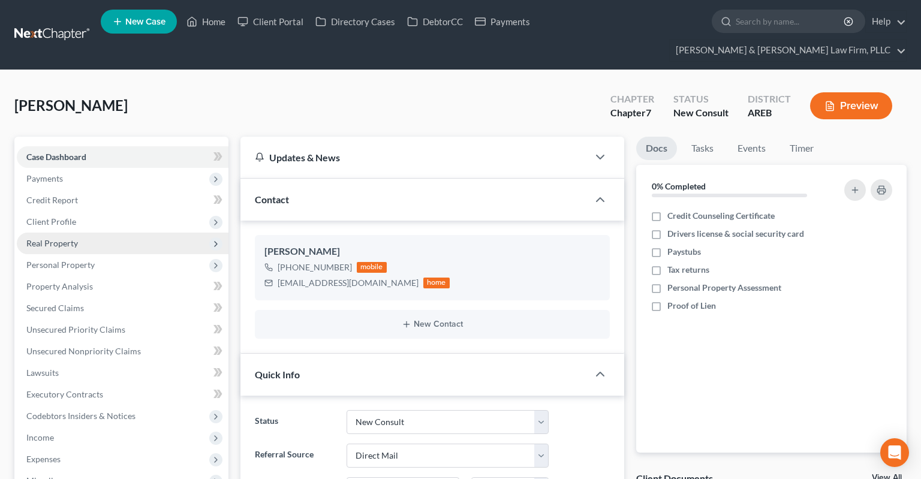
click at [133, 233] on span "Real Property" at bounding box center [123, 244] width 212 height 22
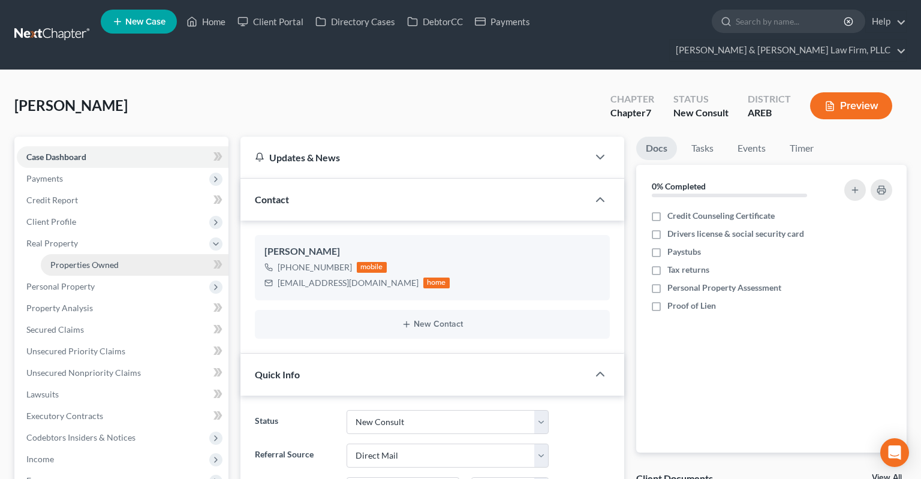
click at [131, 254] on link "Properties Owned" at bounding box center [135, 265] width 188 height 22
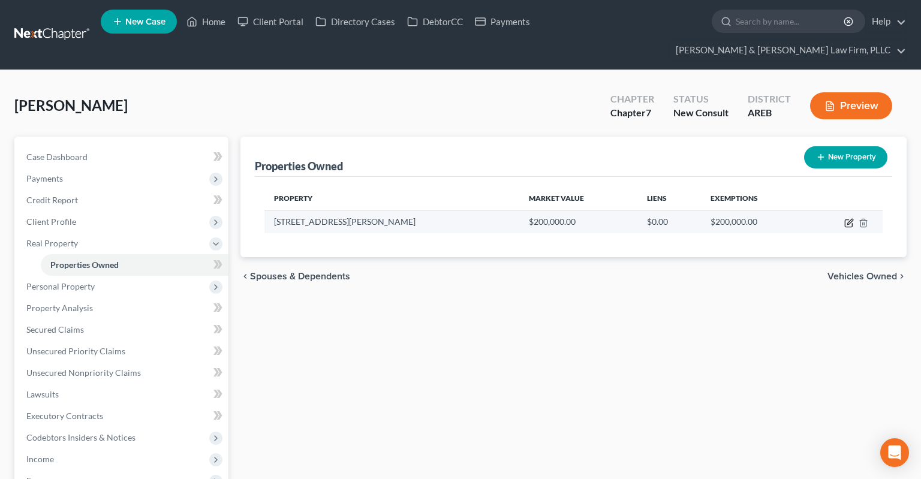
click at [848, 219] on icon "button" at bounding box center [849, 221] width 5 height 5
select select "2"
select select "0"
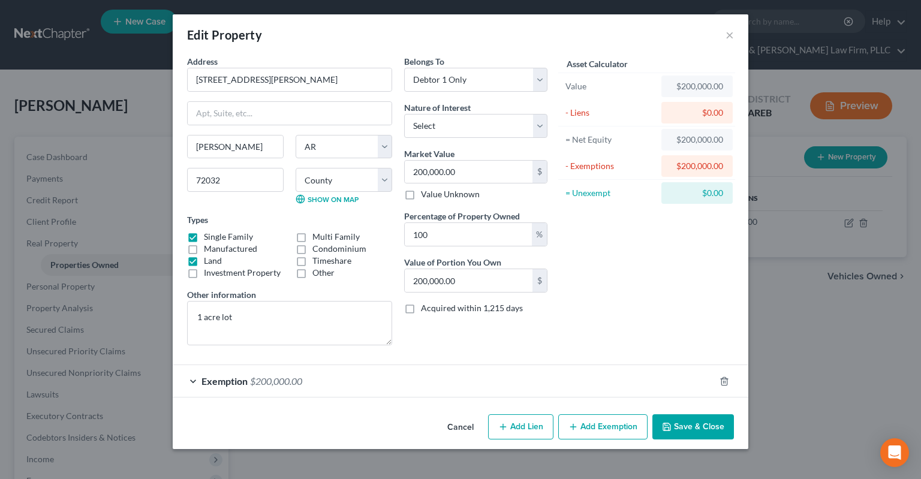
click at [442, 383] on div "Exemption $200,000.00" at bounding box center [444, 381] width 542 height 32
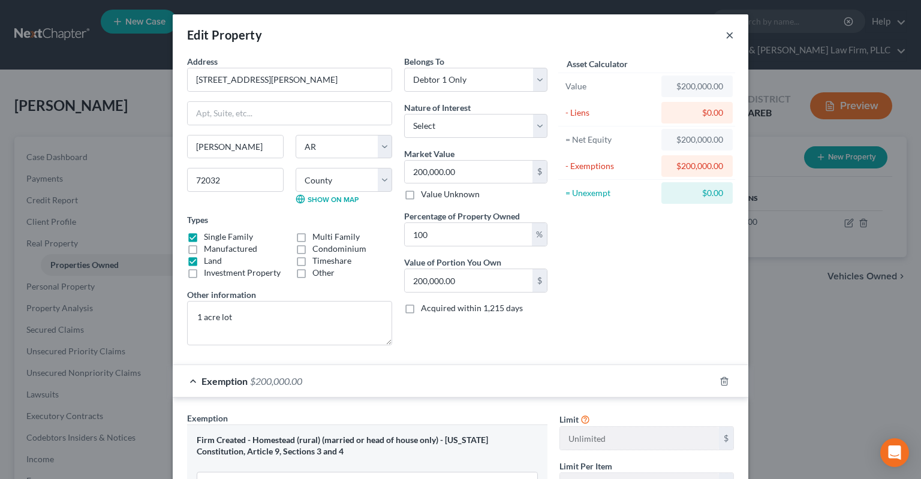
click at [727, 38] on button "×" at bounding box center [730, 35] width 8 height 14
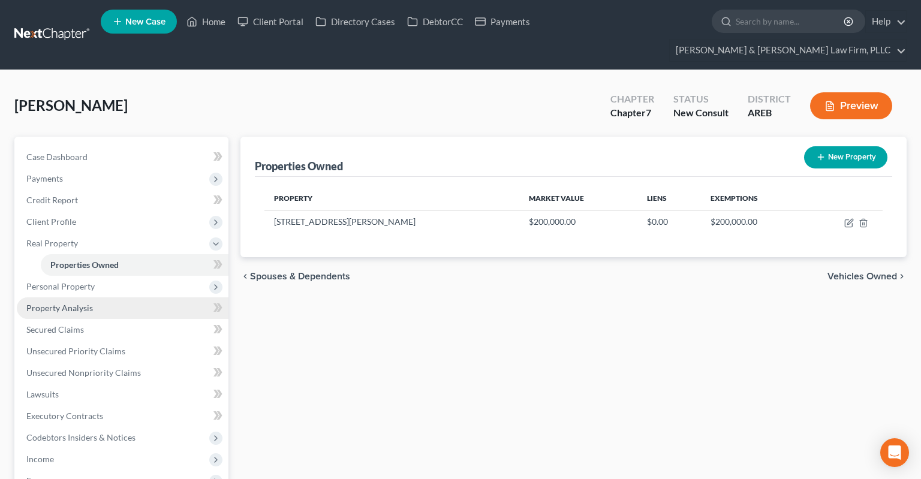
click at [91, 303] on span "Property Analysis" at bounding box center [59, 308] width 67 height 10
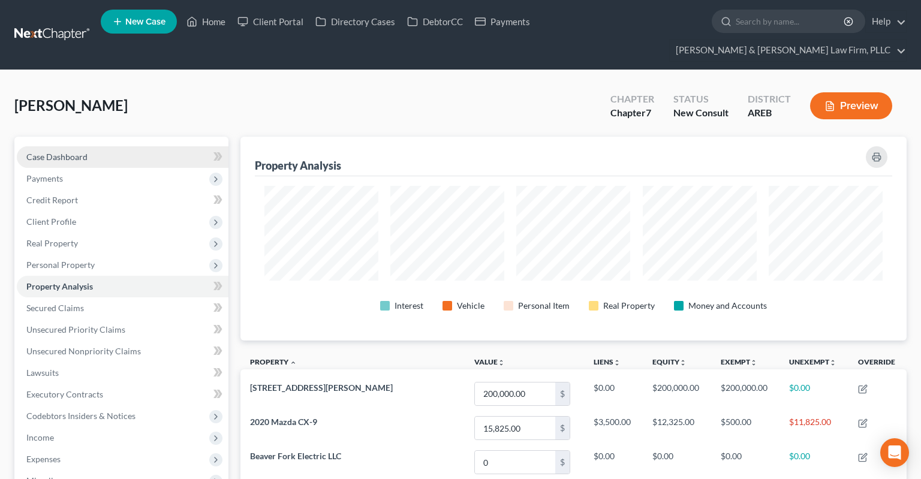
click at [137, 146] on link "Case Dashboard" at bounding box center [123, 157] width 212 height 22
select select "2"
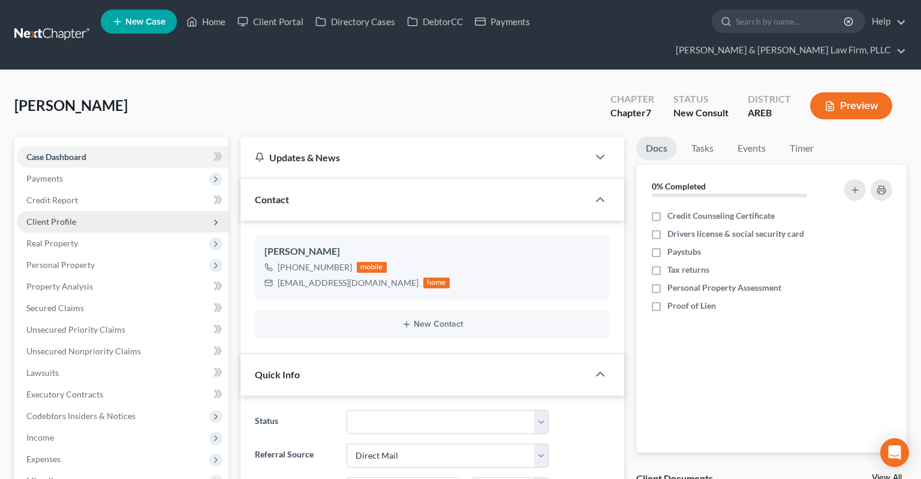
click at [115, 211] on span "Client Profile" at bounding box center [123, 222] width 212 height 22
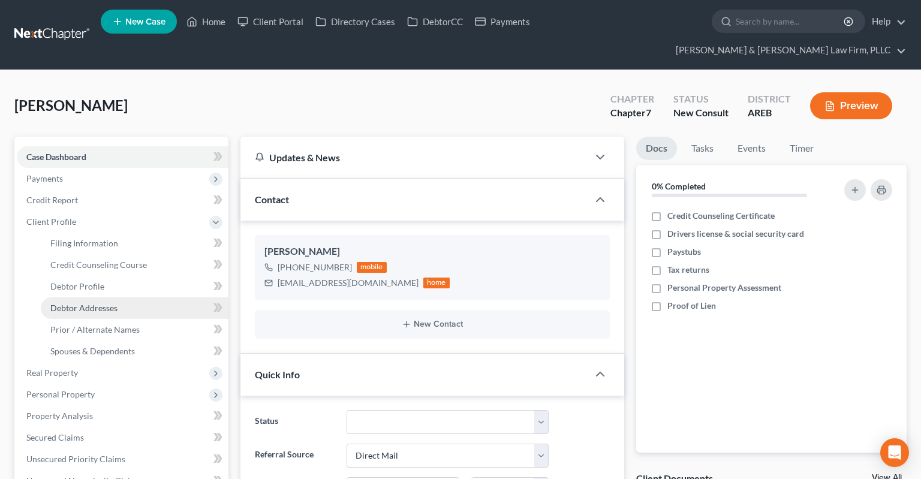
click at [119, 297] on link "Debtor Addresses" at bounding box center [135, 308] width 188 height 22
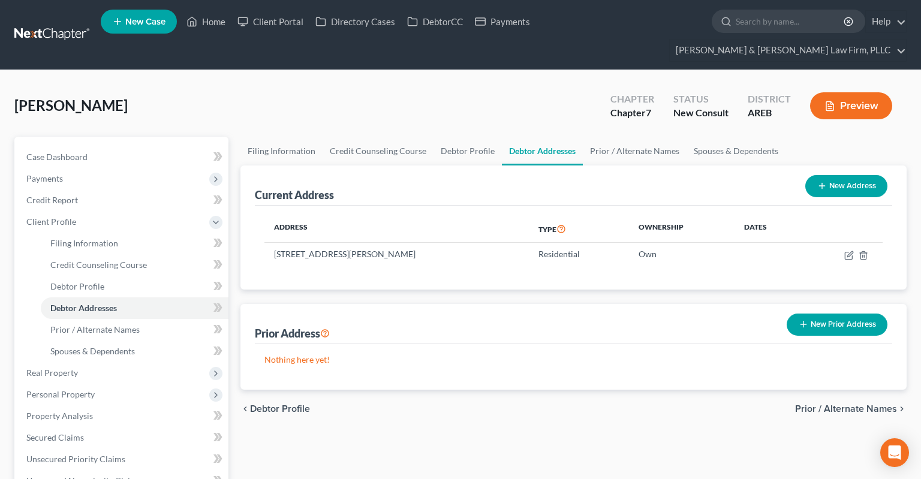
click at [363, 85] on div "Whitaker, Brett Upgraded Chapter Chapter 7 Status New Consult District AREB Pre…" at bounding box center [460, 111] width 892 height 52
drag, startPoint x: 275, startPoint y: 233, endPoint x: 416, endPoint y: 234, distance: 141.5
click at [416, 243] on td "13 Willis Way, Conway, AR 72032" at bounding box center [396, 254] width 264 height 23
copy td "13 Willis Way, Conway, AR 72032"
click at [209, 25] on link "Home" at bounding box center [205, 22] width 51 height 22
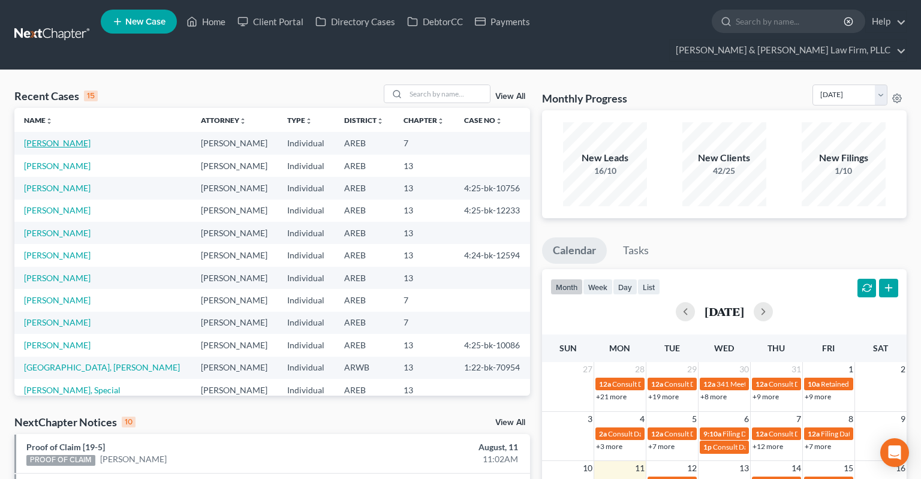
click at [64, 138] on link "Whitaker, Brett" at bounding box center [57, 143] width 67 height 10
select select "2"
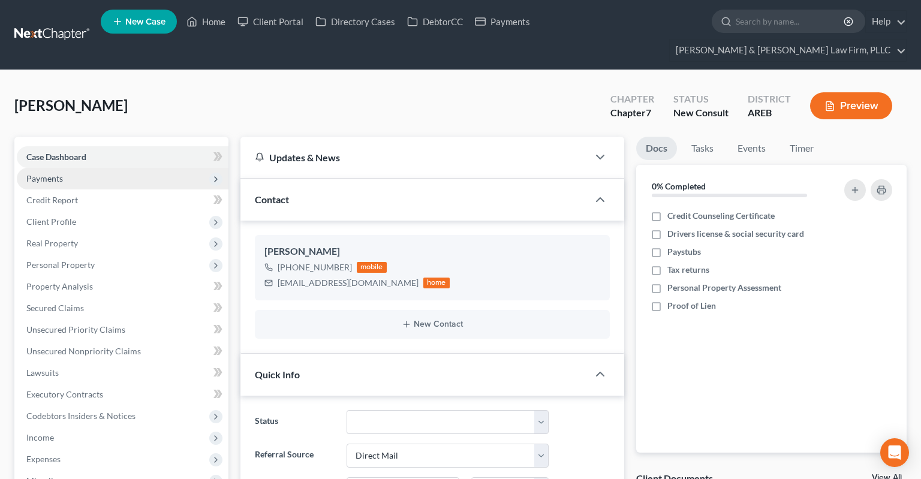
click at [128, 168] on span "Payments" at bounding box center [123, 179] width 212 height 22
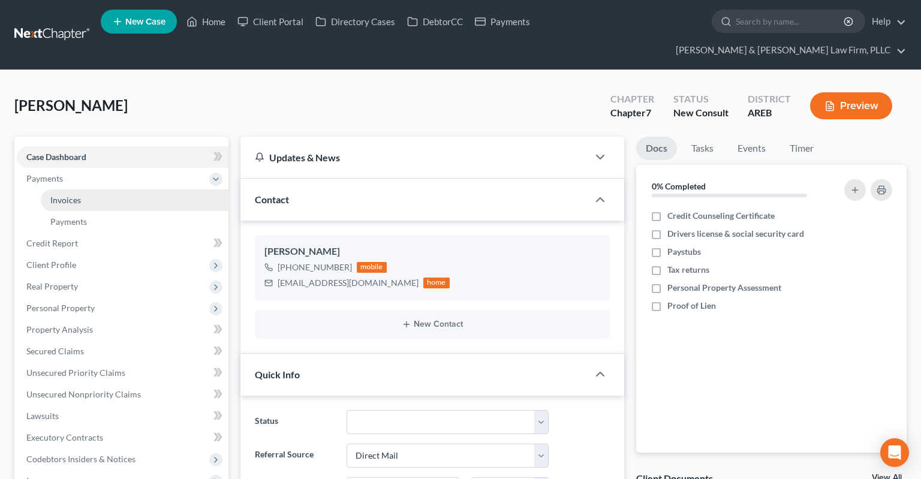
click at [126, 189] on link "Invoices" at bounding box center [135, 200] width 188 height 22
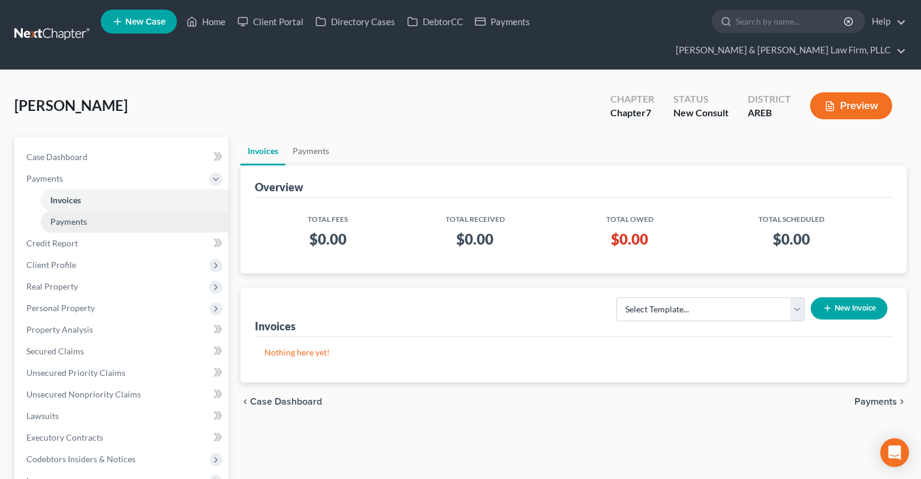
click at [136, 211] on link "Payments" at bounding box center [135, 222] width 188 height 22
